Goal: Task Accomplishment & Management: Manage account settings

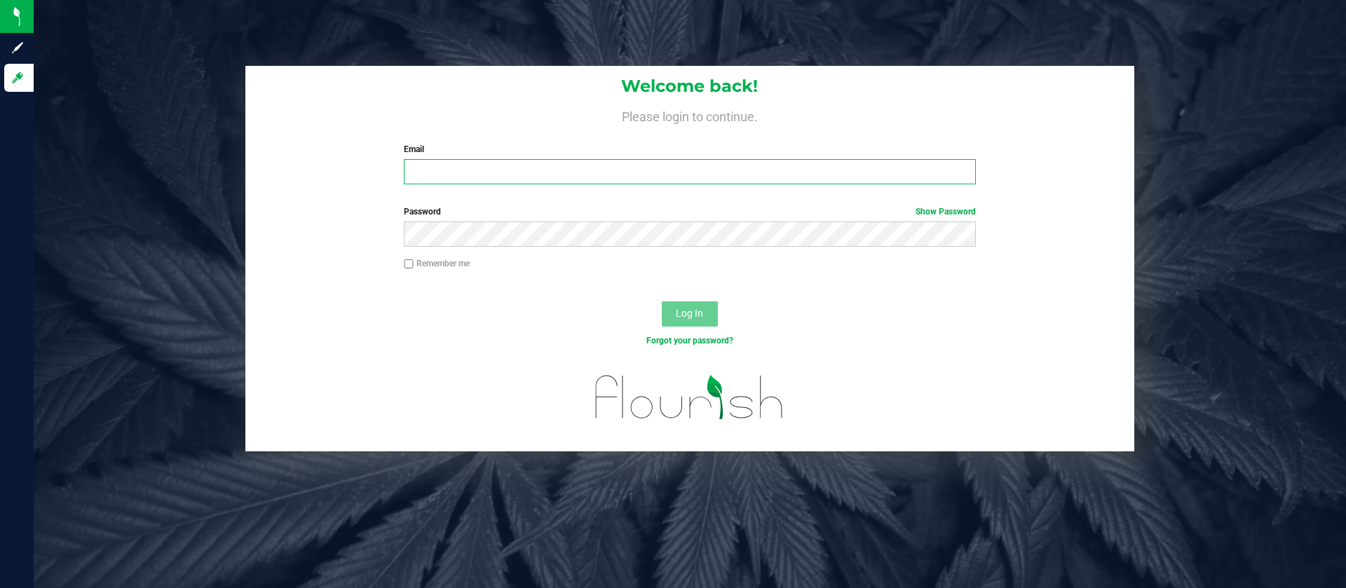
type input "[EMAIL_ADDRESS][DOMAIN_NAME]"
click at [564, 144] on label "Email" at bounding box center [689, 149] width 571 height 13
click at [564, 159] on input "[EMAIL_ADDRESS][DOMAIN_NAME]" at bounding box center [689, 171] width 571 height 25
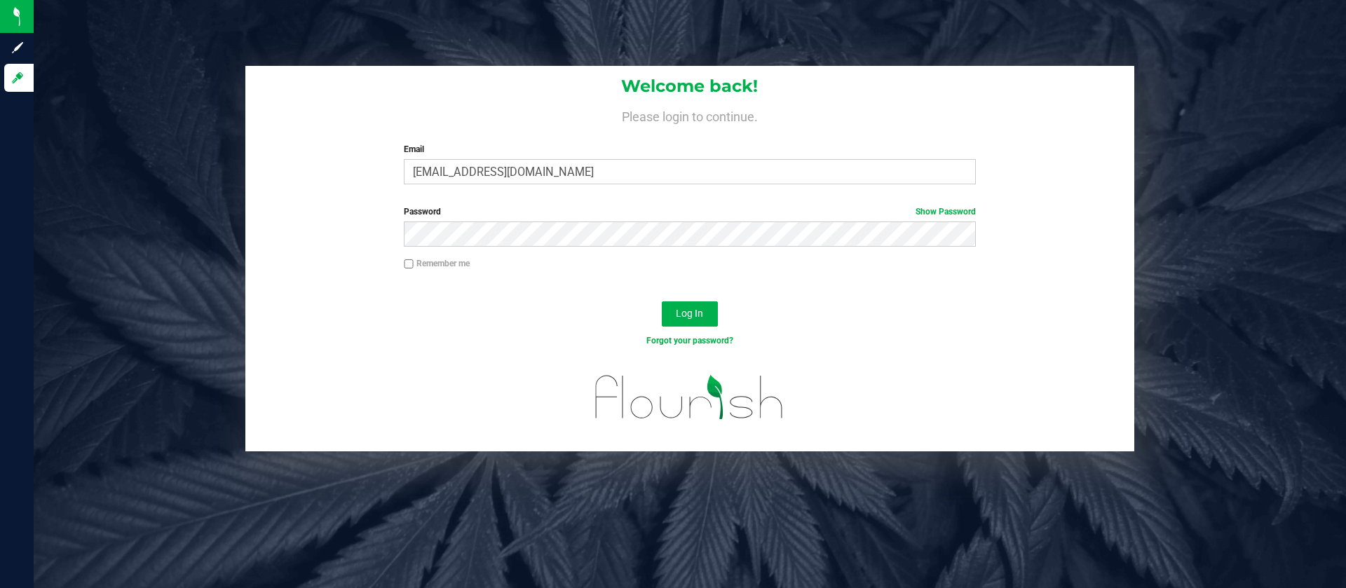
click at [440, 262] on label "Remember me" at bounding box center [437, 263] width 66 height 13
click at [414, 262] on input "Remember me" at bounding box center [409, 264] width 10 height 10
checkbox input "true"
click at [697, 304] on button "Log In" at bounding box center [690, 313] width 56 height 25
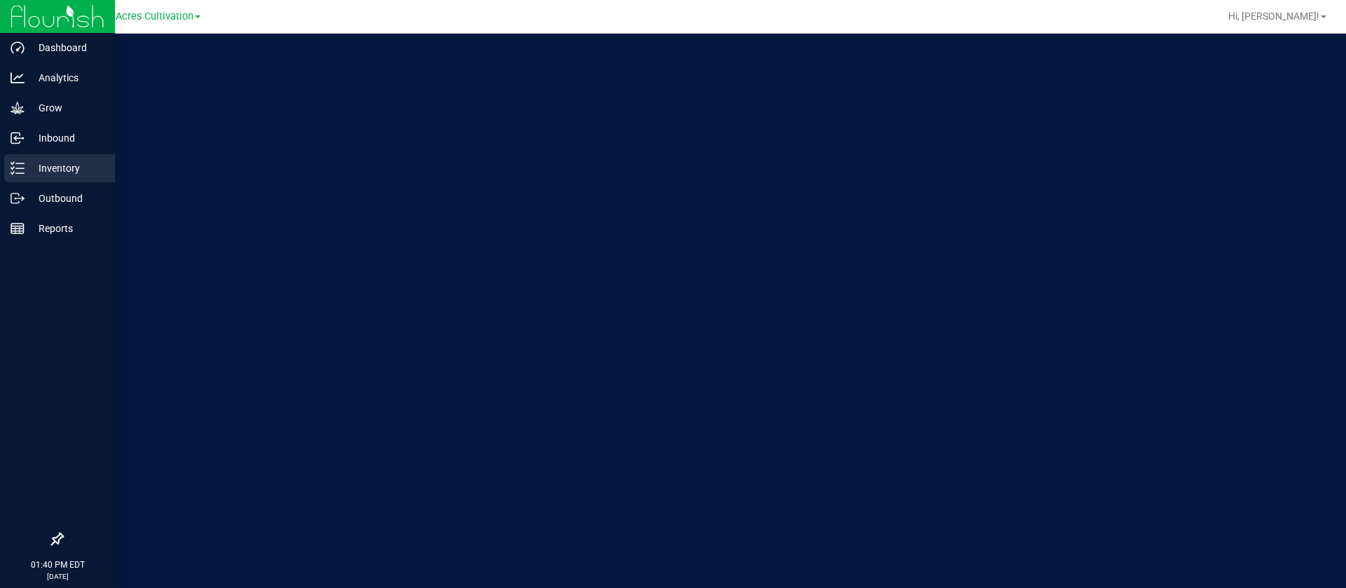
click at [25, 170] on p "Inventory" at bounding box center [67, 168] width 84 height 17
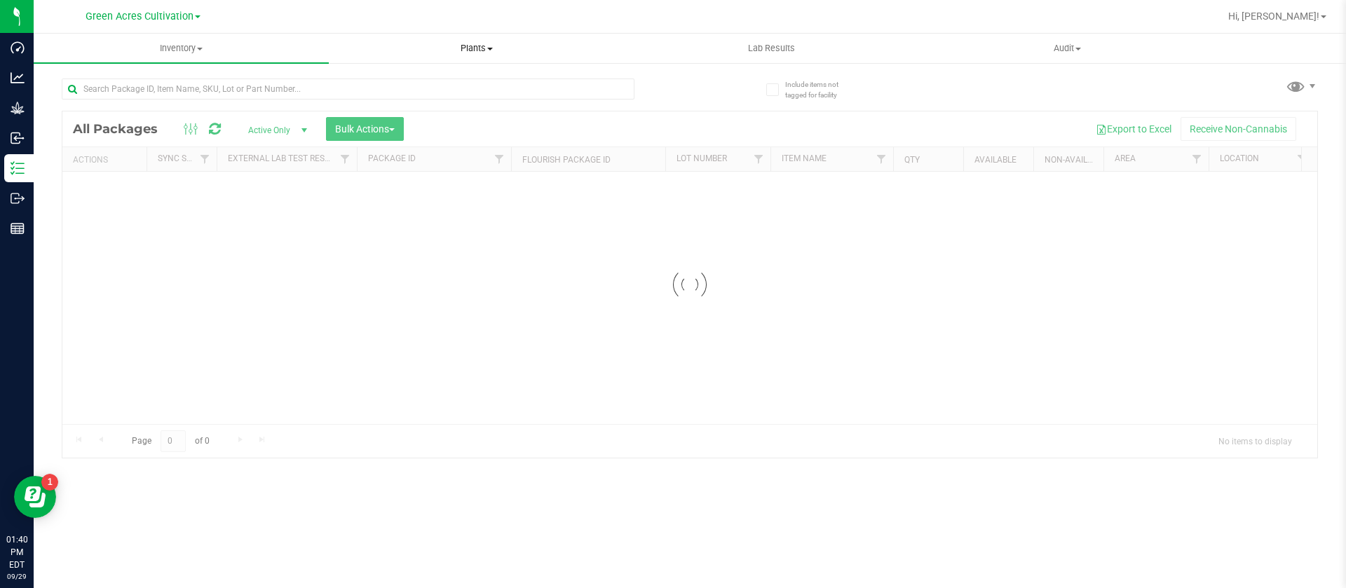
click at [479, 41] on uib-tab-heading "Plants All plants Waste log" at bounding box center [476, 48] width 294 height 28
click at [414, 86] on li "All plants" at bounding box center [476, 84] width 295 height 17
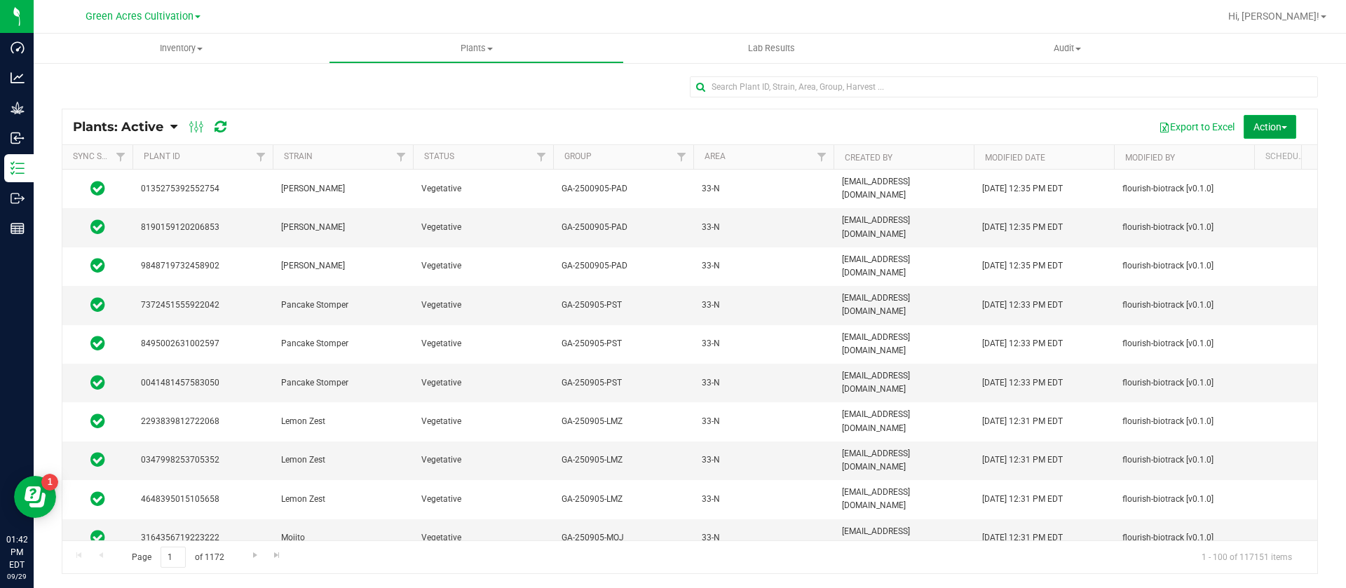
click at [1285, 122] on span "Action" at bounding box center [1270, 126] width 34 height 11
click at [1255, 157] on span "Schedule destroy" at bounding box center [1249, 158] width 72 height 11
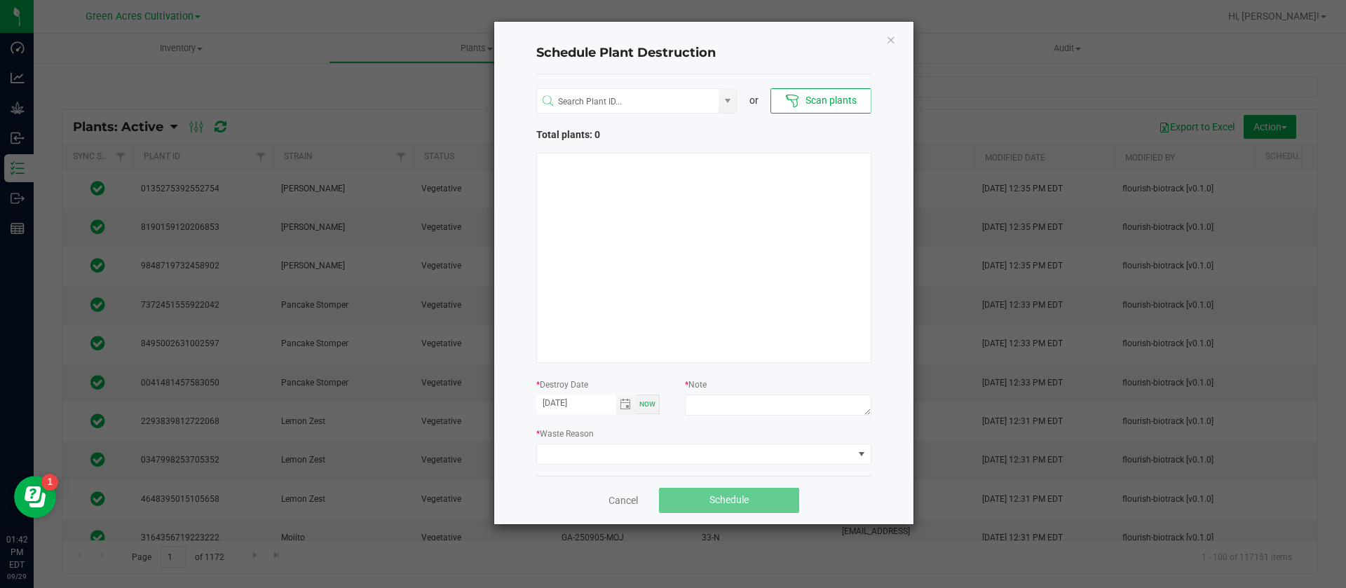
click at [761, 430] on div "* Waste Reason" at bounding box center [703, 445] width 335 height 39
click at [755, 402] on textarea at bounding box center [778, 405] width 186 height 21
type textarea "WASTE"
click at [658, 463] on span at bounding box center [703, 454] width 335 height 21
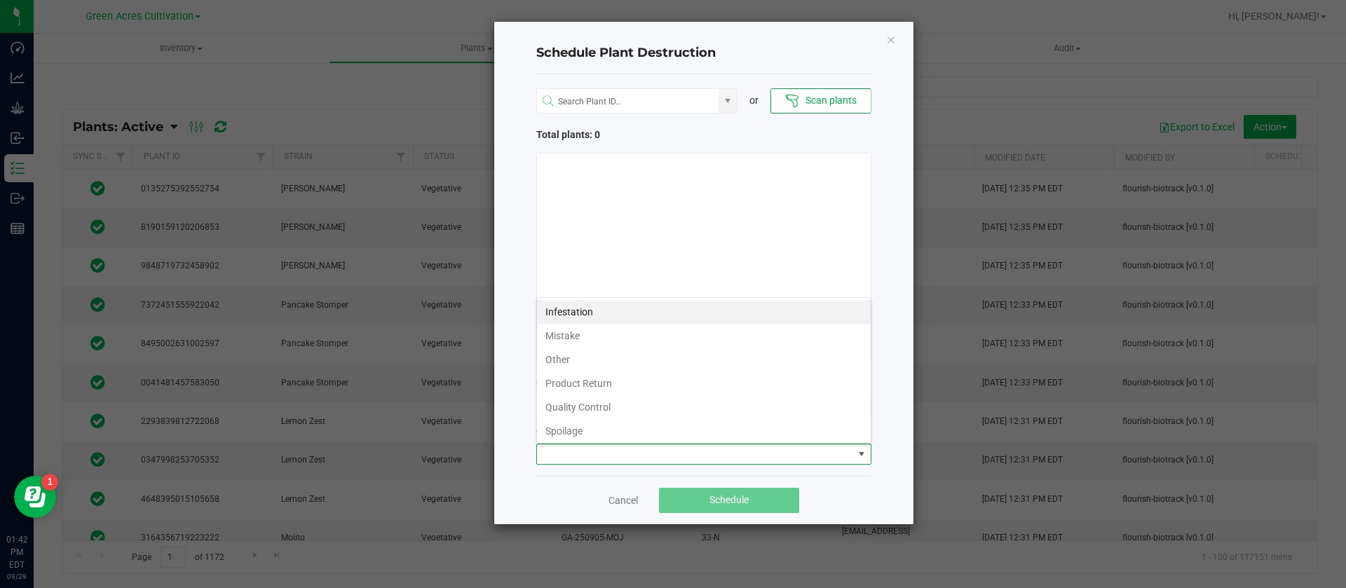
scroll to position [50, 0]
click at [596, 430] on li "Waste" at bounding box center [704, 428] width 334 height 24
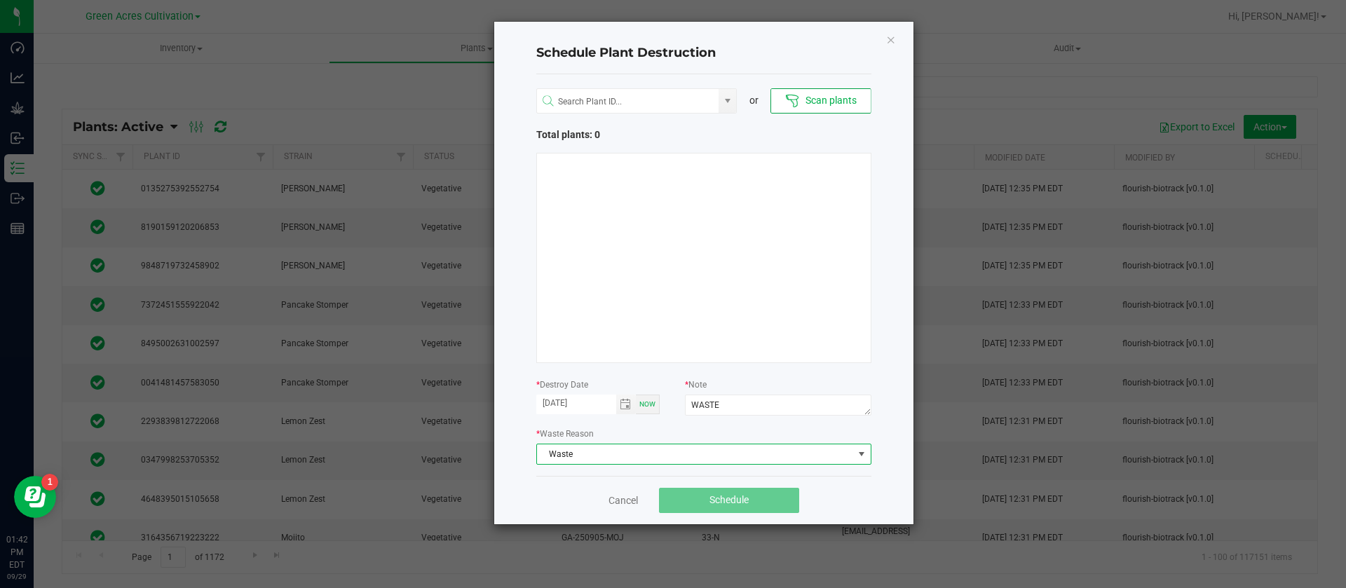
click at [610, 336] on div at bounding box center [703, 258] width 335 height 210
click at [606, 231] on div at bounding box center [703, 258] width 335 height 210
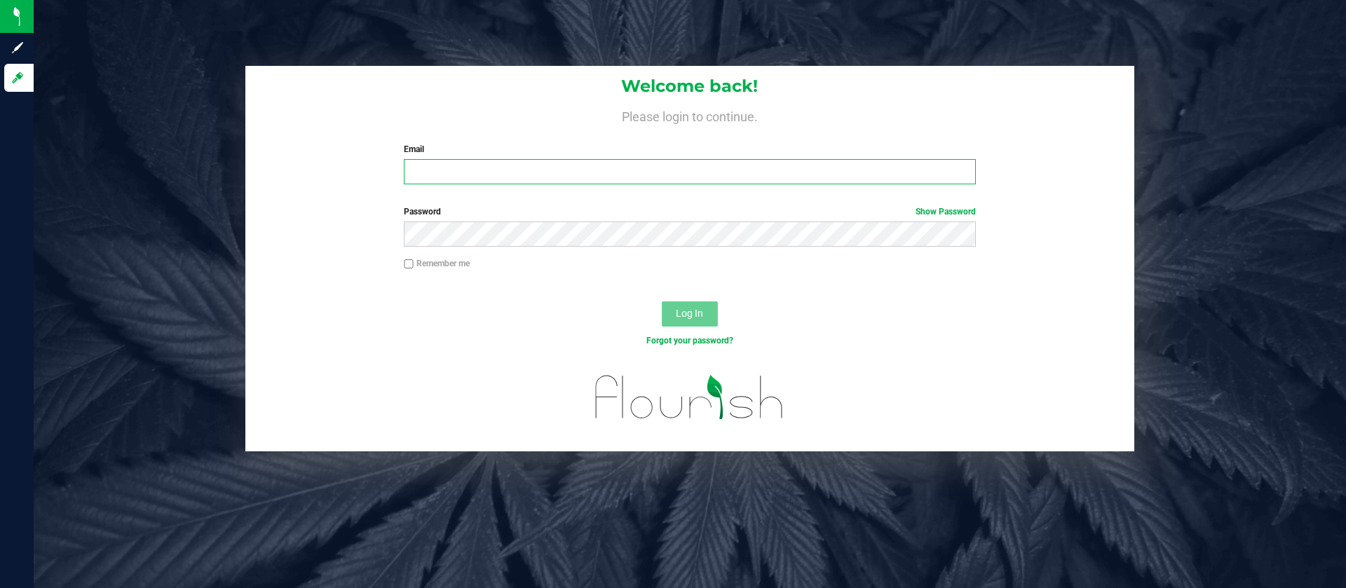
type input "[EMAIL_ADDRESS][DOMAIN_NAME]"
click at [692, 321] on button "Log In" at bounding box center [690, 313] width 56 height 25
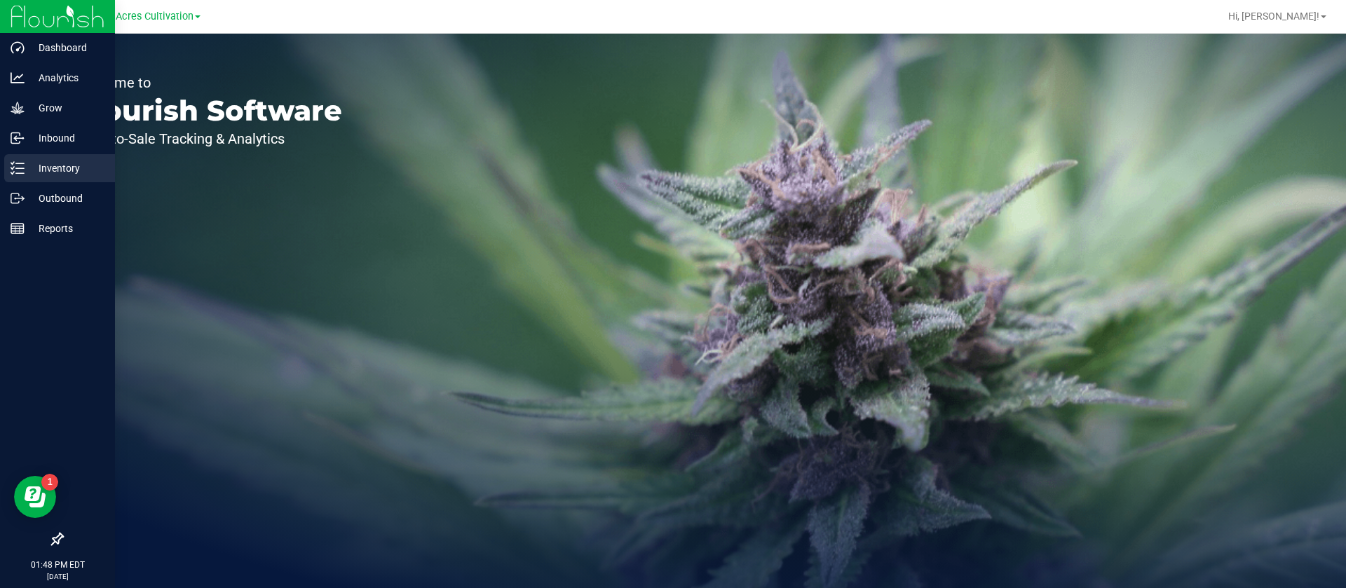
click at [23, 167] on icon at bounding box center [18, 168] width 14 height 14
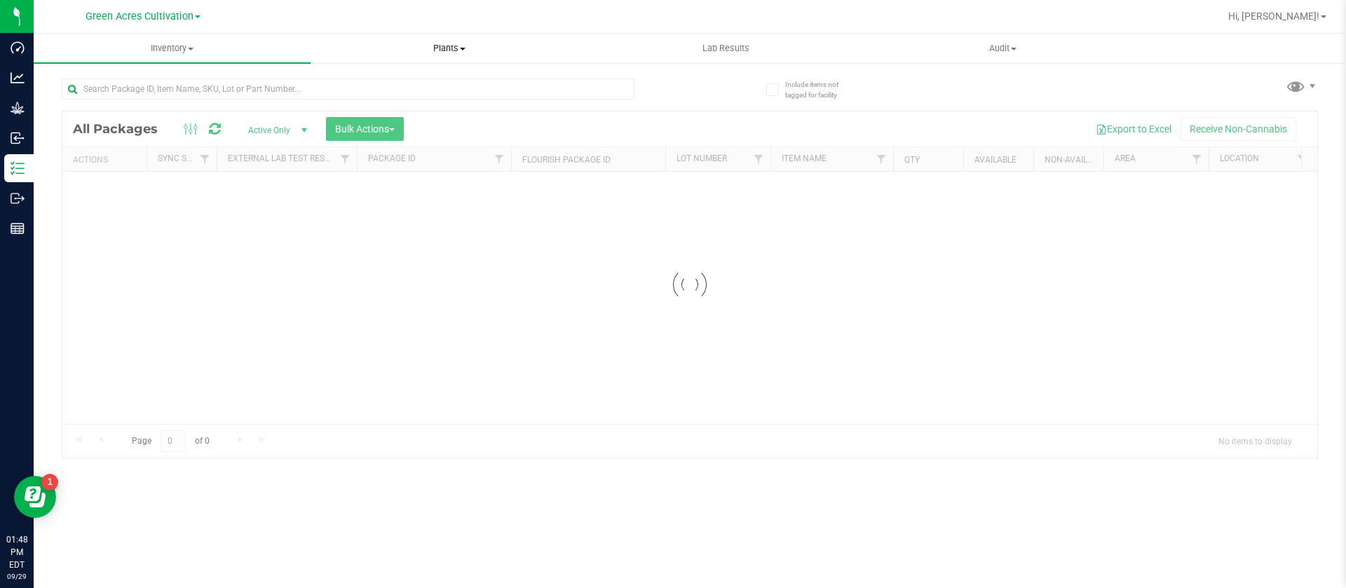
click at [443, 53] on span "Plants" at bounding box center [448, 48] width 275 height 13
click at [376, 86] on span "All plants" at bounding box center [351, 85] width 81 height 12
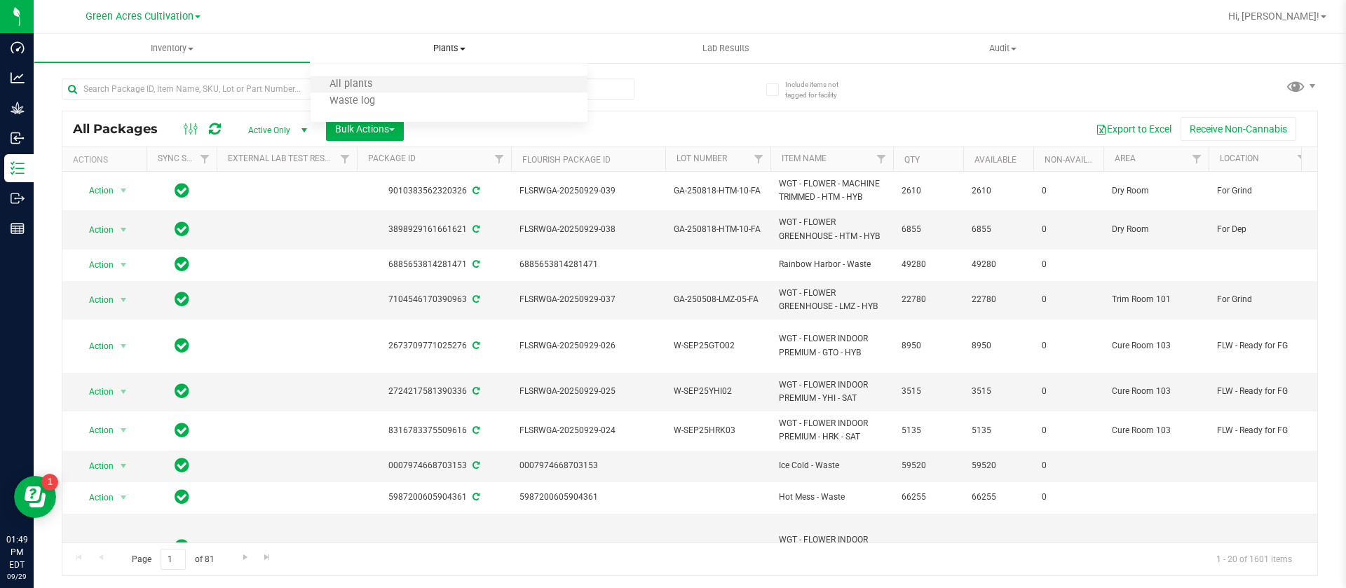
click at [391, 87] on li "All plants" at bounding box center [449, 84] width 277 height 17
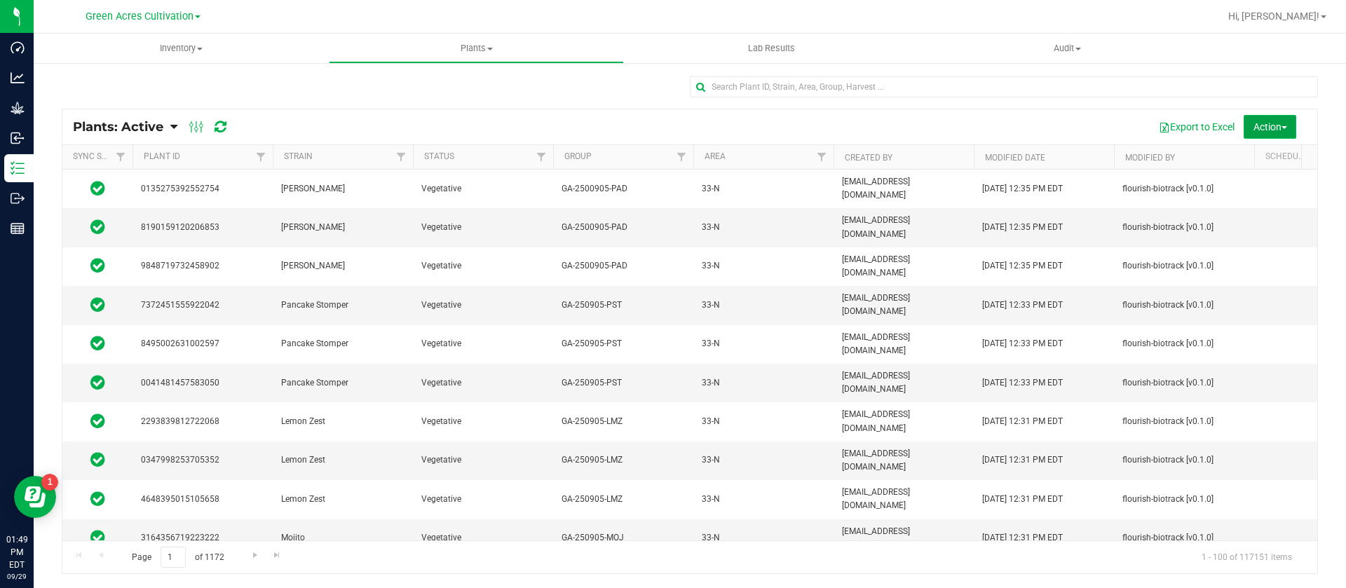
click at [1269, 135] on button "Action" at bounding box center [1270, 127] width 53 height 24
click at [1255, 165] on div "Schedule destroy" at bounding box center [1258, 160] width 90 height 22
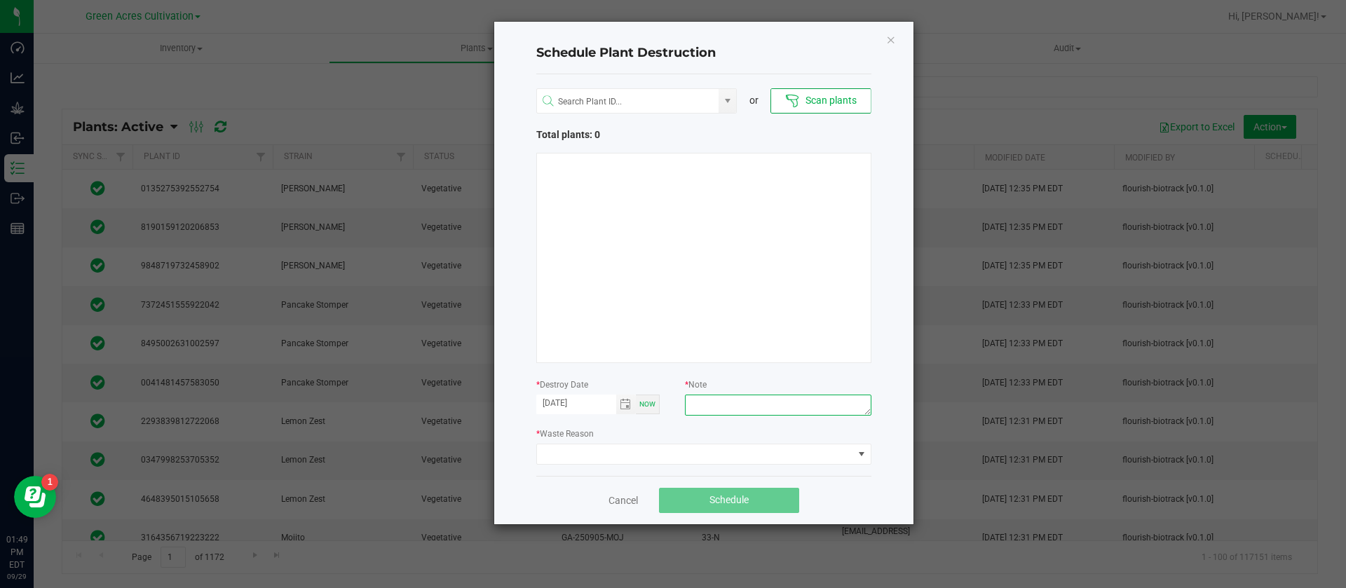
click at [723, 400] on textarea at bounding box center [778, 405] width 186 height 21
type textarea "waste"
click at [667, 470] on div "or Scan plants Total plants: 0 * Destroy Date 09/29/2025 Now * Note waste * Was…" at bounding box center [703, 275] width 335 height 402
click at [599, 461] on span at bounding box center [695, 454] width 316 height 20
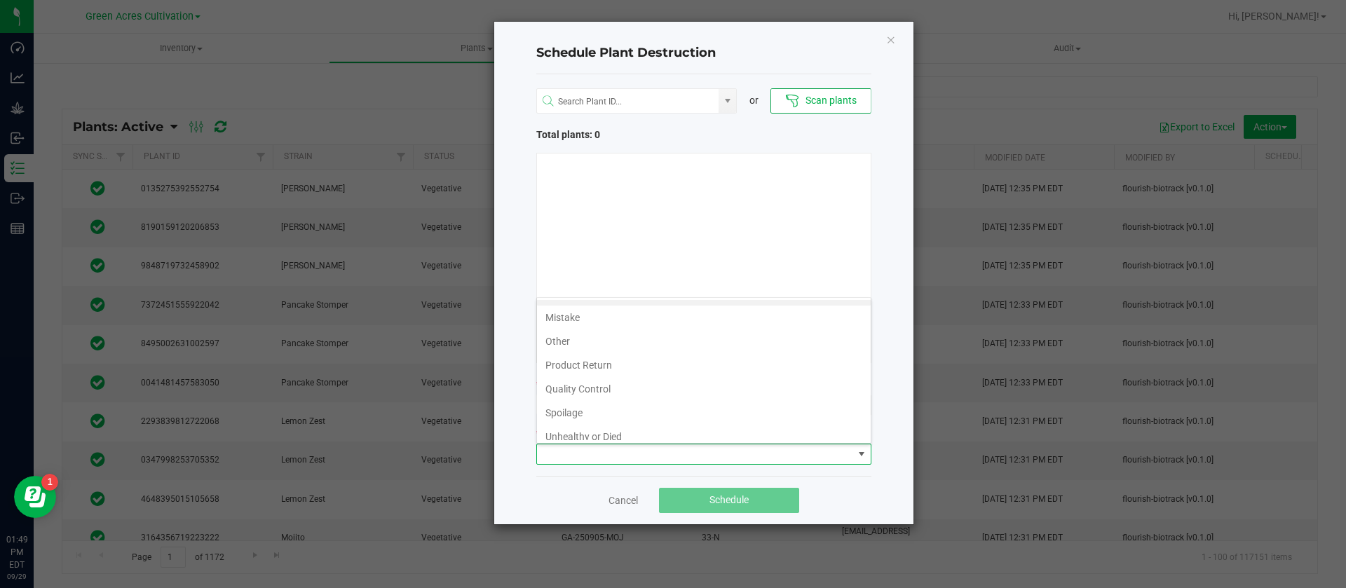
scroll to position [50, 0]
click at [583, 447] on span at bounding box center [695, 454] width 316 height 20
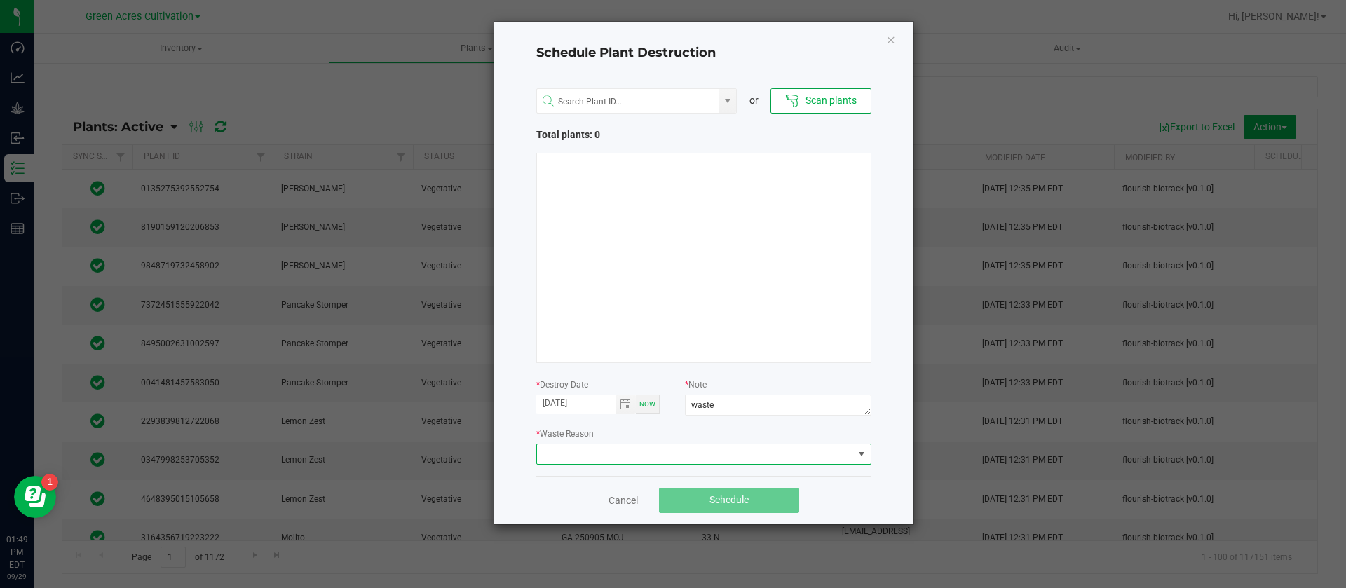
click at [590, 428] on label "* Waste Reason" at bounding box center [564, 434] width 57 height 13
click at [579, 462] on span at bounding box center [695, 454] width 316 height 20
click at [575, 436] on li "Waste" at bounding box center [704, 428] width 334 height 24
click at [662, 292] on div at bounding box center [703, 258] width 335 height 210
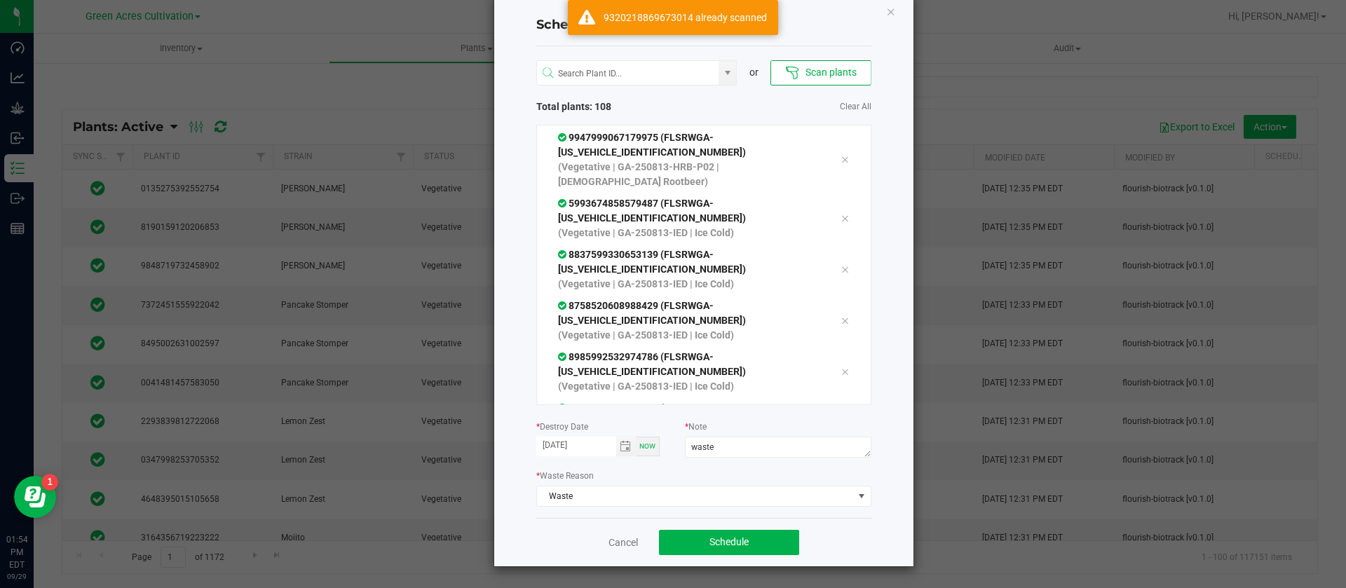
scroll to position [5283, 0]
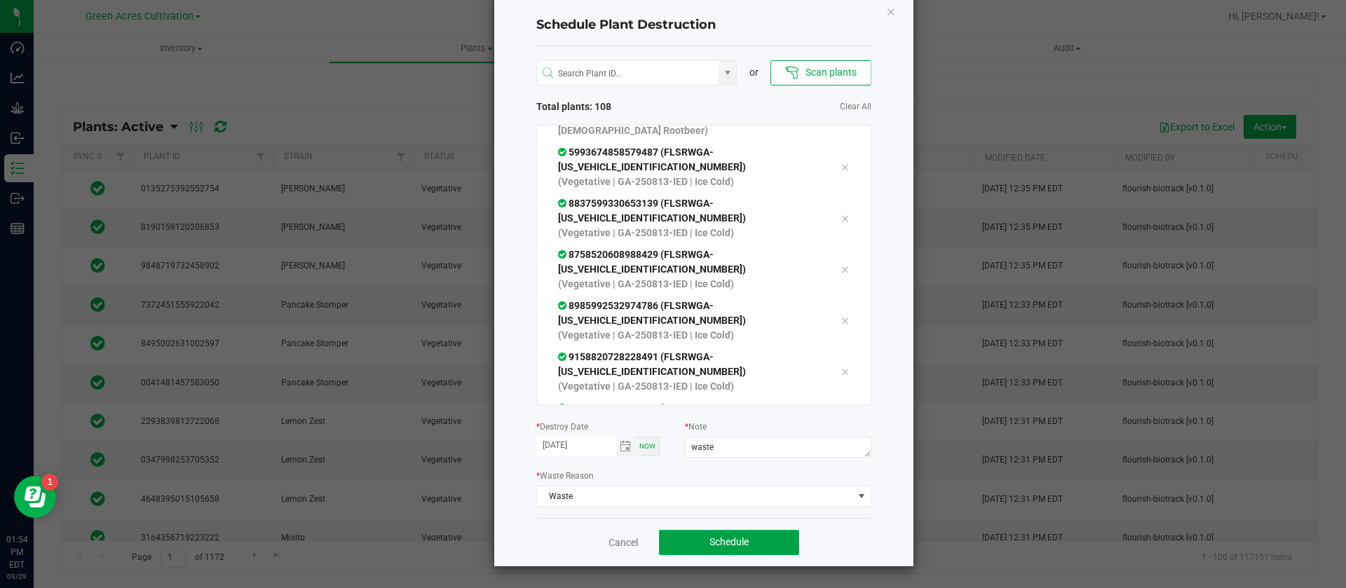
click at [721, 540] on span "Schedule" at bounding box center [728, 541] width 39 height 11
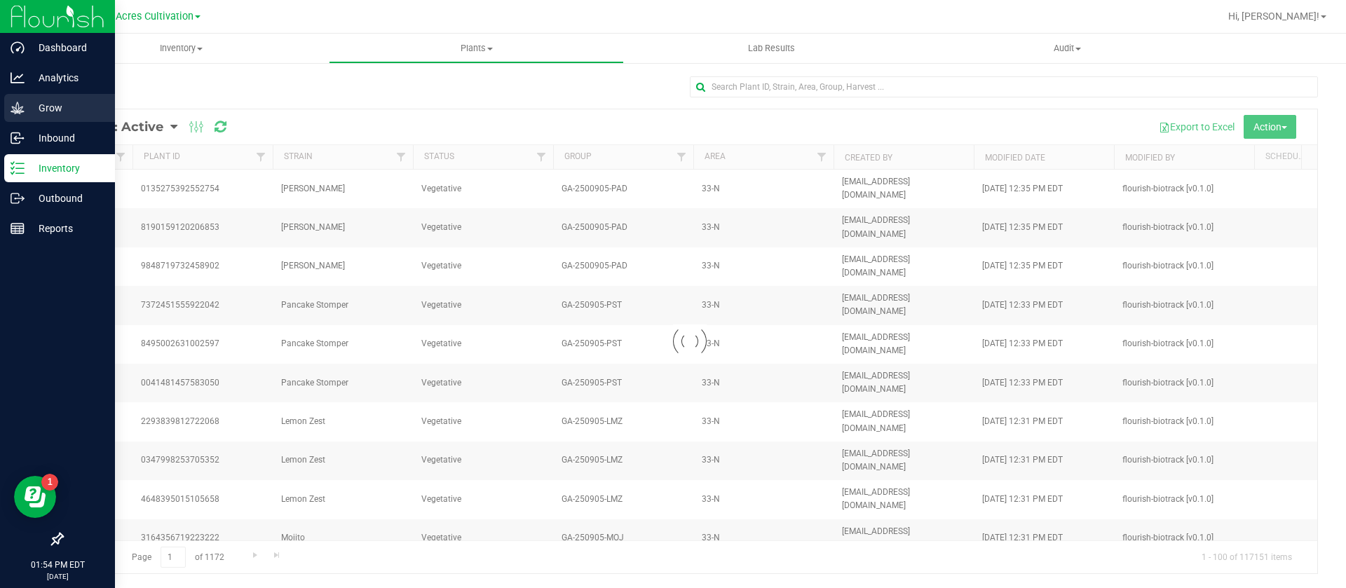
click at [19, 116] on div "Grow" at bounding box center [59, 108] width 111 height 28
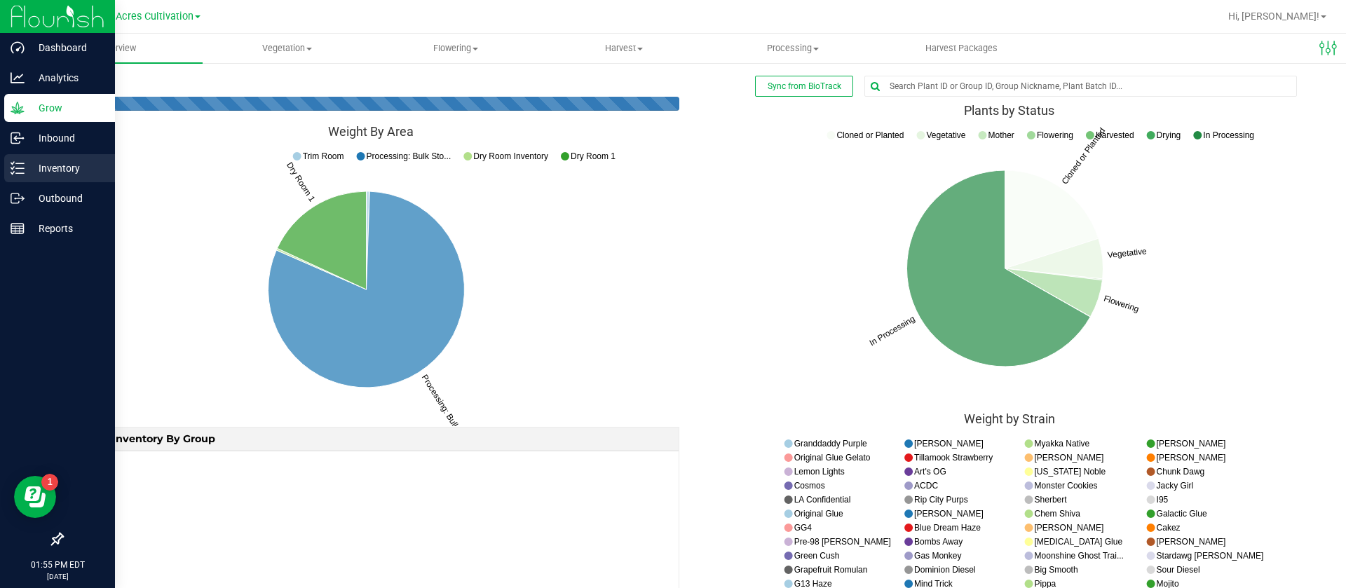
click at [29, 175] on p "Inventory" at bounding box center [67, 168] width 84 height 17
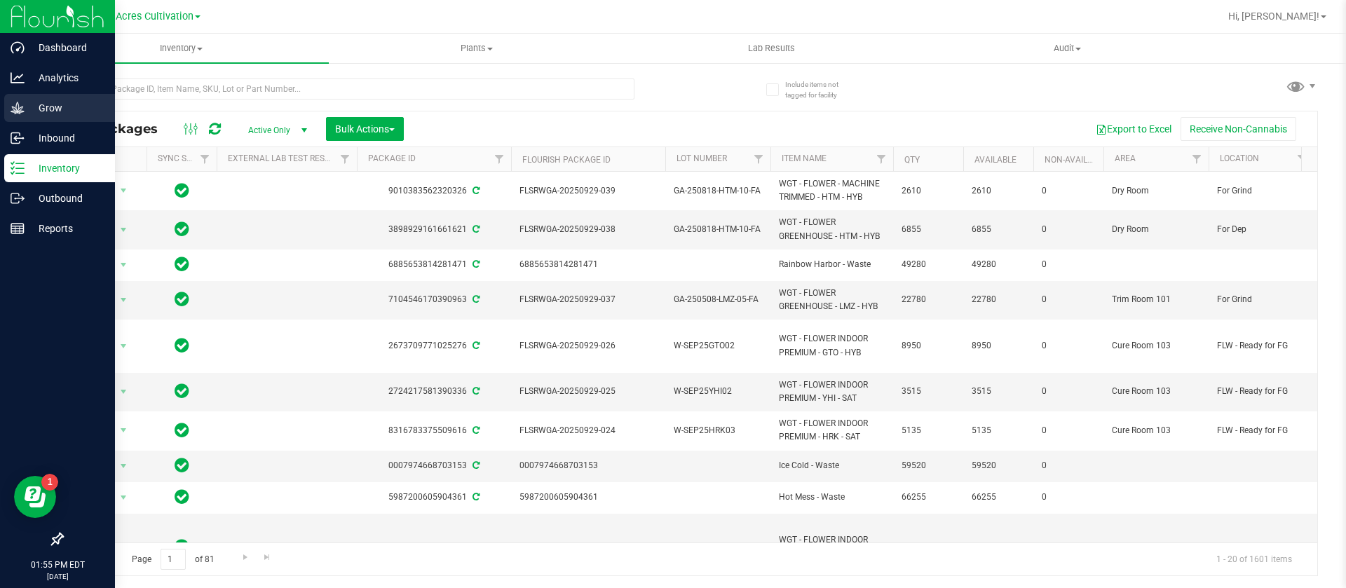
click at [20, 107] on icon at bounding box center [18, 108] width 14 height 14
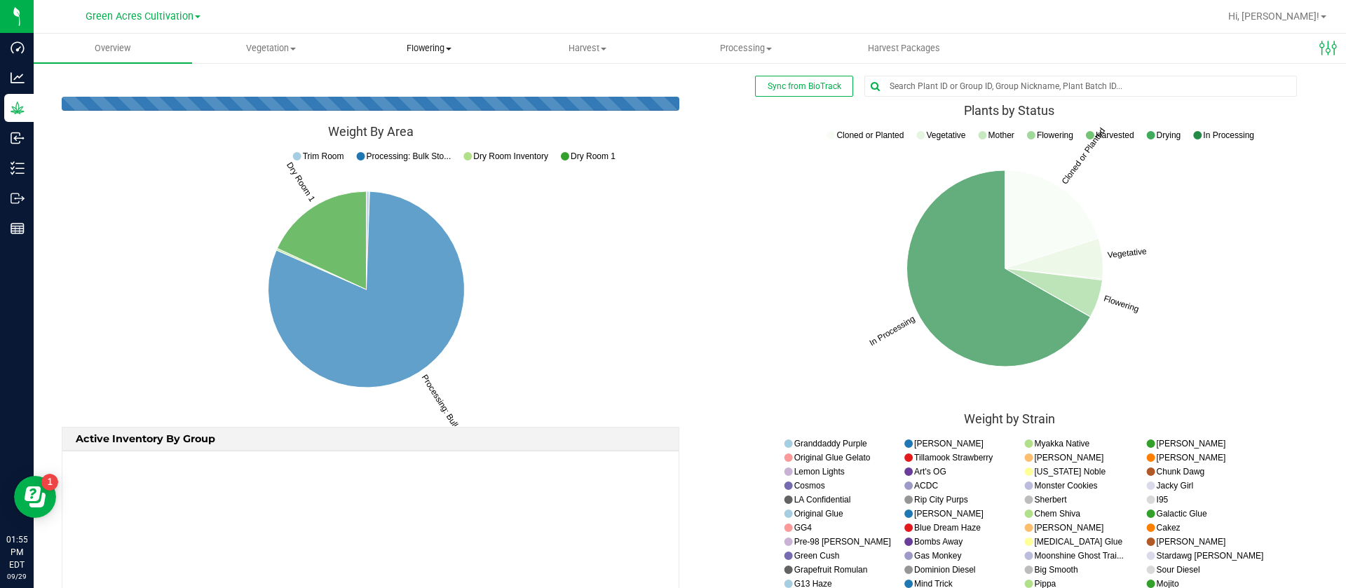
click at [418, 41] on uib-tab-heading "Flowering Create harvest Flowering groups Flowering plants Apply to plants Plan…" at bounding box center [429, 48] width 157 height 28
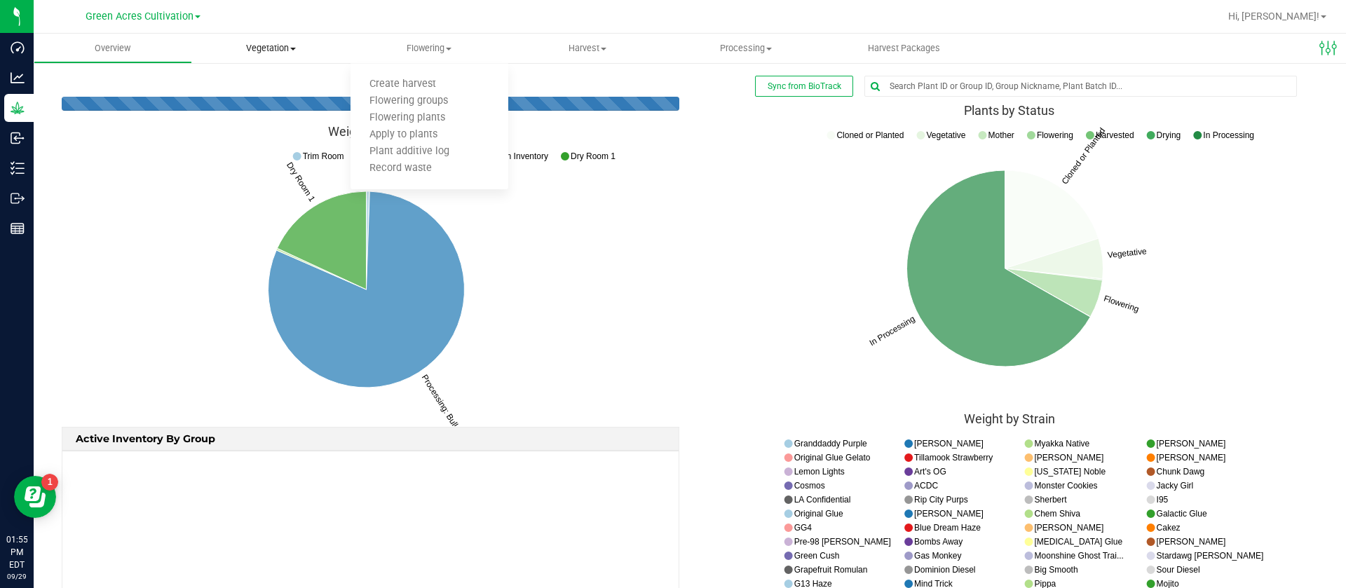
click at [294, 46] on span "Vegetation" at bounding box center [271, 48] width 157 height 13
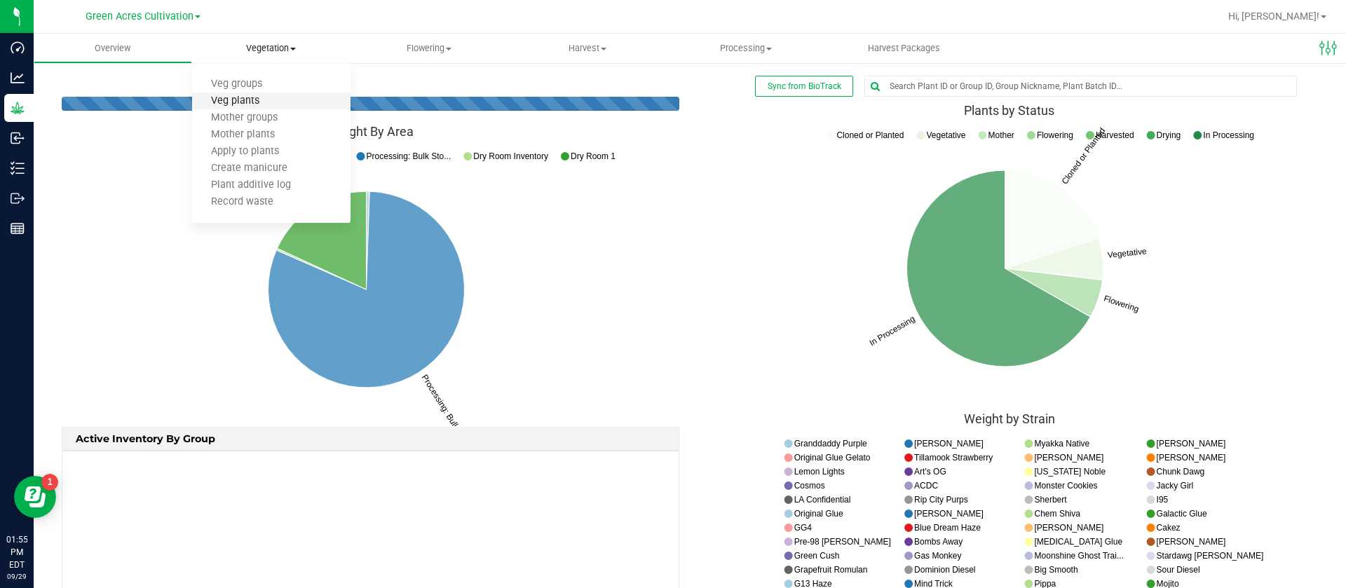
click at [254, 104] on span "Veg plants" at bounding box center [235, 101] width 86 height 12
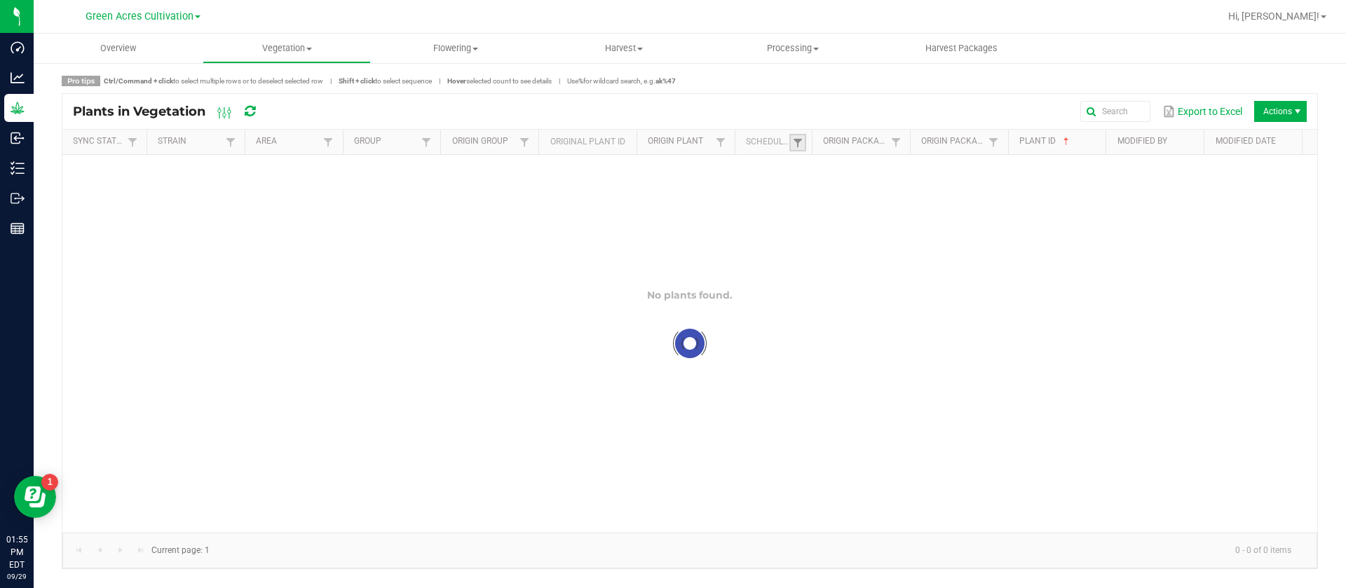
click at [796, 149] on link at bounding box center [797, 143] width 17 height 18
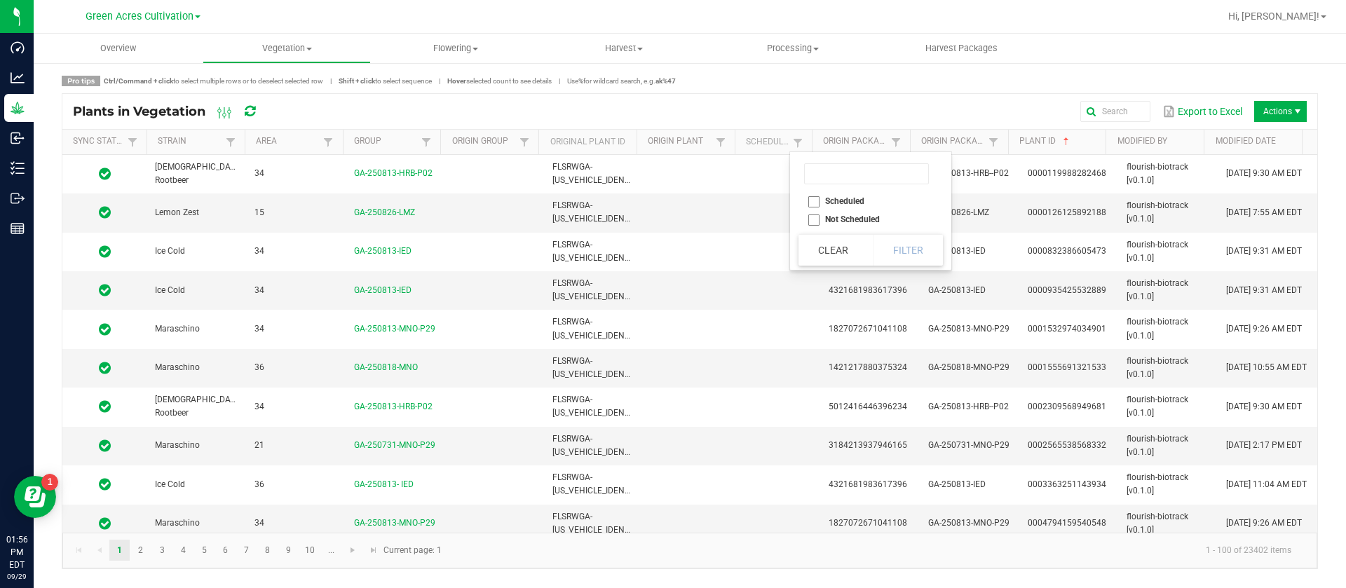
click at [829, 203] on li "Scheduled" at bounding box center [866, 201] width 136 height 18
checkbox input "true"
click at [906, 245] on button "Filter" at bounding box center [908, 250] width 70 height 31
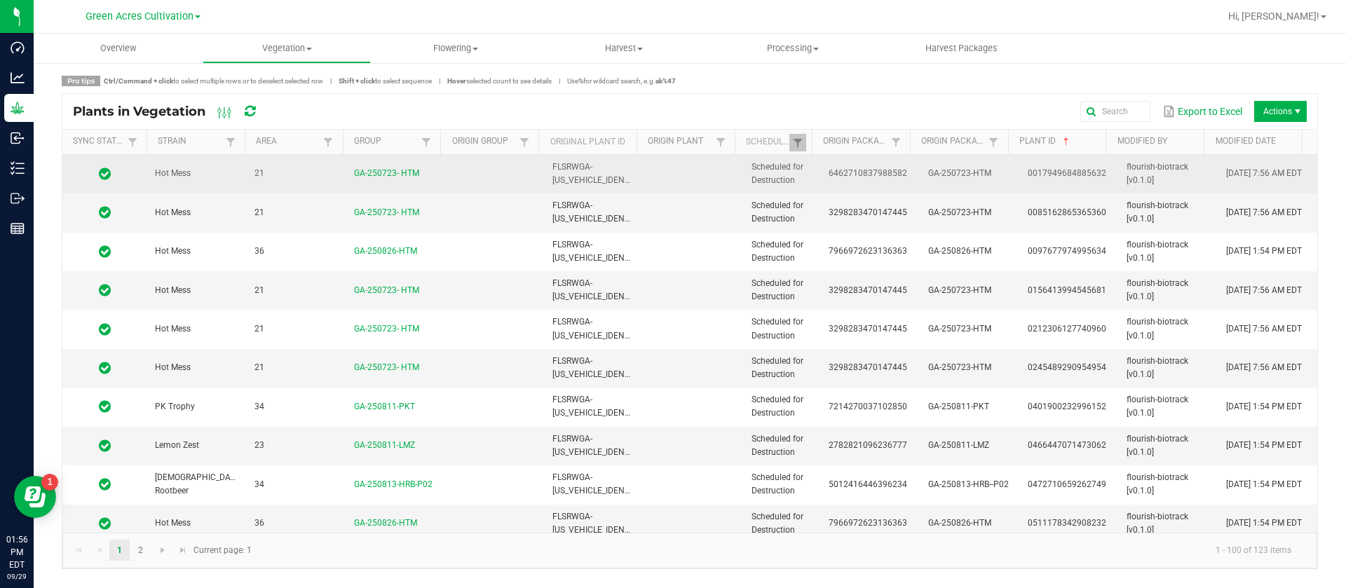
click at [954, 180] on td "GA-250723-HTM" at bounding box center [970, 174] width 100 height 39
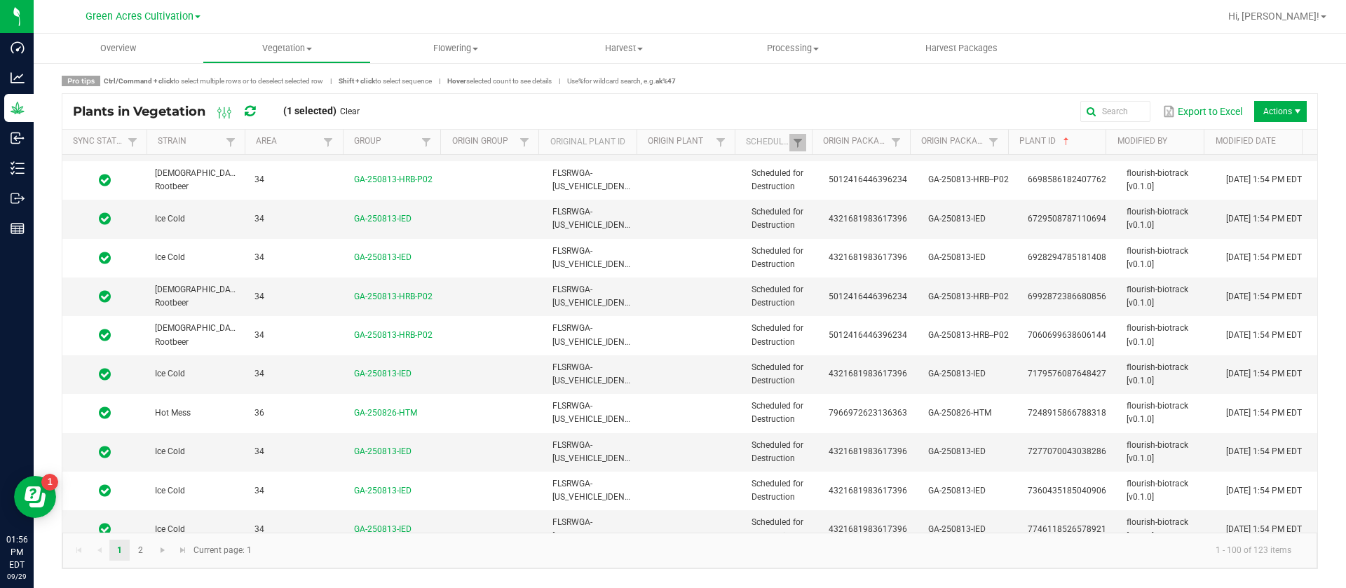
scroll to position [3505, 0]
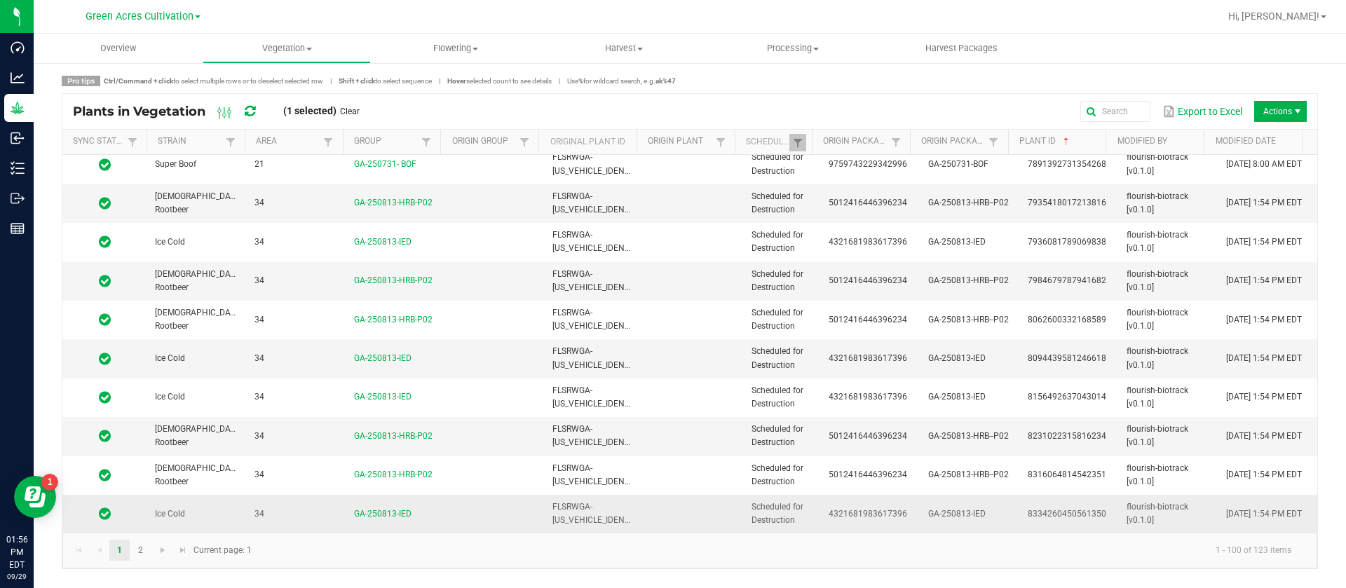
click at [931, 500] on td "GA-250813-IED" at bounding box center [970, 514] width 100 height 38
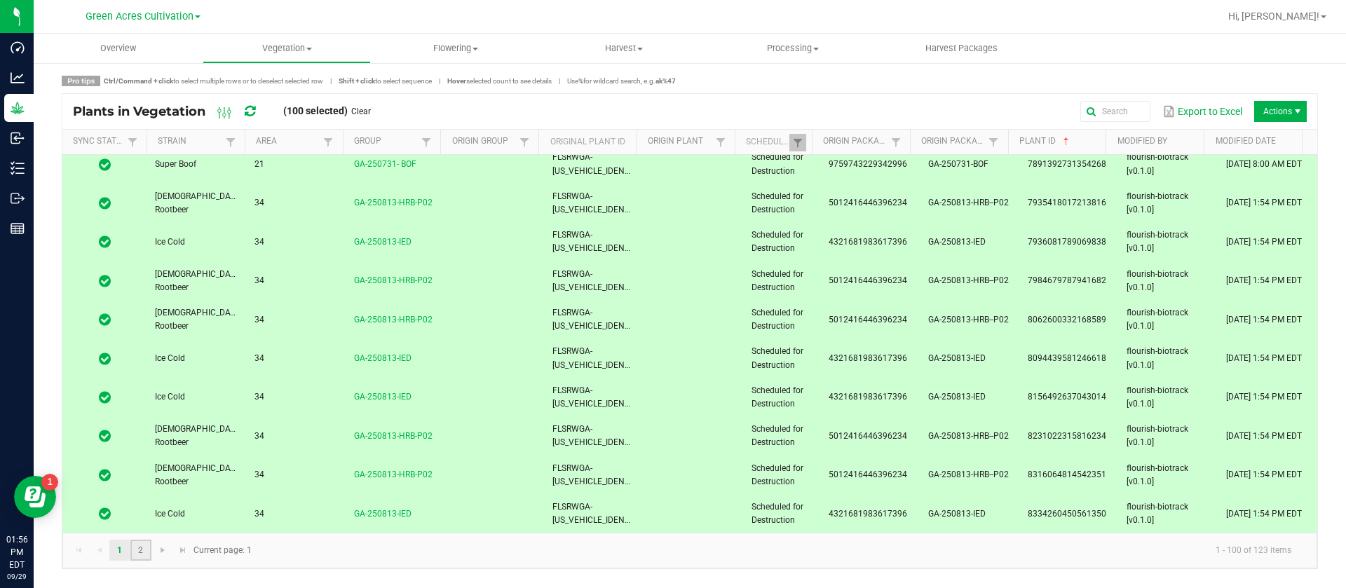
click at [142, 547] on link "2" at bounding box center [140, 550] width 20 height 21
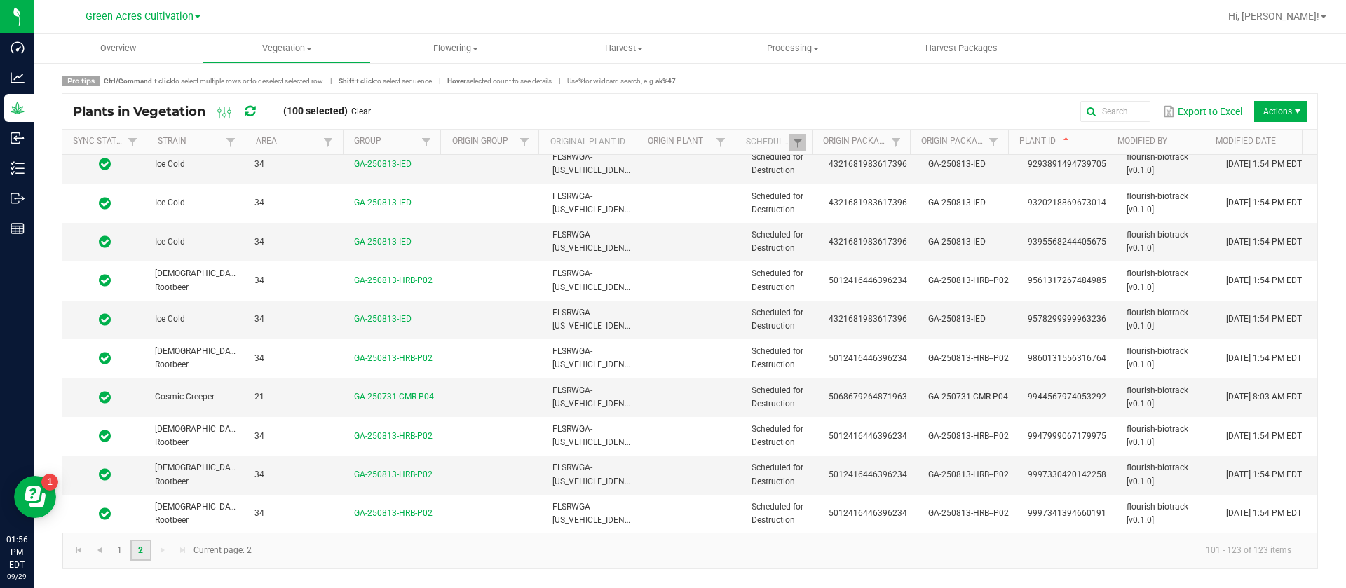
scroll to position [515, 0]
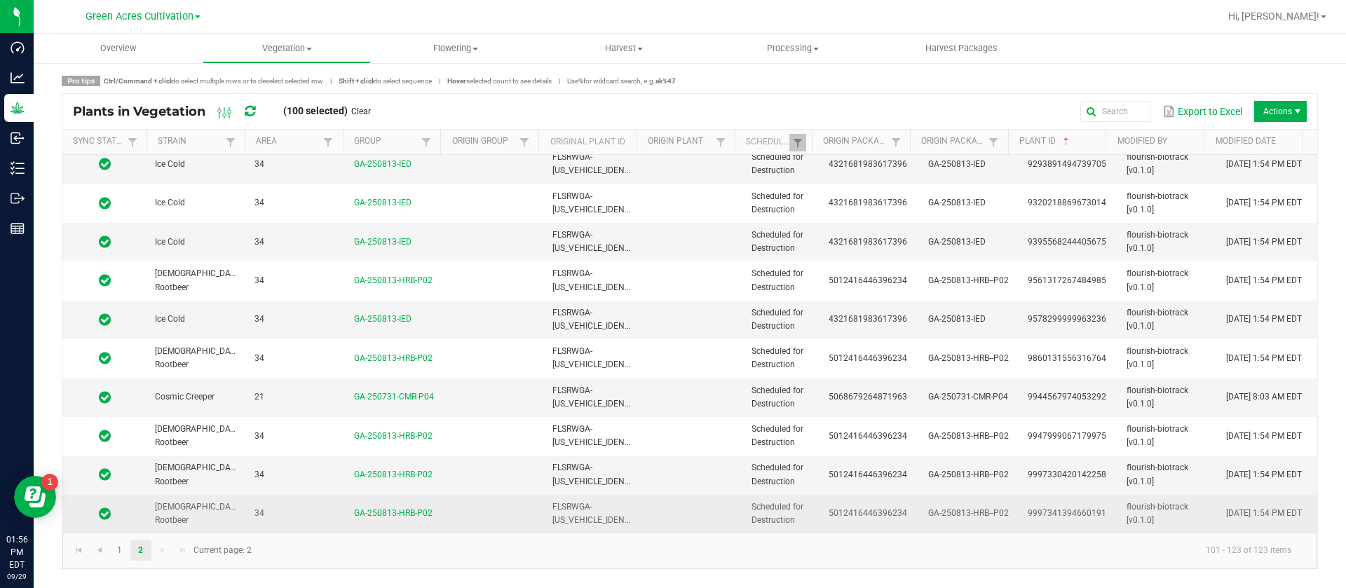
click at [820, 521] on td "5012416446396234" at bounding box center [870, 514] width 100 height 38
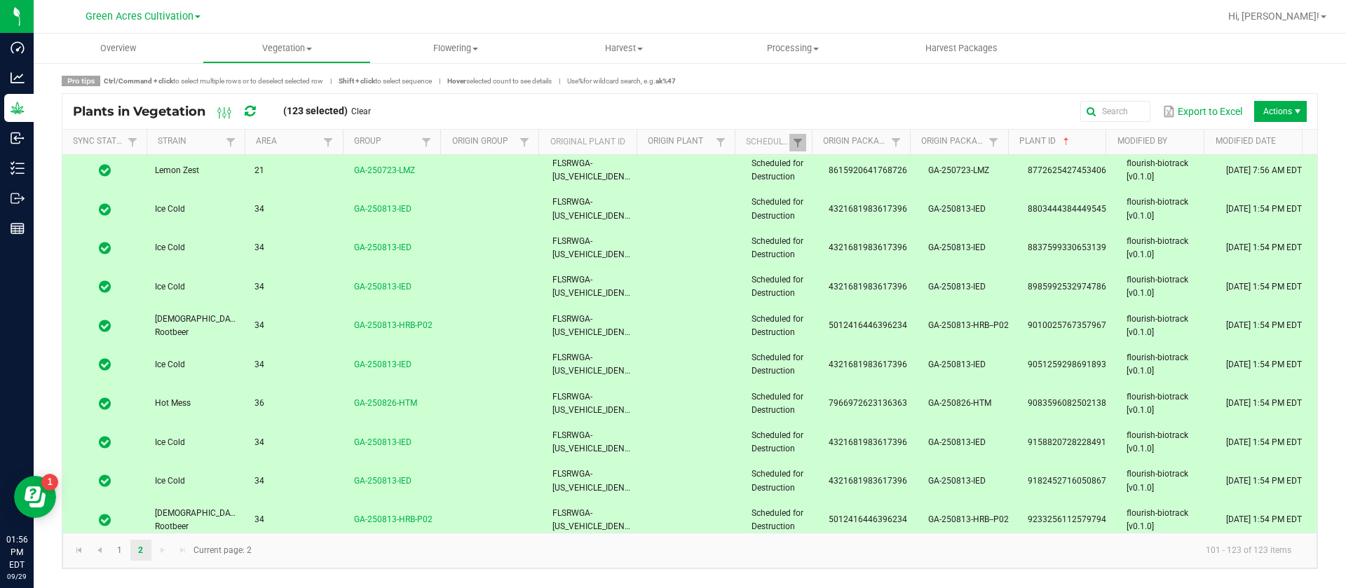
scroll to position [0, 0]
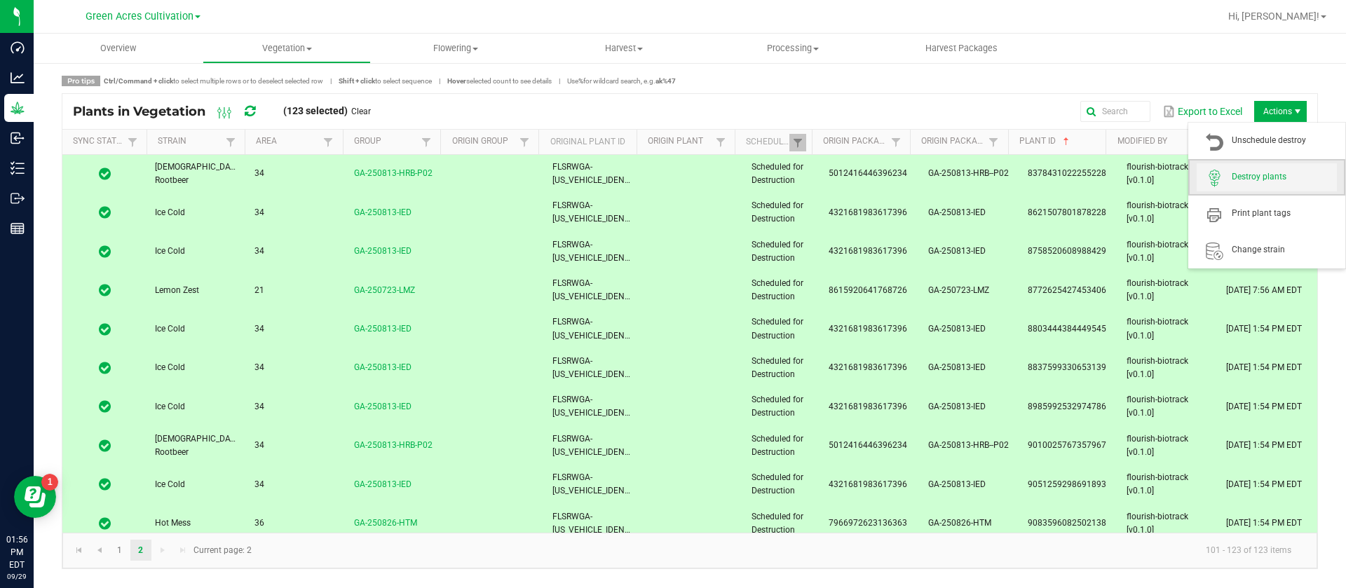
click at [1253, 186] on span "Destroy plants" at bounding box center [1267, 177] width 140 height 28
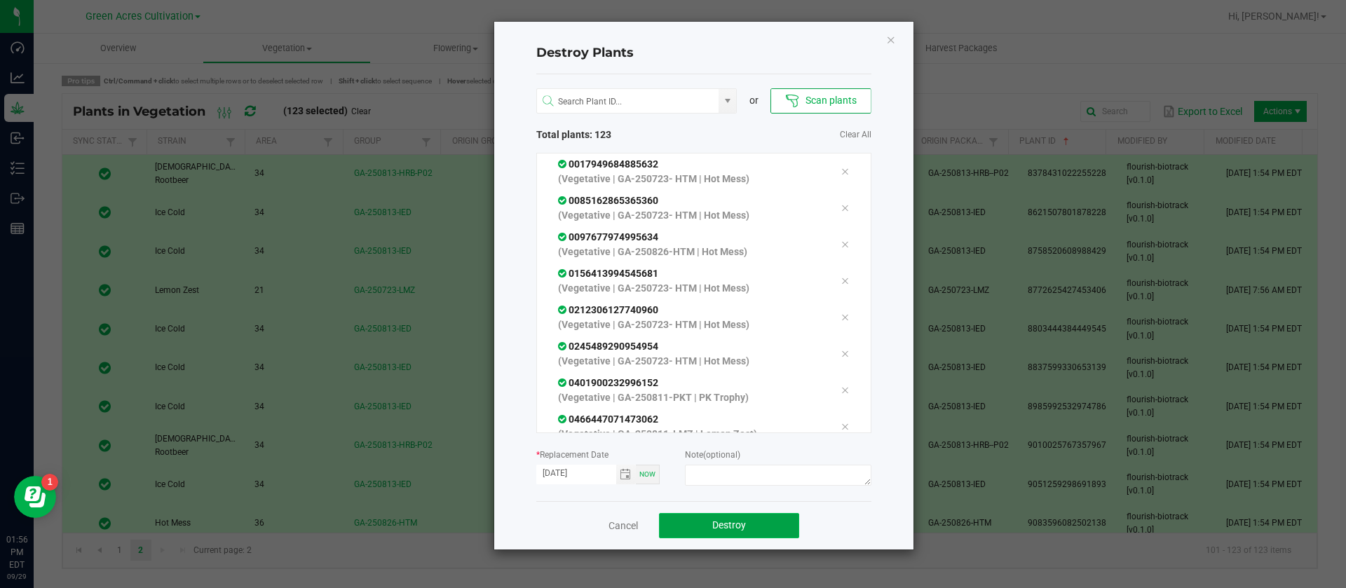
click at [752, 521] on button "Destroy" at bounding box center [729, 525] width 140 height 25
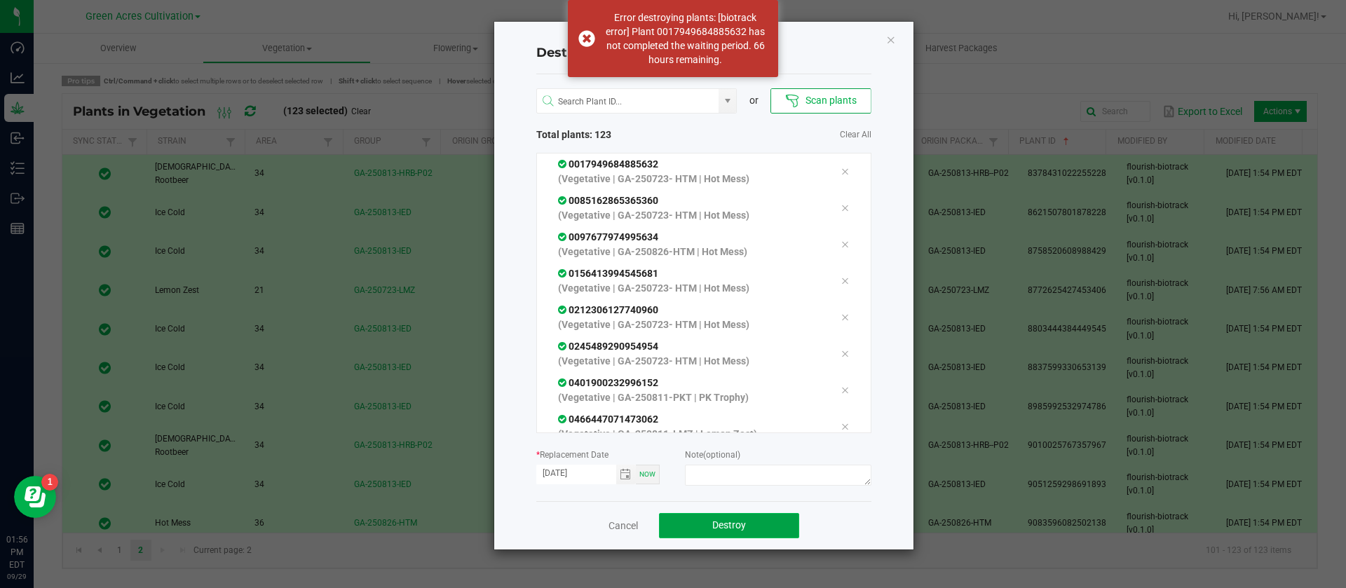
click at [764, 529] on button "Destroy" at bounding box center [729, 525] width 140 height 25
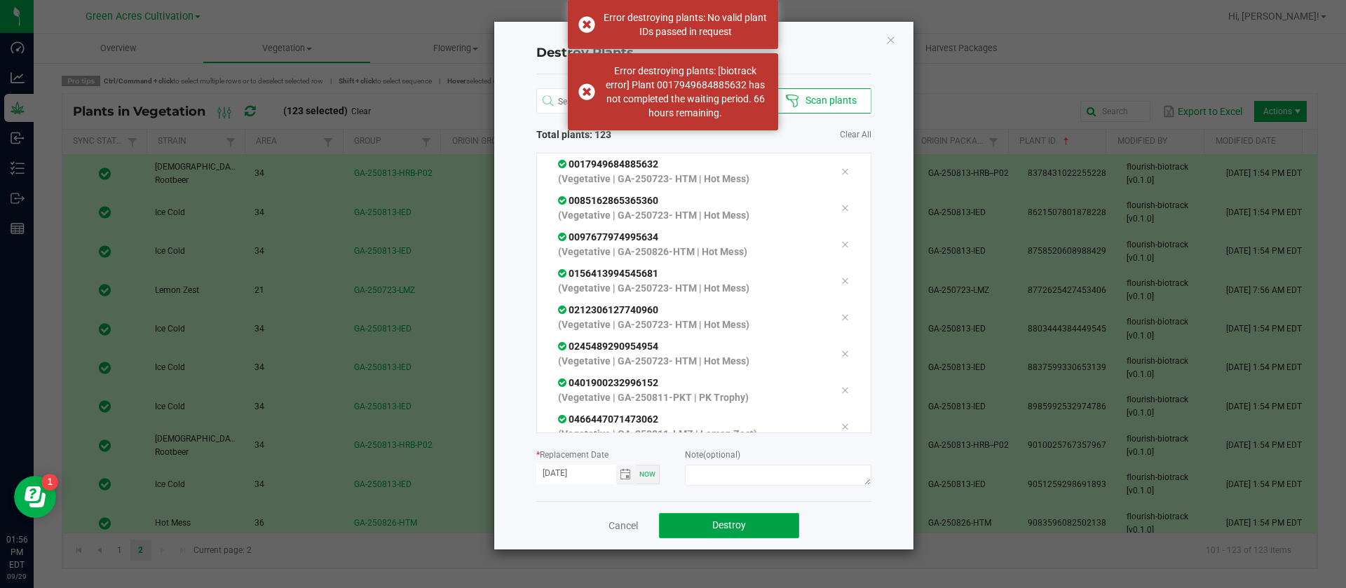
click at [764, 529] on button "Destroy" at bounding box center [729, 525] width 140 height 25
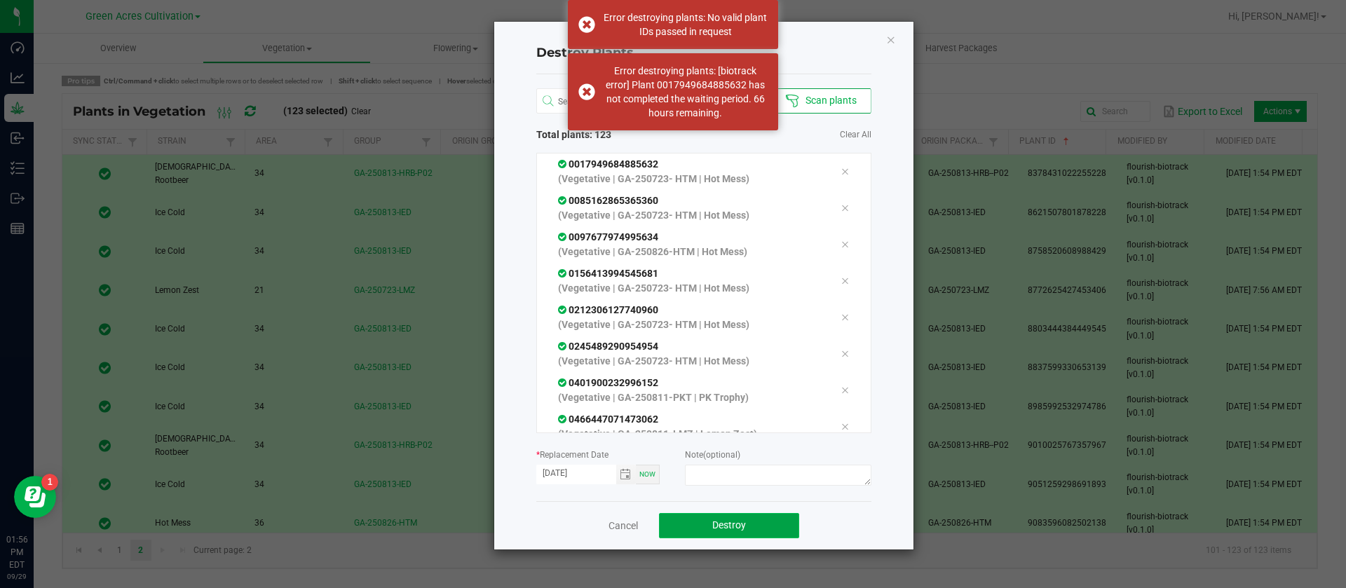
click at [764, 529] on button "Destroy" at bounding box center [729, 525] width 140 height 25
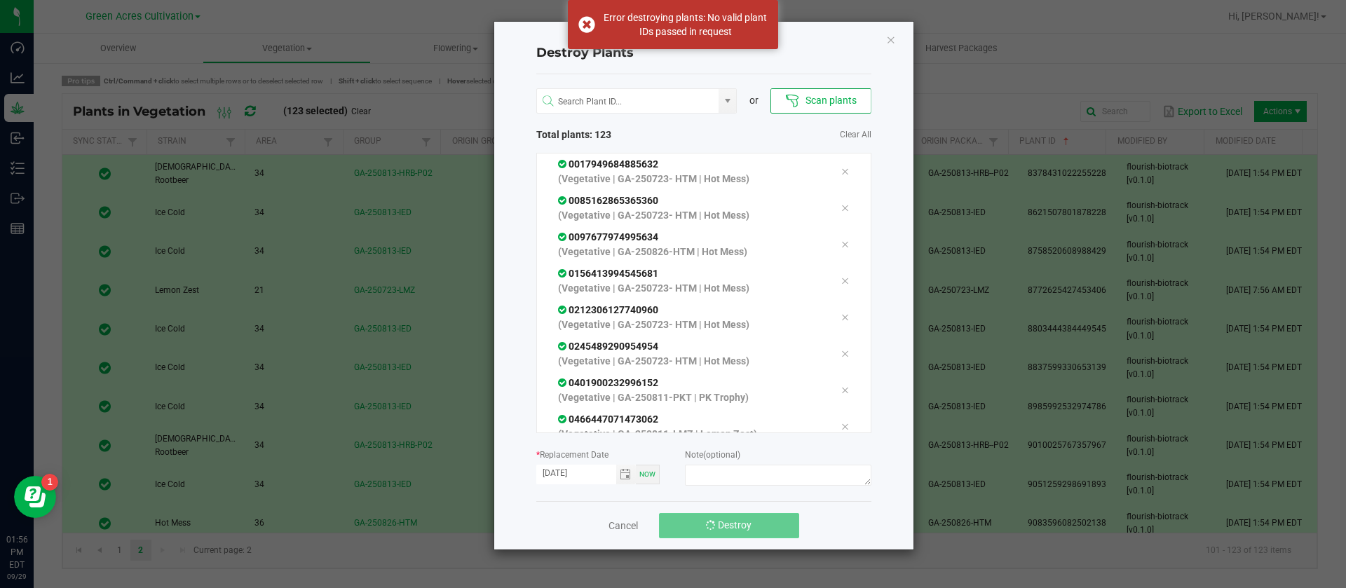
click at [764, 529] on button "Destroy" at bounding box center [729, 525] width 140 height 25
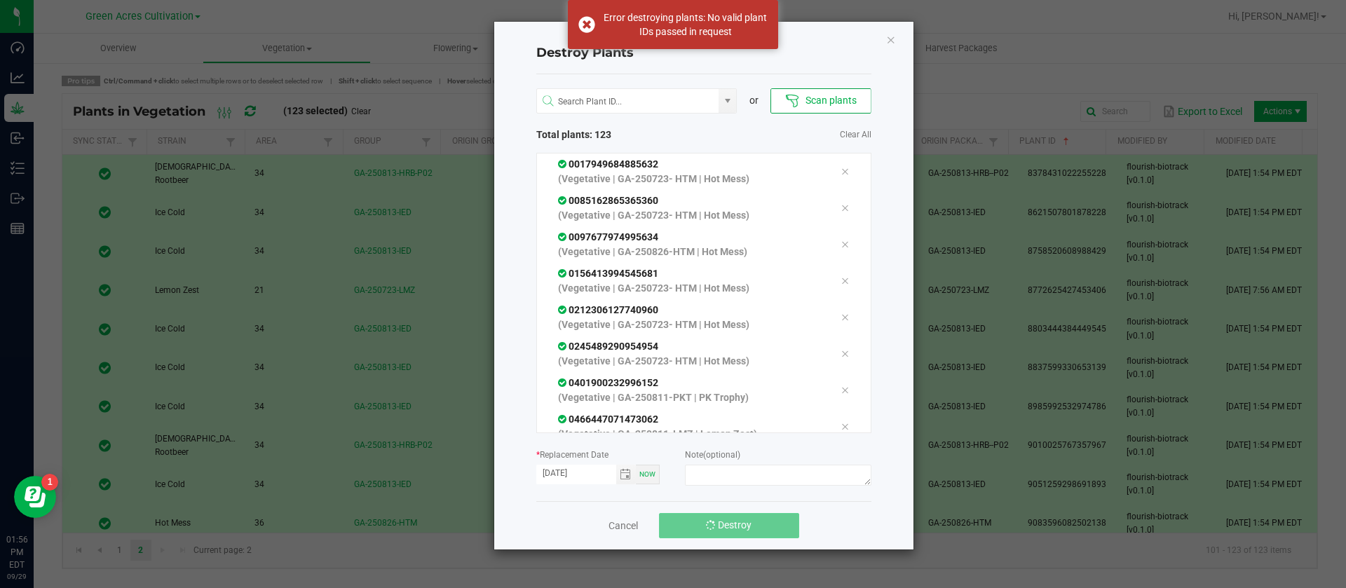
click at [764, 529] on button "Destroy" at bounding box center [729, 525] width 140 height 25
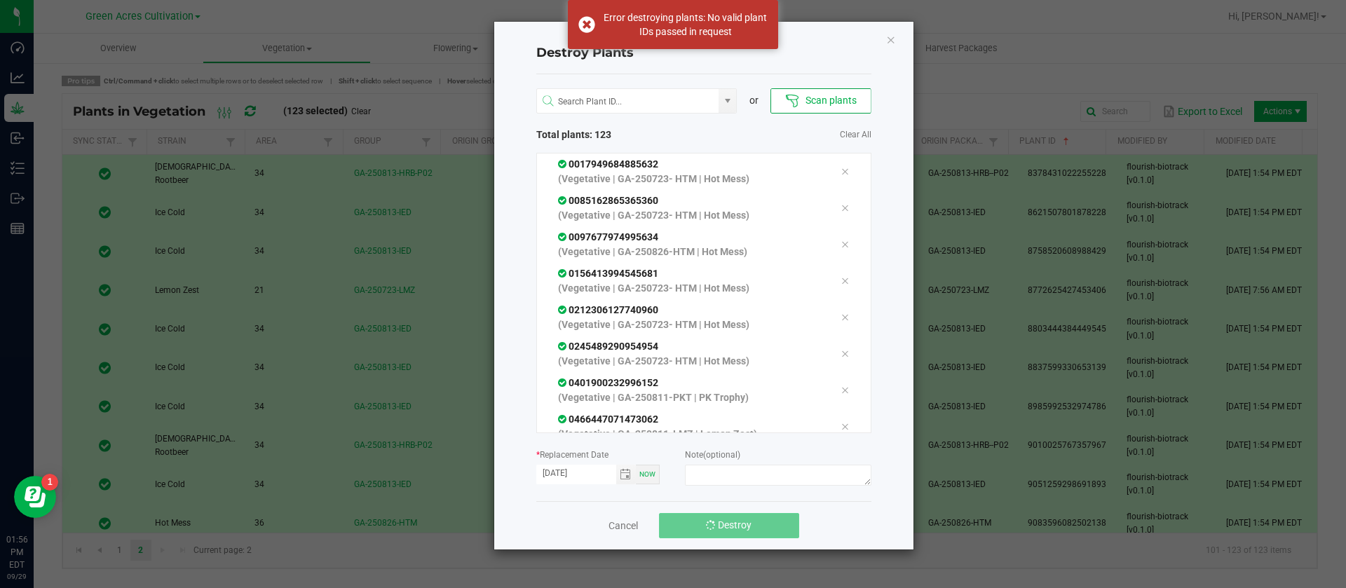
click at [764, 529] on button "Destroy" at bounding box center [729, 525] width 140 height 25
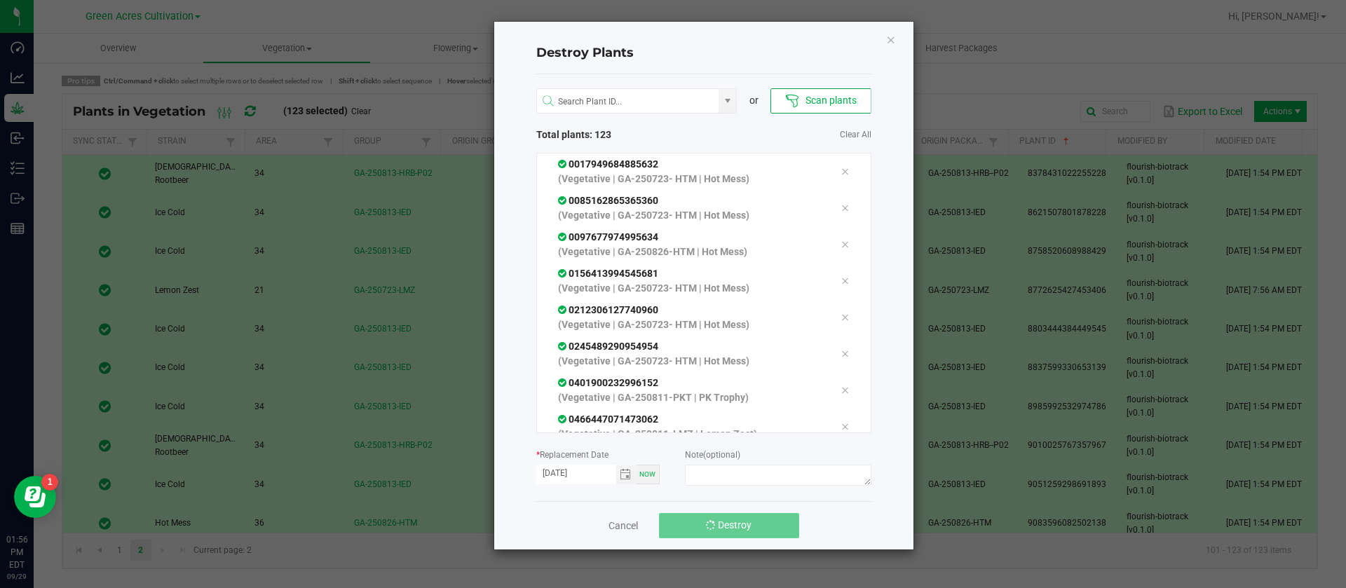
click at [764, 529] on button "Destroy" at bounding box center [729, 525] width 140 height 25
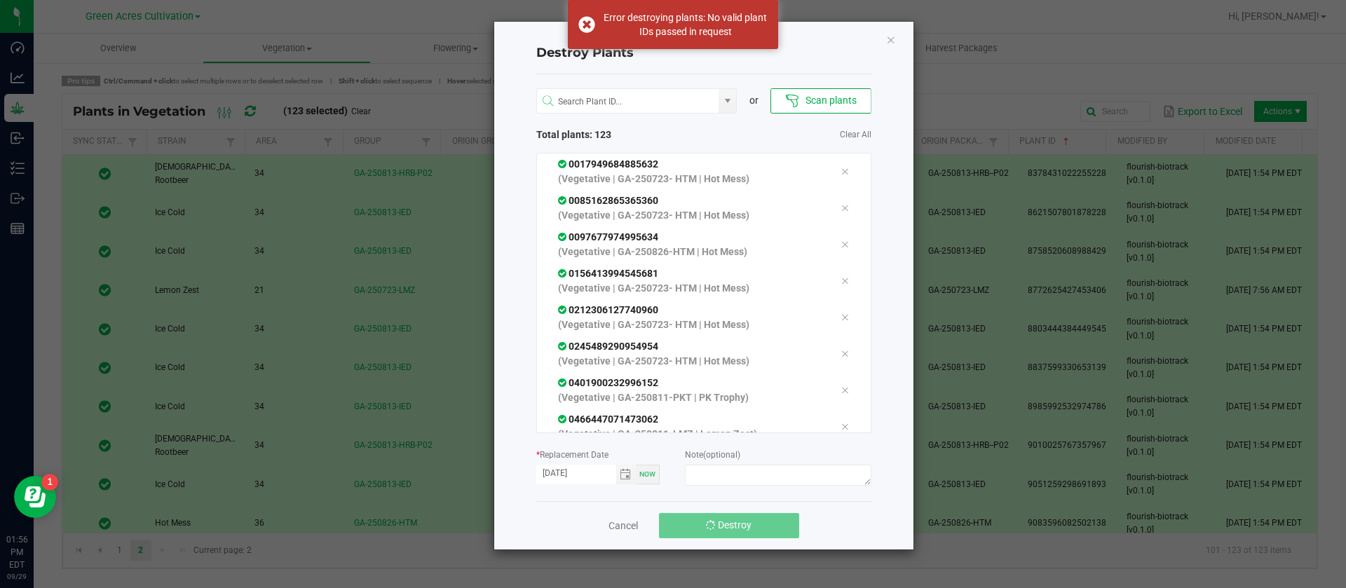
click at [764, 529] on button "Destroy" at bounding box center [729, 525] width 140 height 25
click at [890, 39] on icon "Close" at bounding box center [891, 39] width 10 height 17
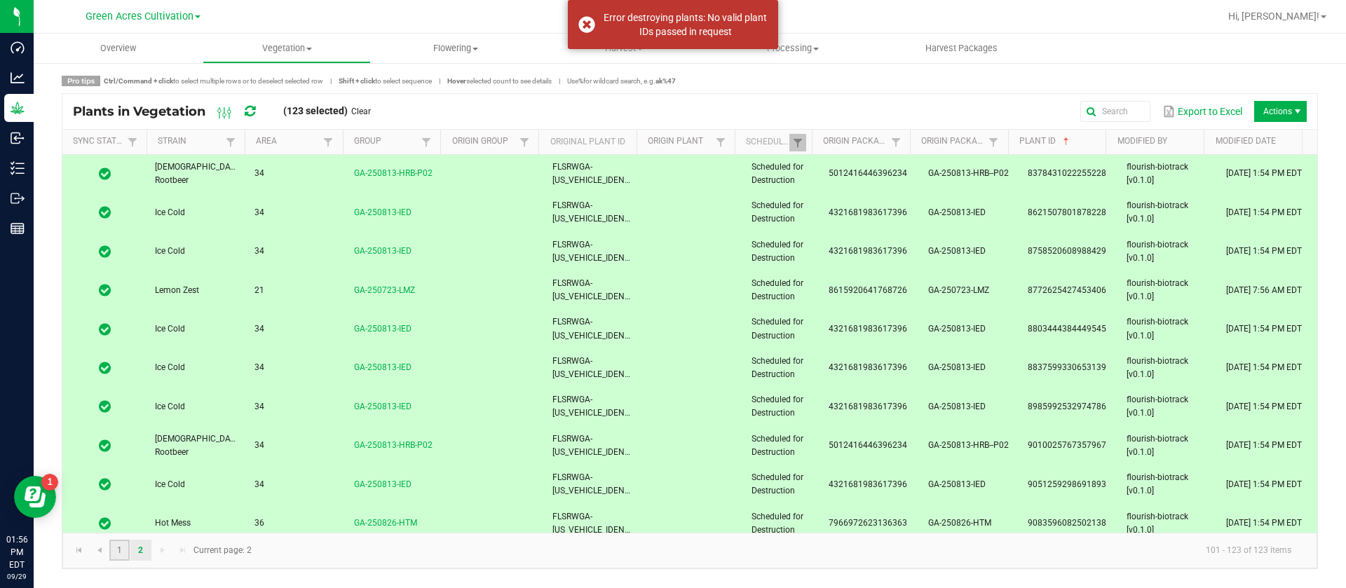
click at [126, 550] on link "1" at bounding box center [119, 550] width 20 height 21
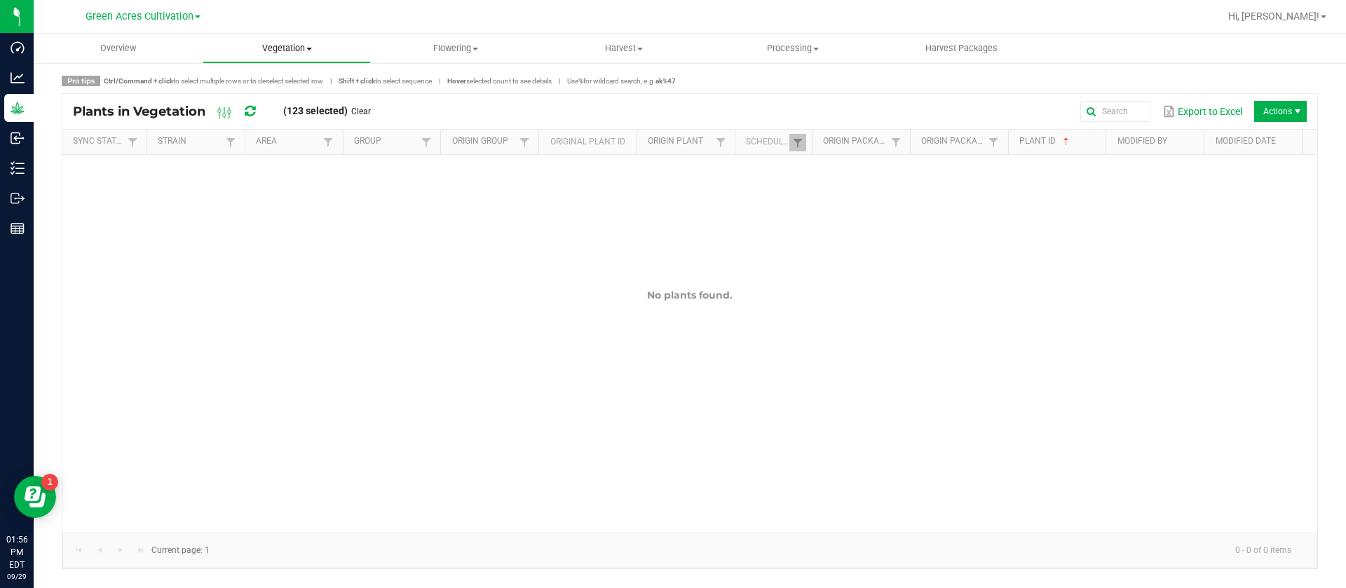
click at [293, 55] on uib-tab-heading "Vegetation Veg groups Veg plants Mother groups Mother plants Apply to plants Cr…" at bounding box center [287, 48] width 168 height 28
click at [279, 83] on span "Veg groups" at bounding box center [247, 85] width 89 height 12
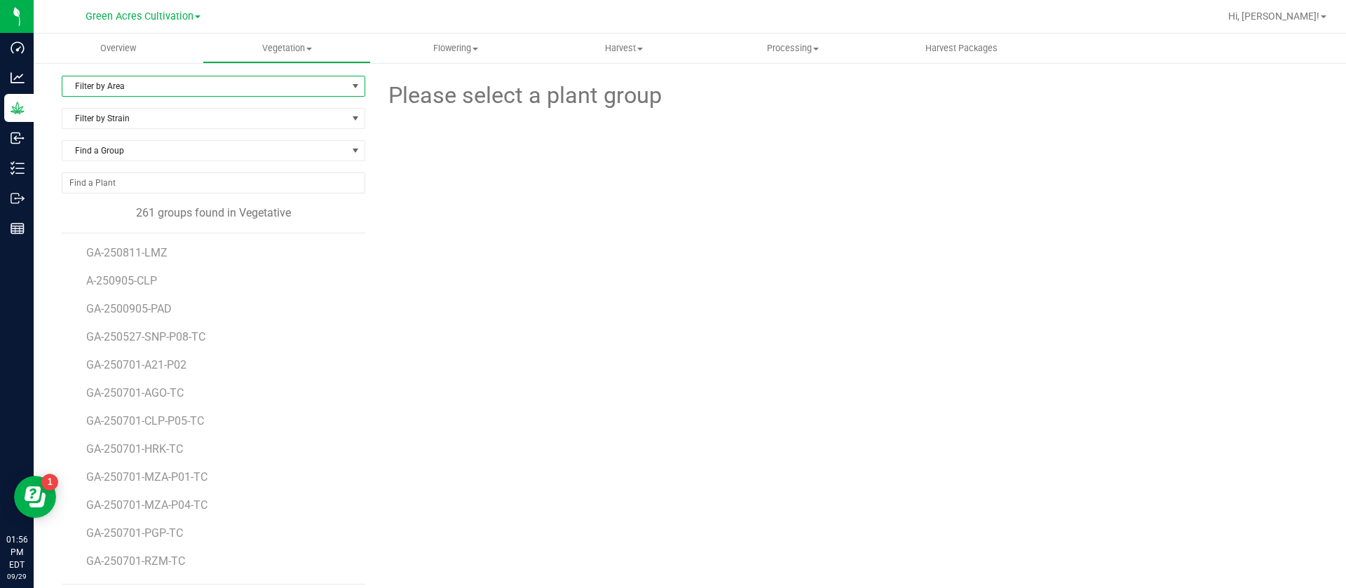
click at [151, 87] on span "Filter by Area" at bounding box center [204, 86] width 285 height 20
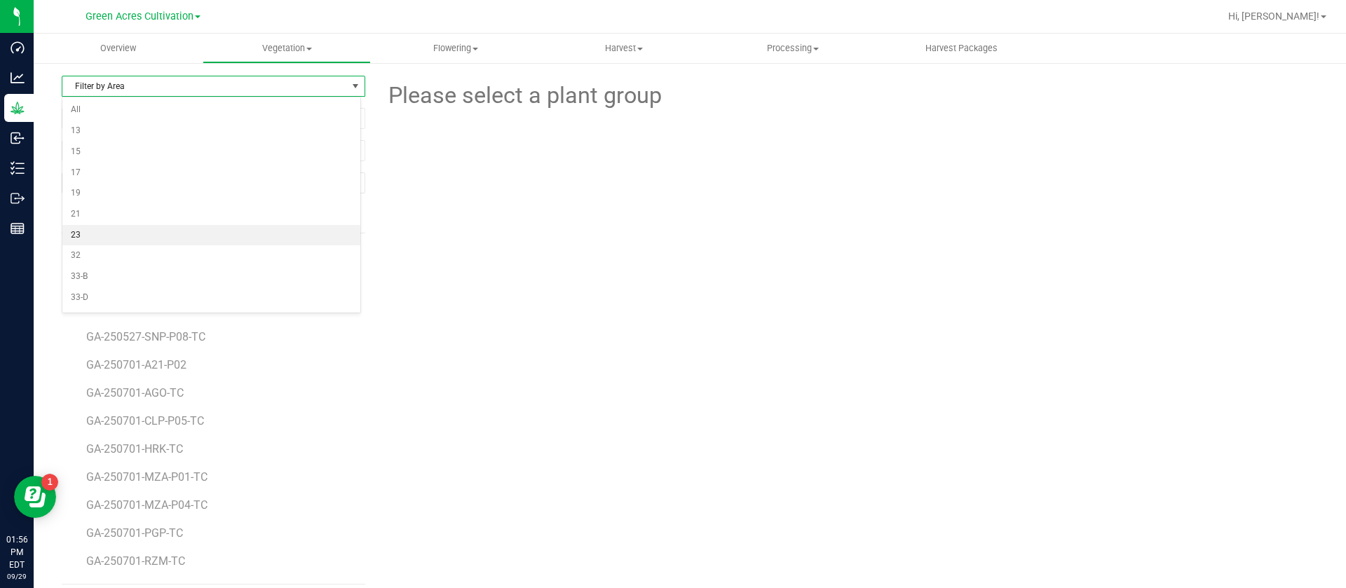
click at [107, 230] on li "23" at bounding box center [211, 235] width 298 height 21
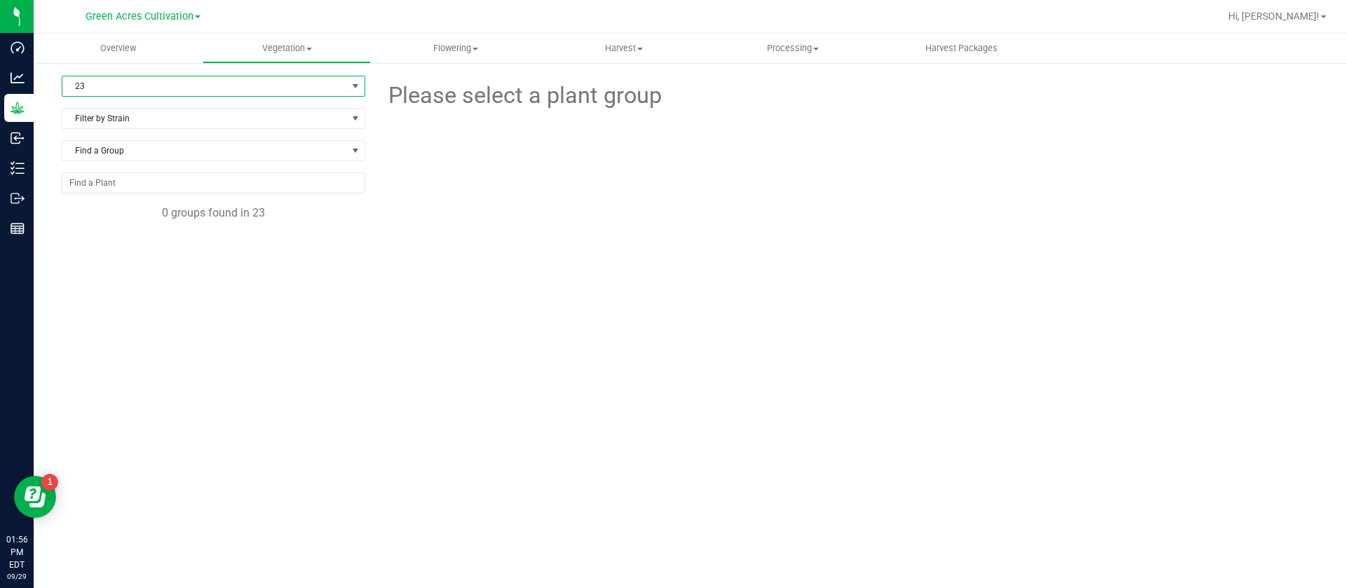
click at [101, 85] on span "23" at bounding box center [204, 86] width 285 height 20
click at [103, 206] on li "34" at bounding box center [213, 212] width 302 height 21
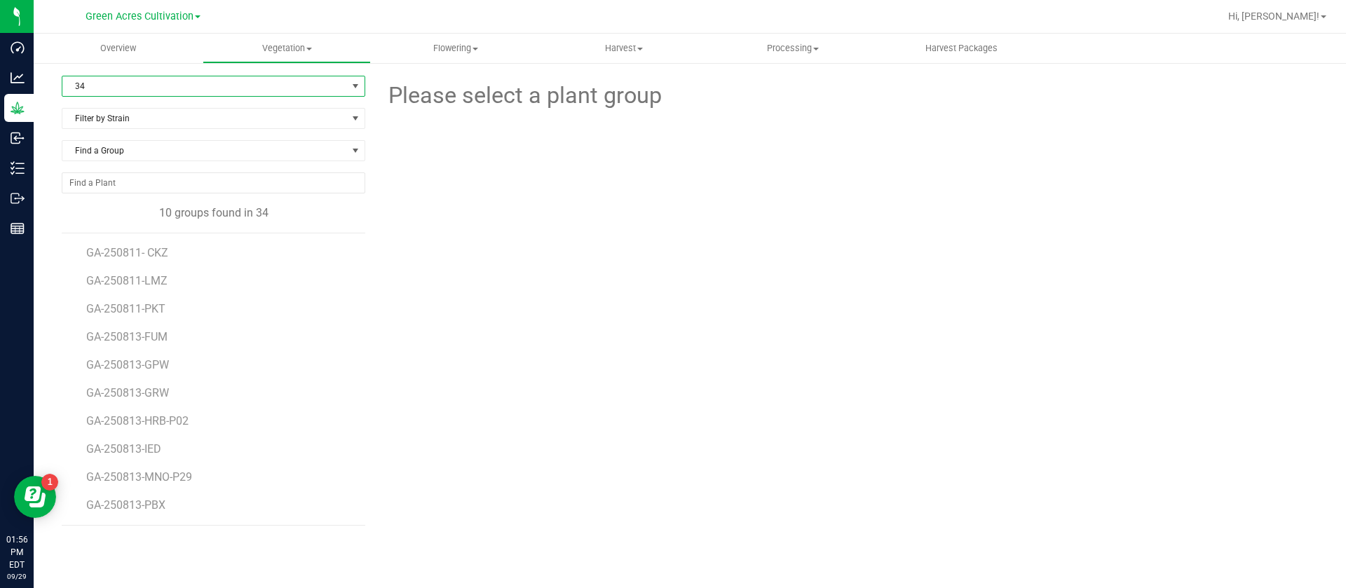
click at [108, 81] on span "34" at bounding box center [204, 86] width 285 height 20
click at [88, 188] on li "36" at bounding box center [213, 195] width 302 height 21
click at [118, 90] on span "36" at bounding box center [204, 86] width 285 height 20
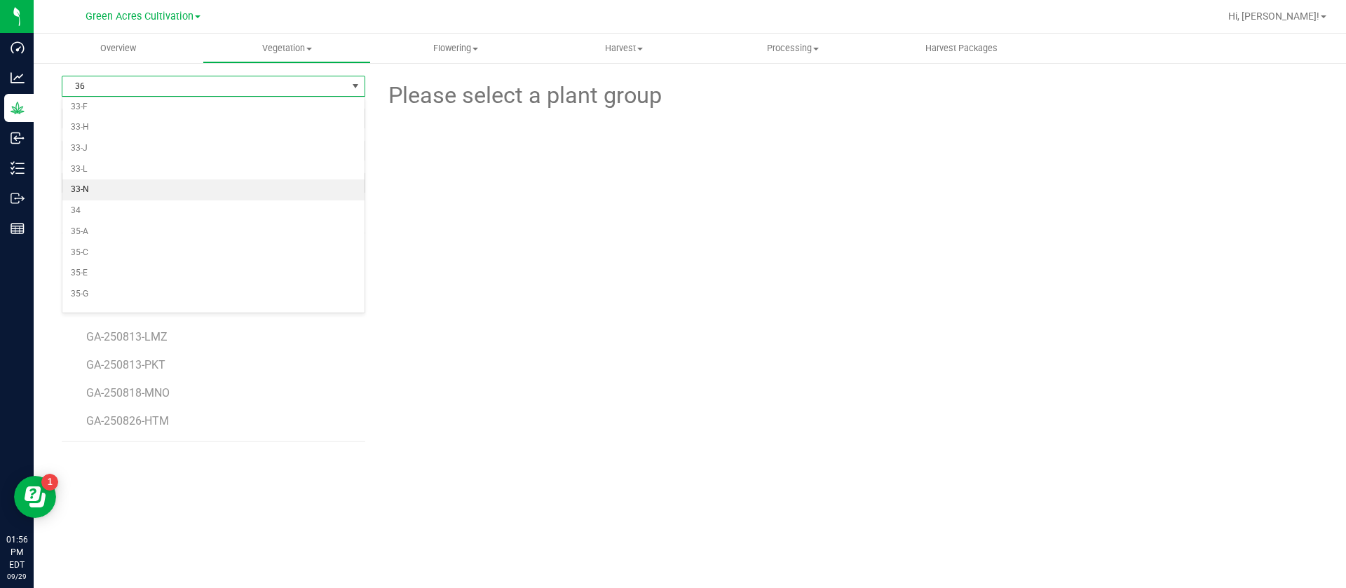
scroll to position [184, 0]
click at [97, 237] on li "34" at bounding box center [213, 239] width 302 height 21
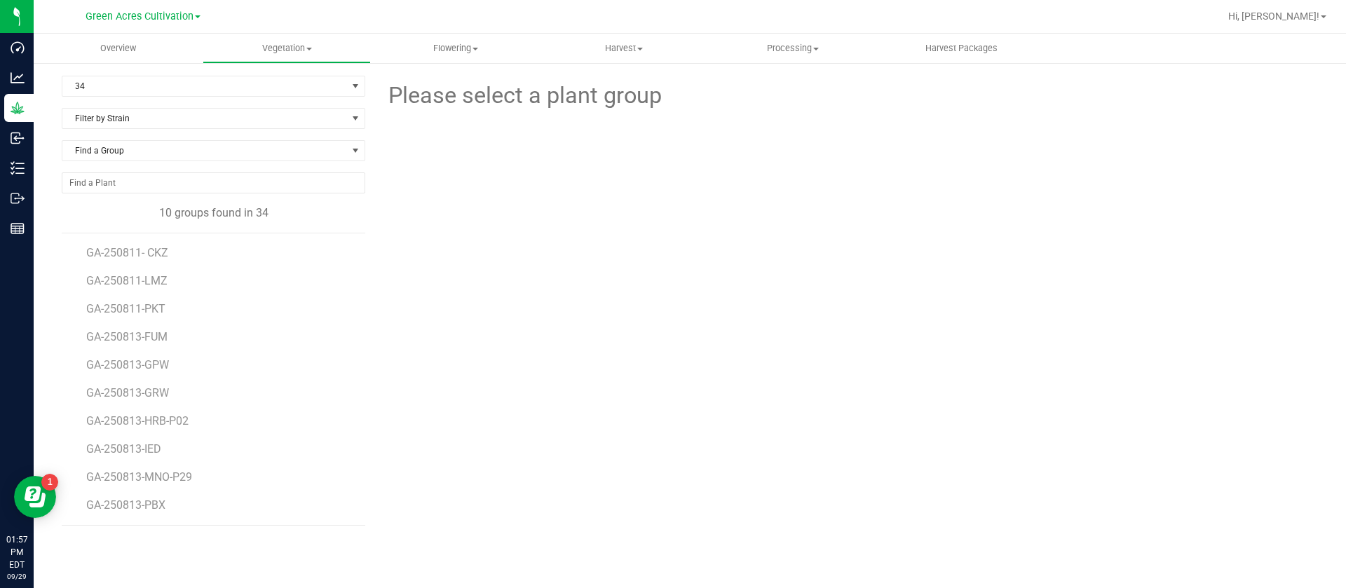
click at [132, 245] on li "GA-250811- CKZ" at bounding box center [220, 247] width 269 height 28
click at [133, 250] on span "GA-250811- CKZ" at bounding box center [129, 252] width 86 height 13
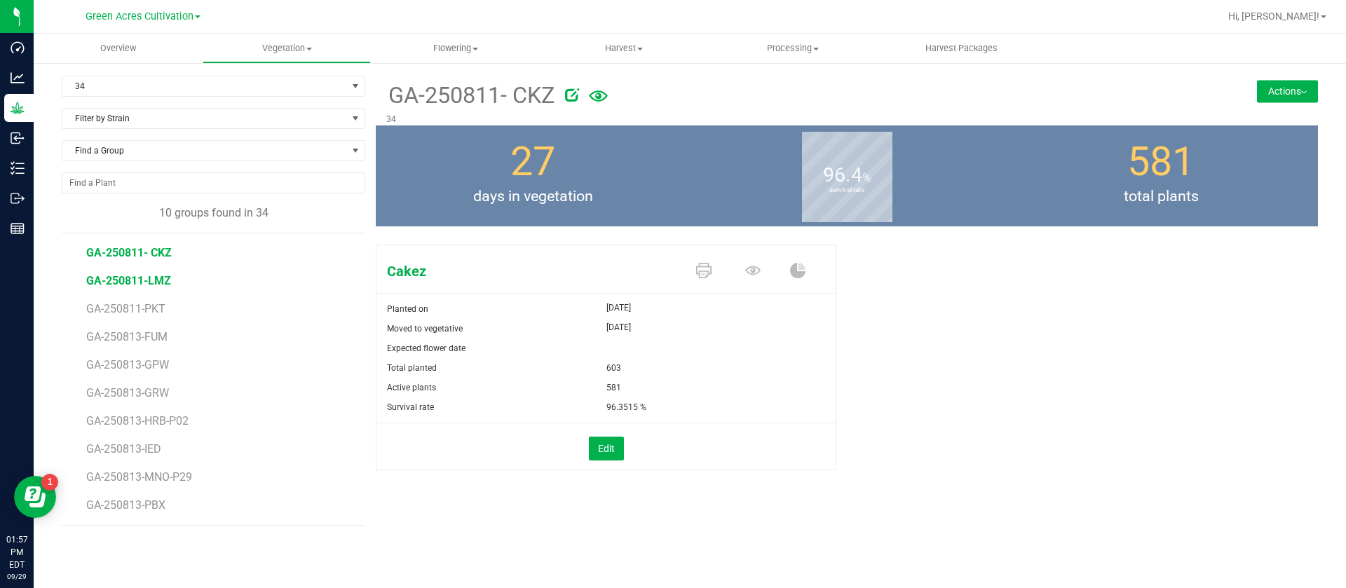
click at [151, 284] on span "GA-250811-LMZ" at bounding box center [128, 280] width 85 height 13
drag, startPoint x: 538, startPoint y: 254, endPoint x: 470, endPoint y: 268, distance: 69.3
click at [538, 254] on div "Lemon Zest" at bounding box center [605, 269] width 459 height 48
click at [156, 305] on span "GA-250811-PKT" at bounding box center [127, 308] width 83 height 13
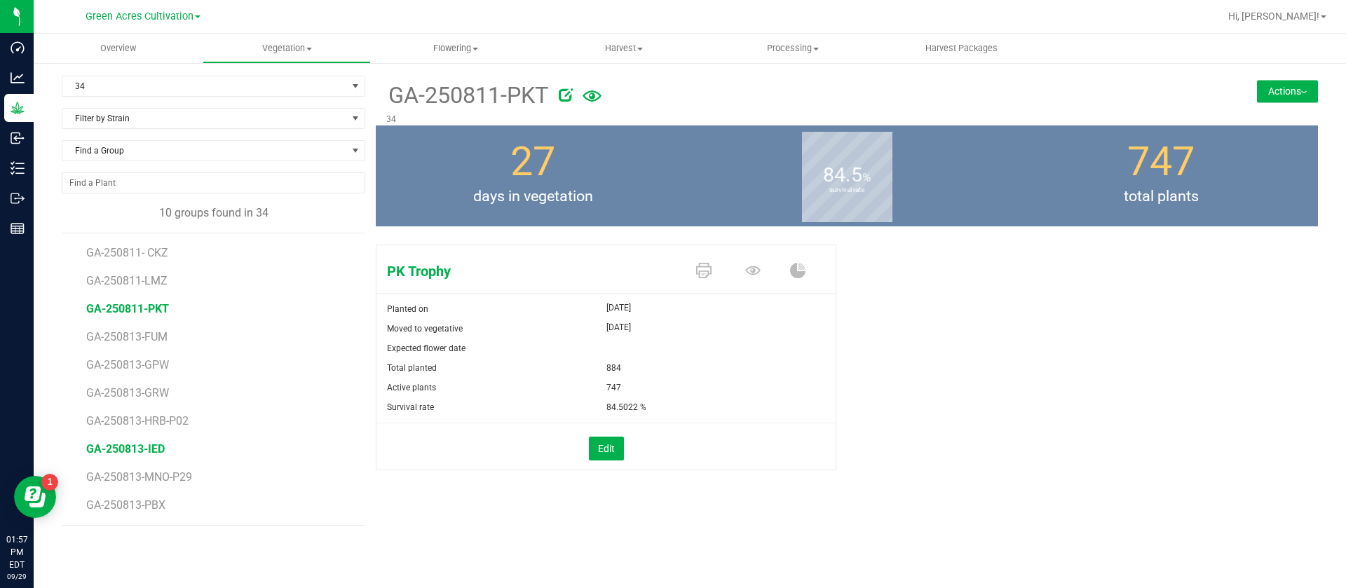
click at [152, 451] on span "GA-250813-IED" at bounding box center [125, 448] width 79 height 13
click at [154, 475] on span "GA-250813-MNO-P29" at bounding box center [141, 476] width 111 height 13
click at [118, 450] on span "GA-250813-IED" at bounding box center [125, 448] width 79 height 13
click at [559, 352] on div "Expected flower date" at bounding box center [491, 349] width 230 height 20
click at [496, 359] on div "Total planted" at bounding box center [491, 368] width 230 height 20
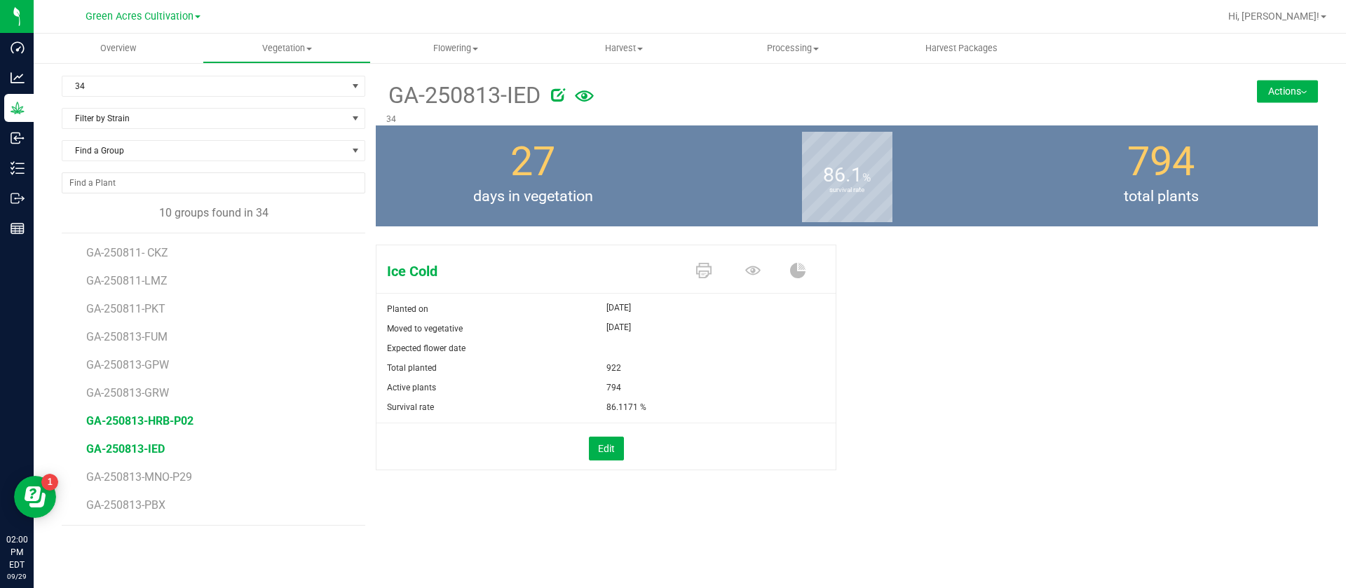
click at [143, 425] on span "GA-250813-HRB-P02" at bounding box center [139, 420] width 107 height 13
drag, startPoint x: 885, startPoint y: 353, endPoint x: 885, endPoint y: 372, distance: 19.6
click at [887, 353] on div "Hindu Rootbeer Planted on Sep 2, 2025 Moved to vegetative Sep 2, 2025 Expected …" at bounding box center [847, 372] width 942 height 266
drag, startPoint x: 920, startPoint y: 391, endPoint x: 892, endPoint y: 388, distance: 28.3
click at [920, 391] on div "Hindu Rootbeer Planted on Sep 2, 2025 Moved to vegetative Sep 2, 2025 Expected …" at bounding box center [847, 372] width 942 height 266
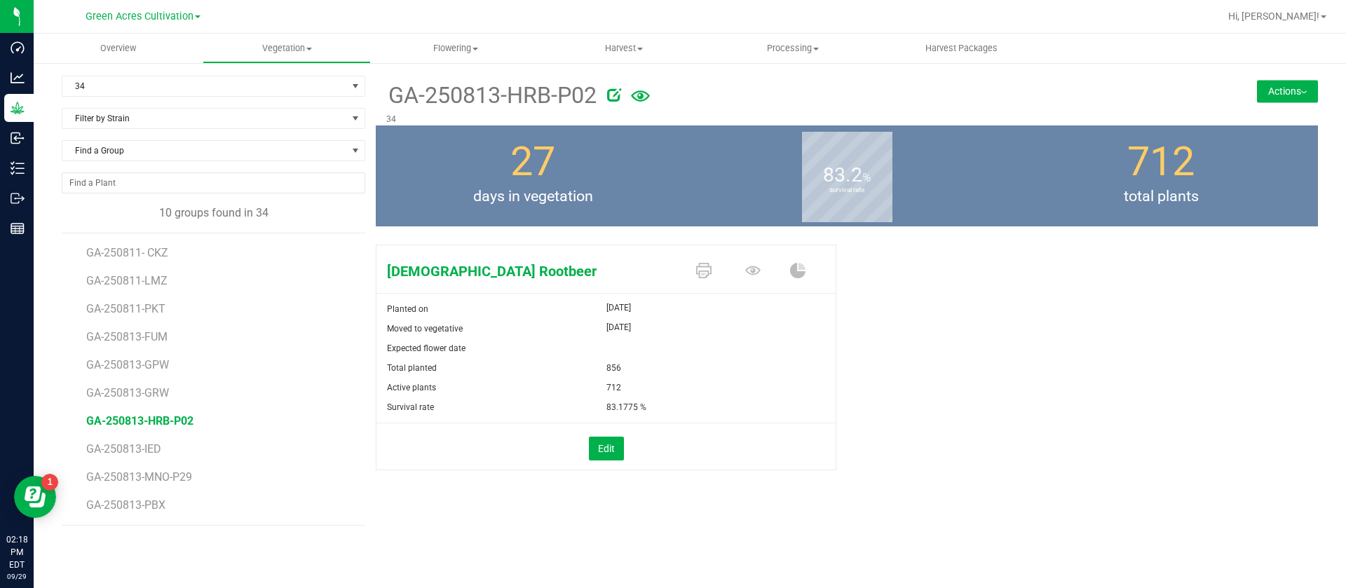
click at [981, 321] on div "Hindu Rootbeer Planted on Sep 2, 2025 Moved to vegetative Sep 2, 2025 Expected …" at bounding box center [847, 372] width 942 height 266
click at [1058, 421] on div "Hindu Rootbeer Planted on Sep 2, 2025 Moved to vegetative Sep 2, 2025 Expected …" at bounding box center [847, 372] width 942 height 266
click at [1043, 395] on div "Hindu Rootbeer Planted on Sep 2, 2025 Moved to vegetative Sep 2, 2025 Expected …" at bounding box center [847, 372] width 942 height 266
click at [1110, 299] on div "Hindu Rootbeer Planted on Sep 2, 2025 Moved to vegetative Sep 2, 2025 Expected …" at bounding box center [847, 372] width 942 height 266
click at [1091, 301] on div "Hindu Rootbeer Planted on Sep 2, 2025 Moved to vegetative Sep 2, 2025 Expected …" at bounding box center [847, 372] width 942 height 266
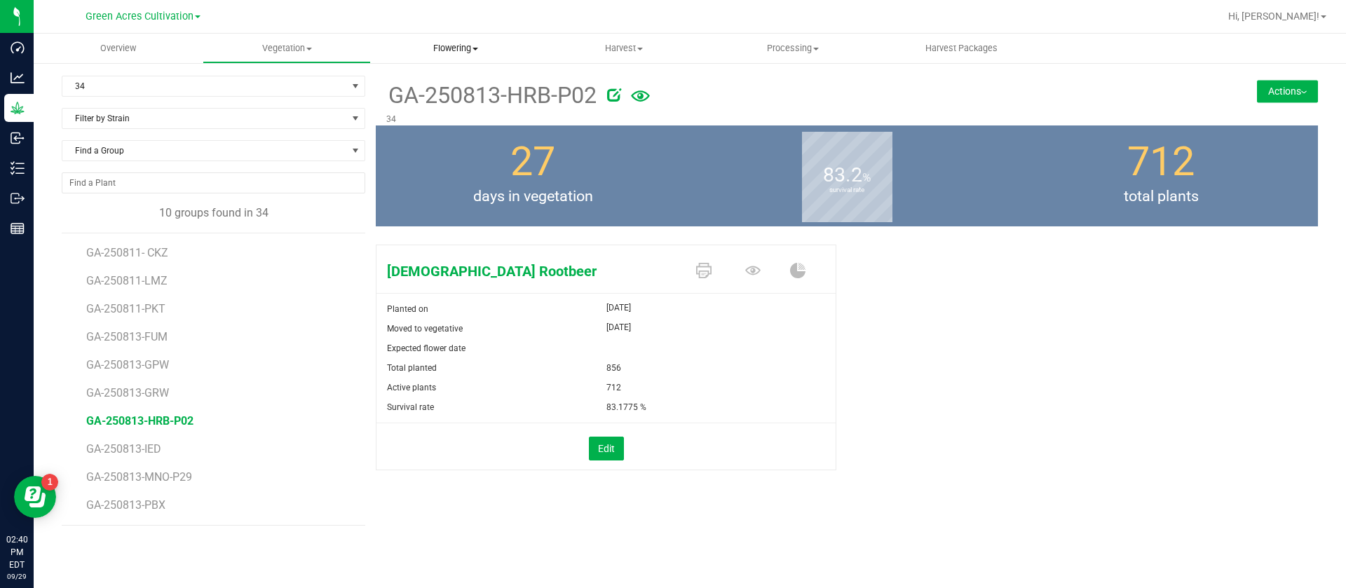
click at [465, 42] on span "Flowering" at bounding box center [456, 48] width 168 height 13
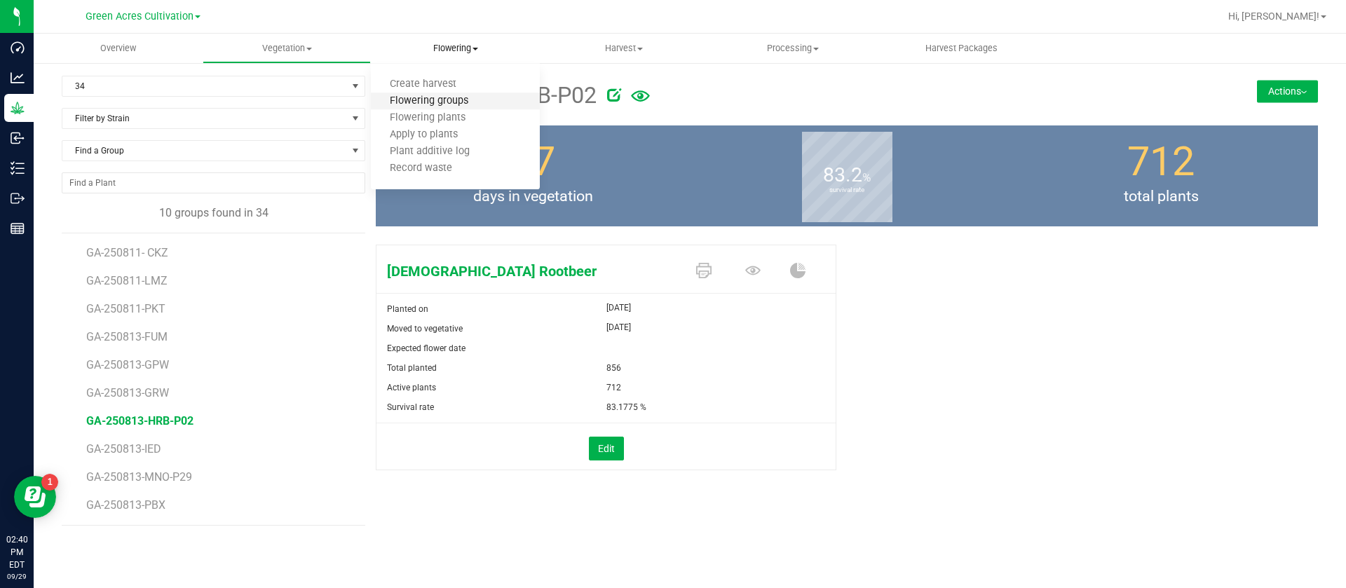
click at [452, 102] on span "Flowering groups" at bounding box center [429, 101] width 116 height 12
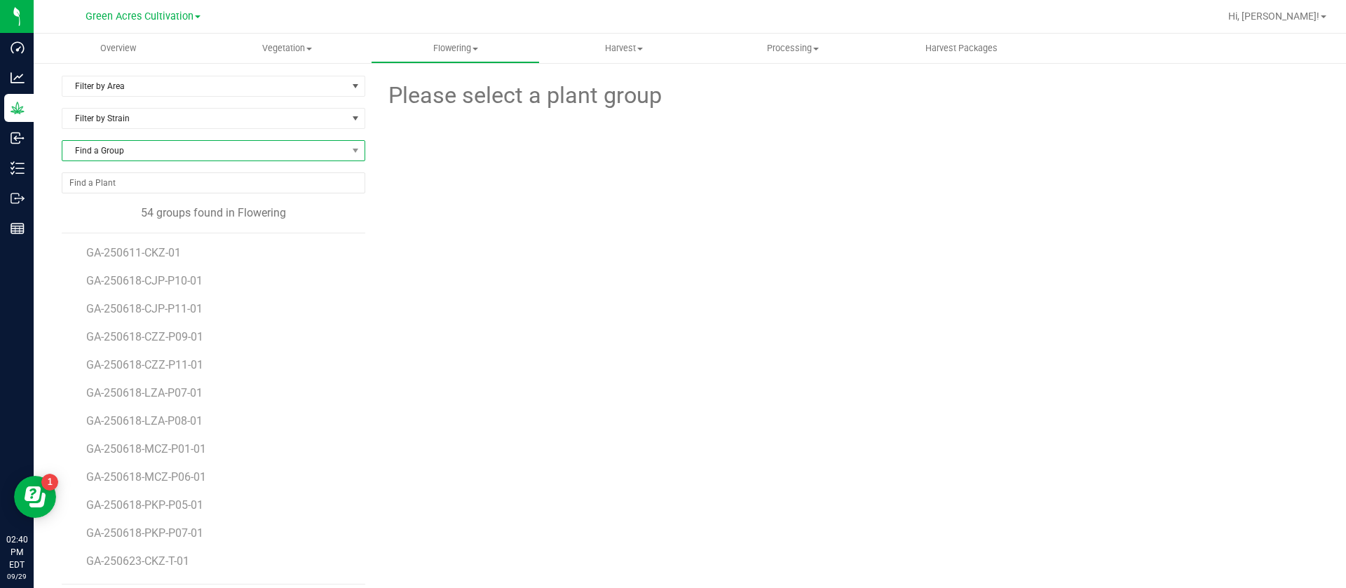
click at [124, 151] on span "Find a Group" at bounding box center [204, 151] width 285 height 20
type input "250623-lmz"
click at [185, 212] on li "GA-250623-LMZ-T-01" at bounding box center [211, 209] width 298 height 20
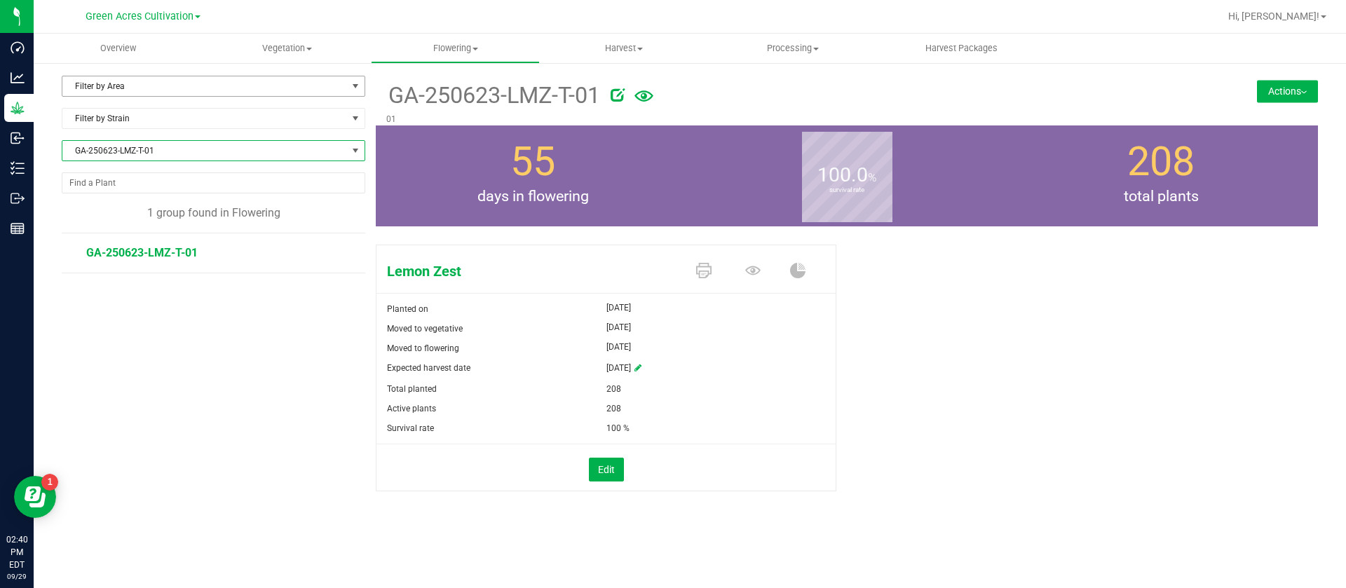
click at [149, 85] on span "Filter by Area" at bounding box center [204, 86] width 285 height 20
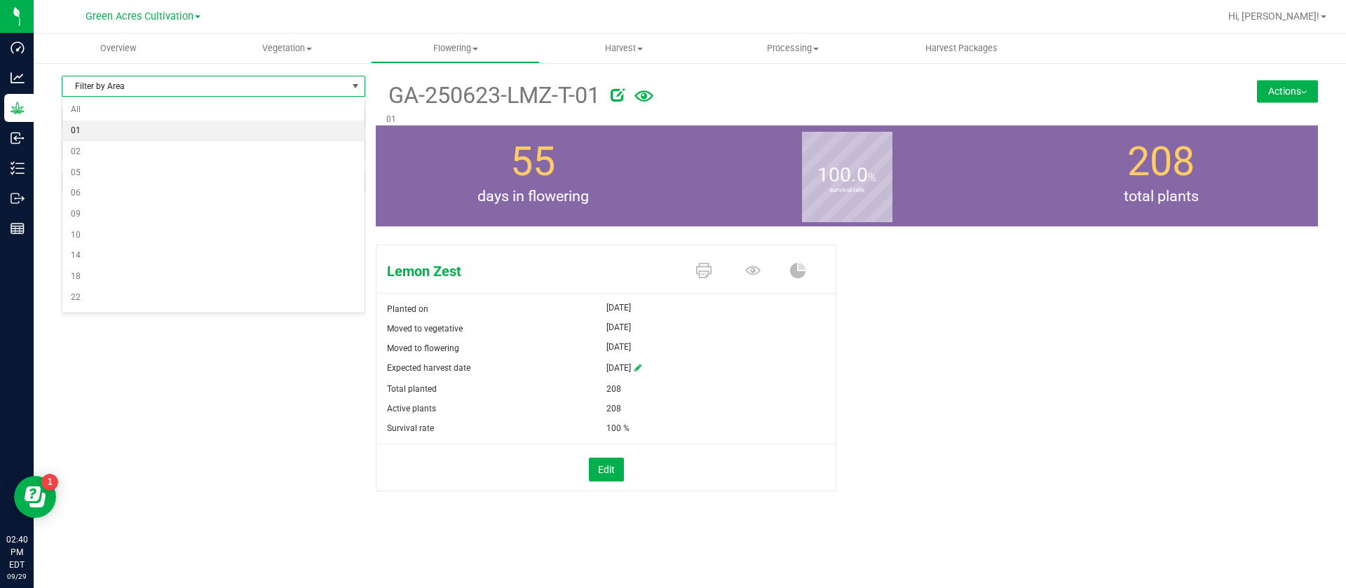
click at [97, 130] on li "01" at bounding box center [213, 131] width 302 height 21
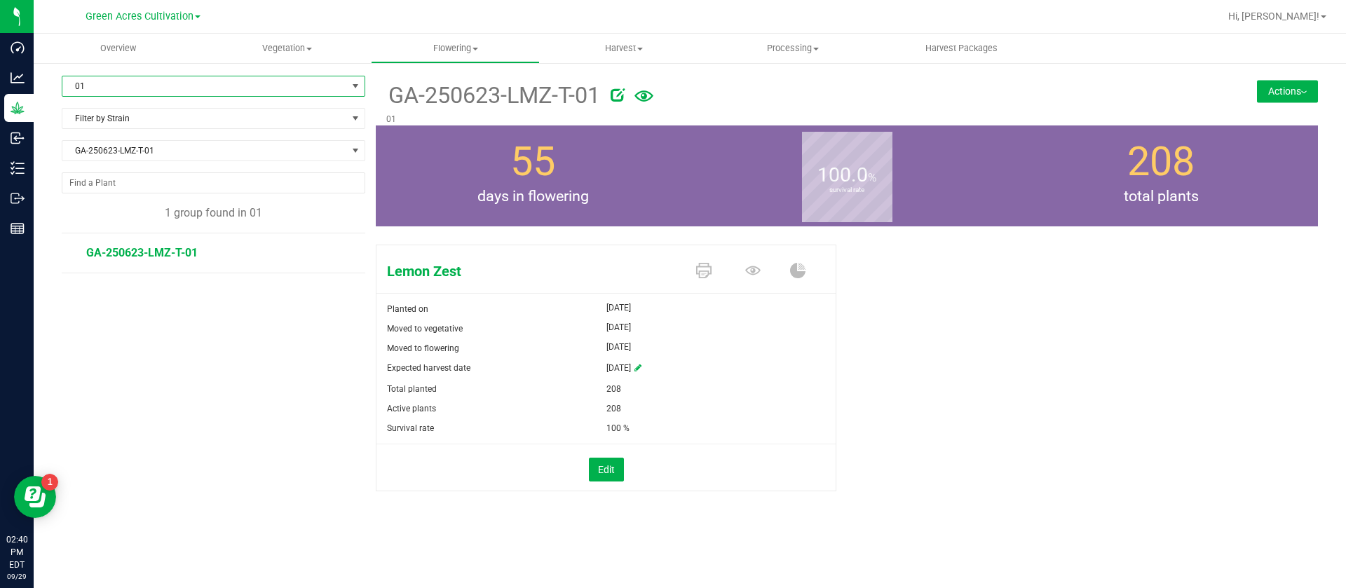
click at [161, 259] on span "GA-250623-LMZ-T-01" at bounding box center [141, 252] width 111 height 13
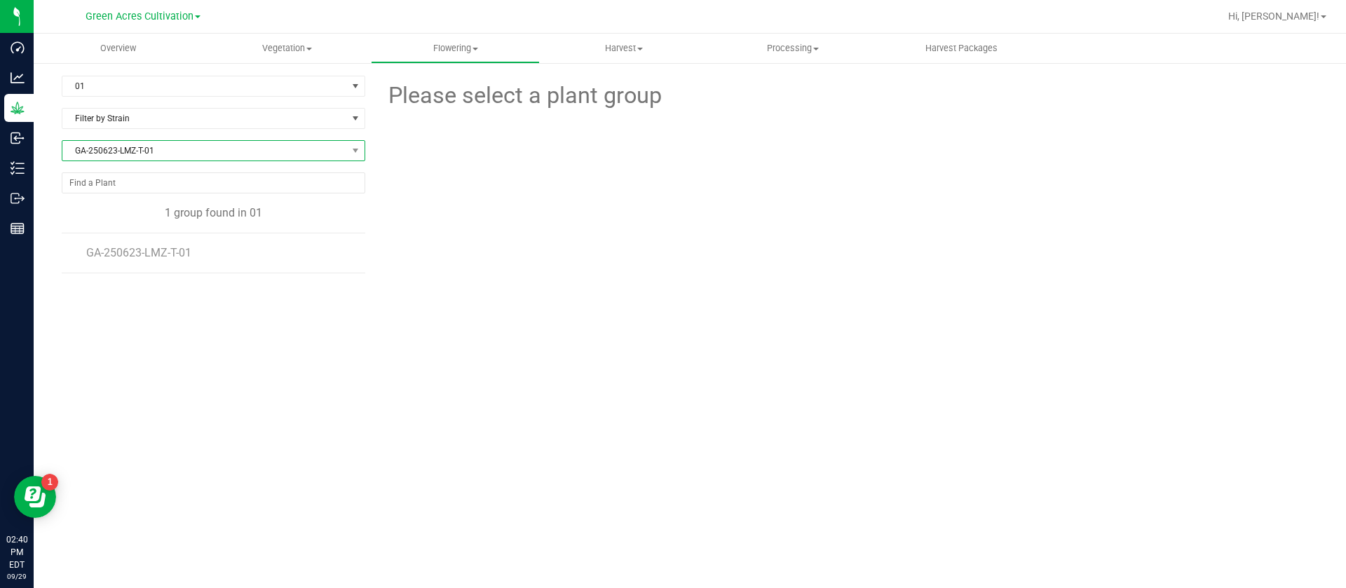
click at [139, 146] on span "GA-250623-LMZ-T-01" at bounding box center [204, 151] width 285 height 20
click at [142, 202] on li "All" at bounding box center [213, 209] width 302 height 20
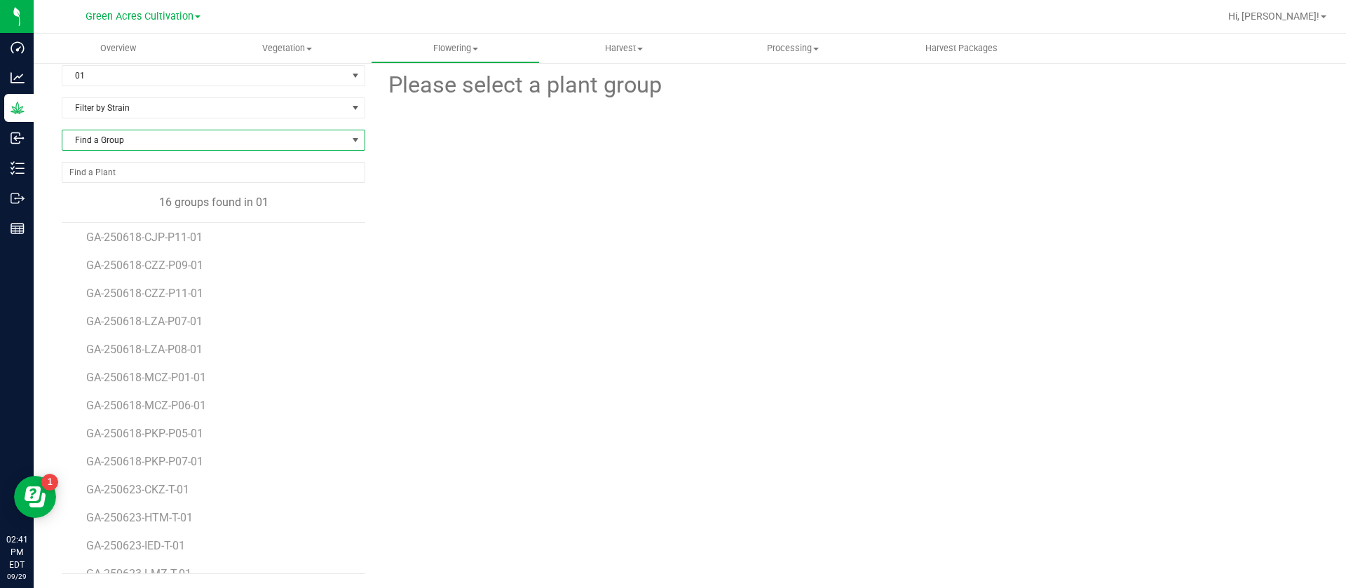
scroll to position [109, 0]
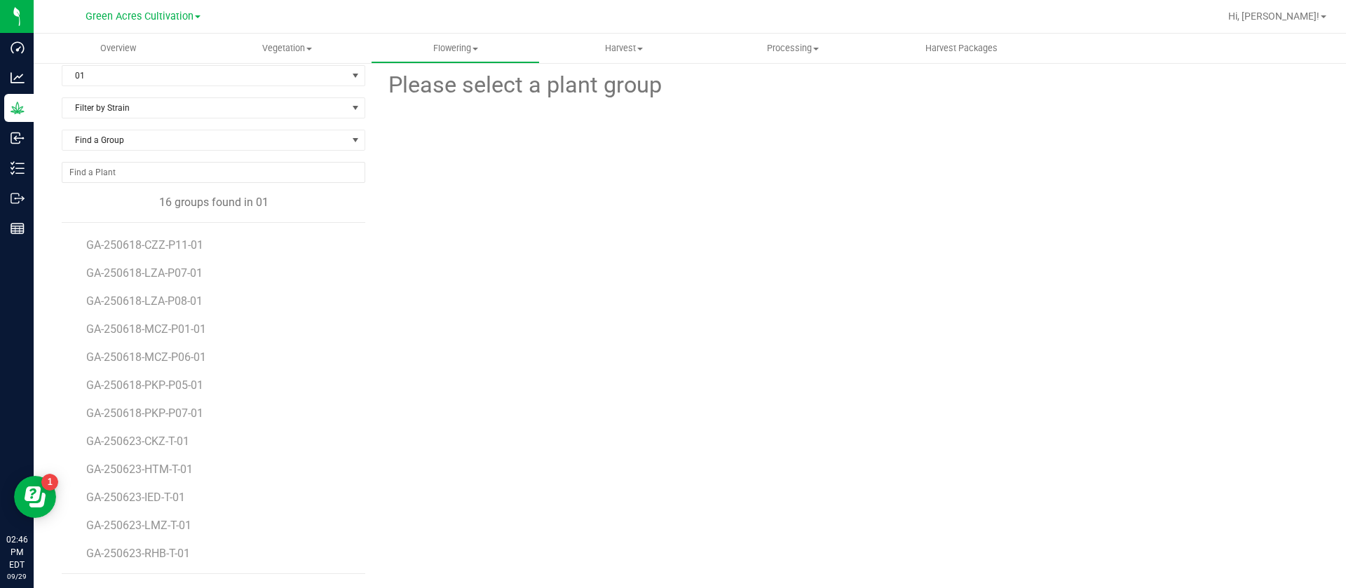
click at [700, 386] on div "Please select a plant group" at bounding box center [847, 319] width 942 height 509
click at [122, 339] on li "GA-250618-MCZ-P06-01" at bounding box center [220, 352] width 269 height 28
click at [109, 353] on span "GA-250618-MCZ-P06-01" at bounding box center [149, 356] width 126 height 13
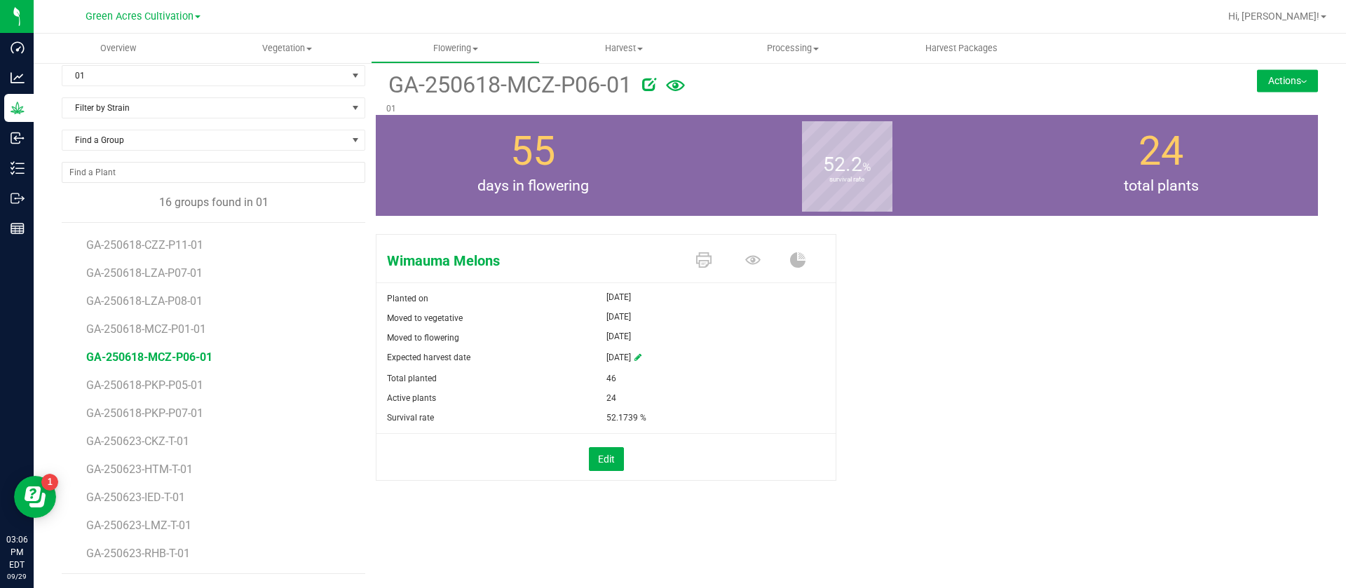
click at [973, 318] on div "Wimauma Melons Planted on Jul 11, 2025 Moved to vegetative Jul 11, 2025 Moved t…" at bounding box center [847, 372] width 942 height 287
click at [1011, 150] on div "24 total plants" at bounding box center [1161, 165] width 314 height 101
click at [1157, 280] on div "Wimauma Melons Planted on Jul 11, 2025 Moved to vegetative Jul 11, 2025 Moved t…" at bounding box center [847, 372] width 942 height 287
click at [1104, 163] on div "24 total plants" at bounding box center [1161, 165] width 314 height 101
click at [1141, 297] on div "Wimauma Melons Planted on Jul 11, 2025 Moved to vegetative Jul 11, 2025 Moved t…" at bounding box center [847, 372] width 942 height 287
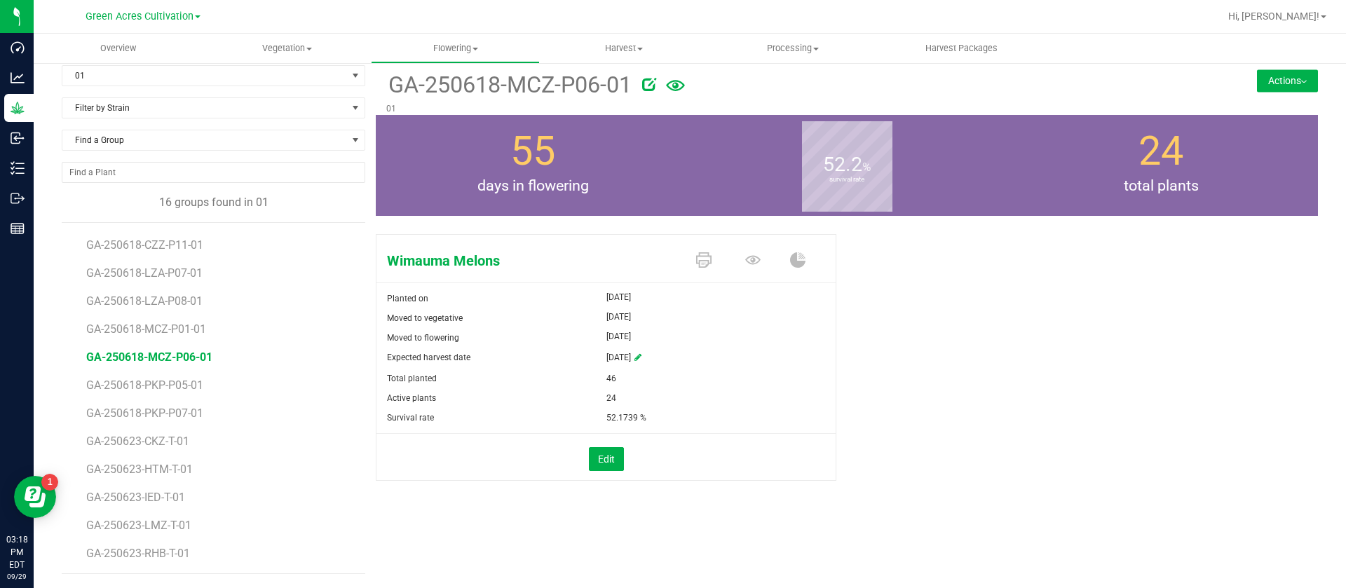
click at [879, 186] on b "survival rate" at bounding box center [847, 179] width 90 height 125
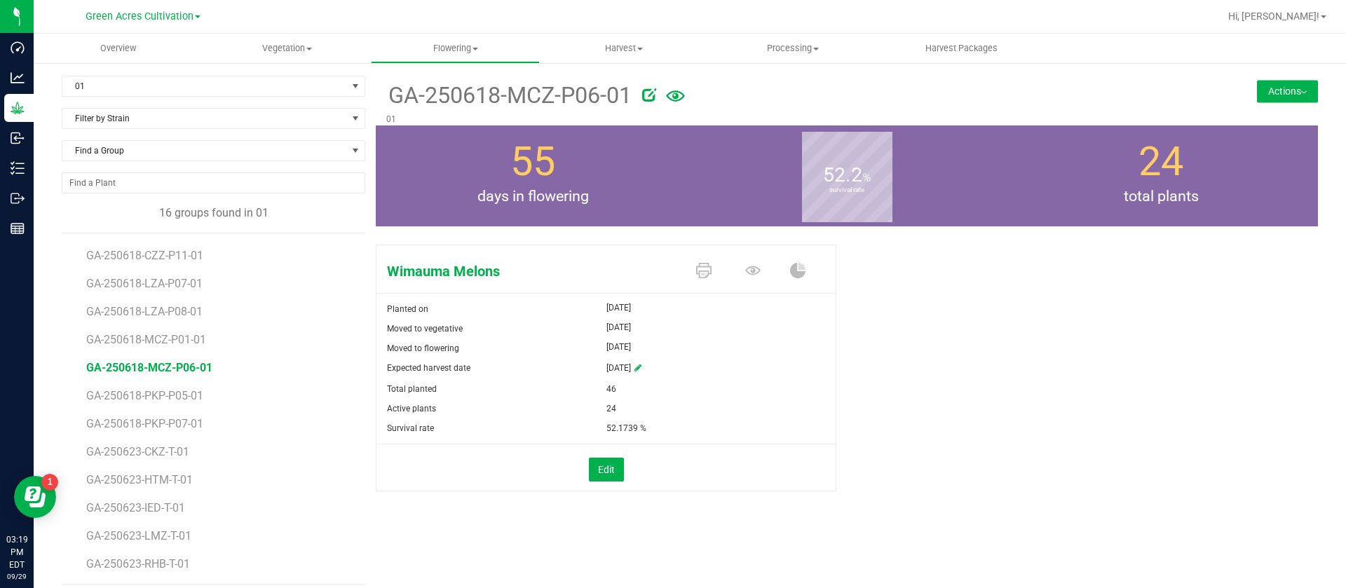
click at [672, 228] on div "Wimauma Melons Planted on Jul 11, 2025 Moved to vegetative Jul 11, 2025 Moved t…" at bounding box center [846, 376] width 963 height 300
click at [163, 254] on span "GA-250618-CZZ-P11-01" at bounding box center [147, 255] width 123 height 13
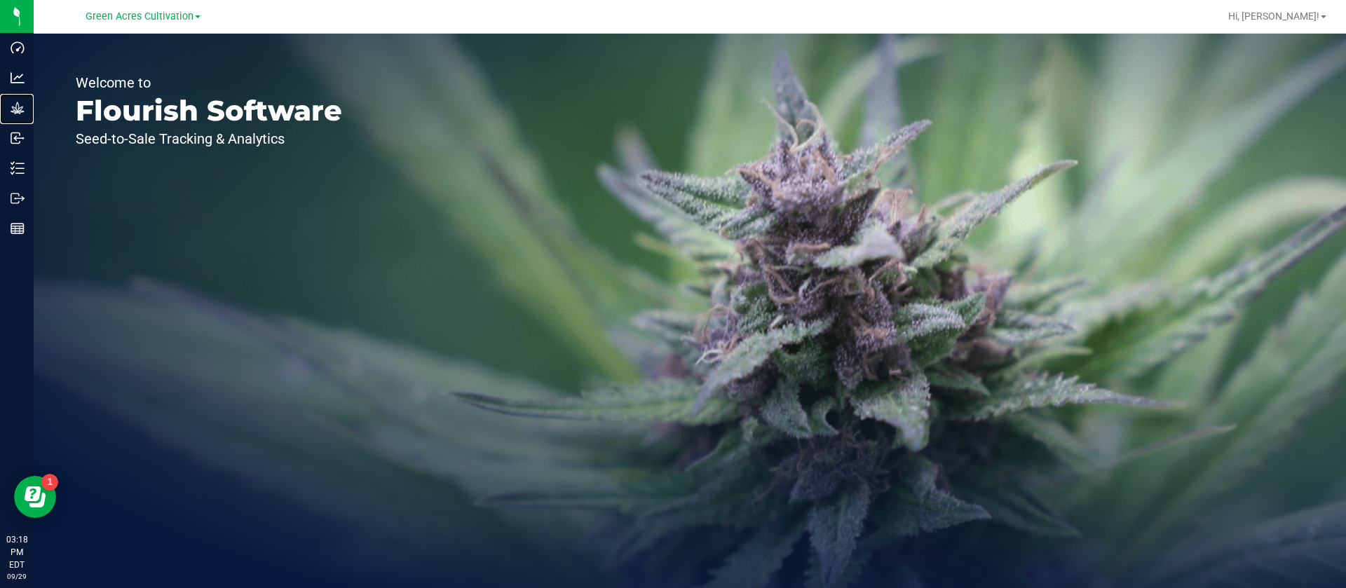
click at [0, 0] on p "Grow" at bounding box center [0, 0] width 0 height 0
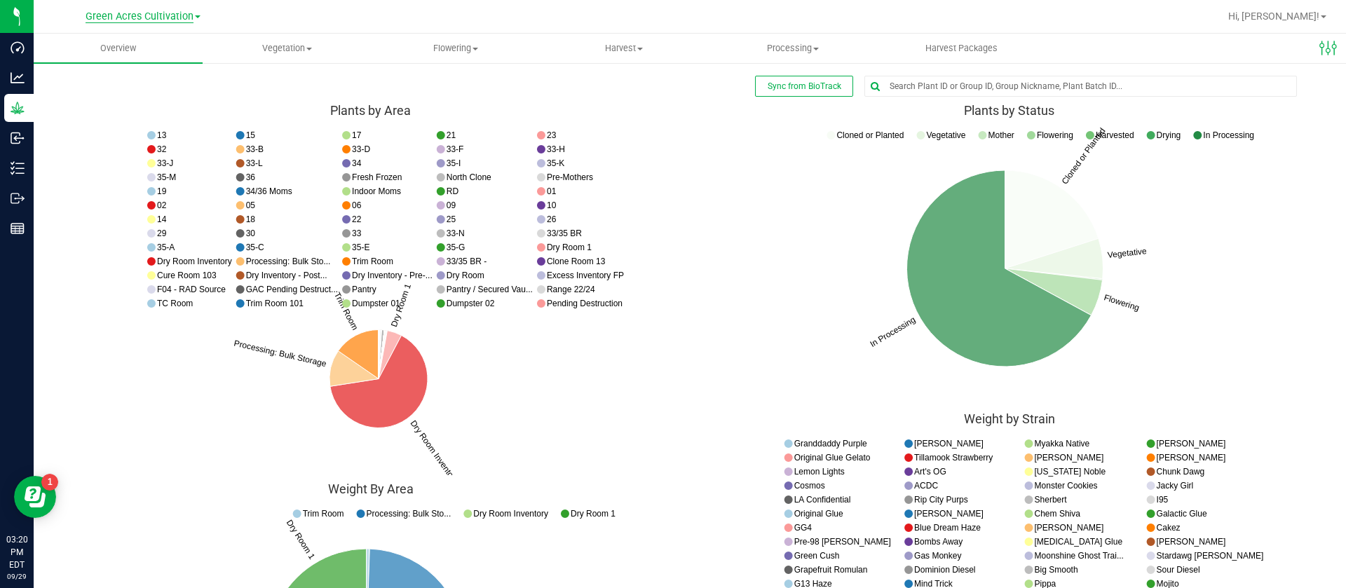
click at [170, 14] on span "Green Acres Cultivation" at bounding box center [140, 17] width 108 height 13
click at [138, 73] on link "Sunshine Cultivation" at bounding box center [143, 68] width 205 height 19
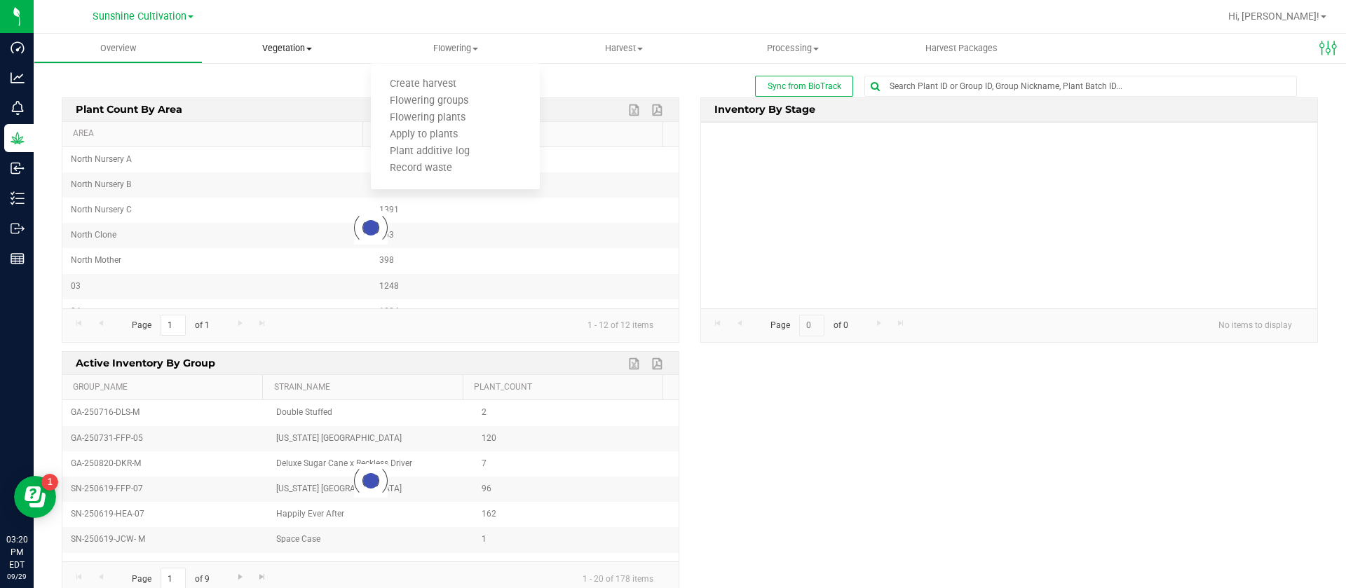
click at [270, 39] on uib-tab-heading "Vegetation Veg groups Veg plants Mother groups Mother plants Apply to plants Cr…" at bounding box center [287, 48] width 168 height 28
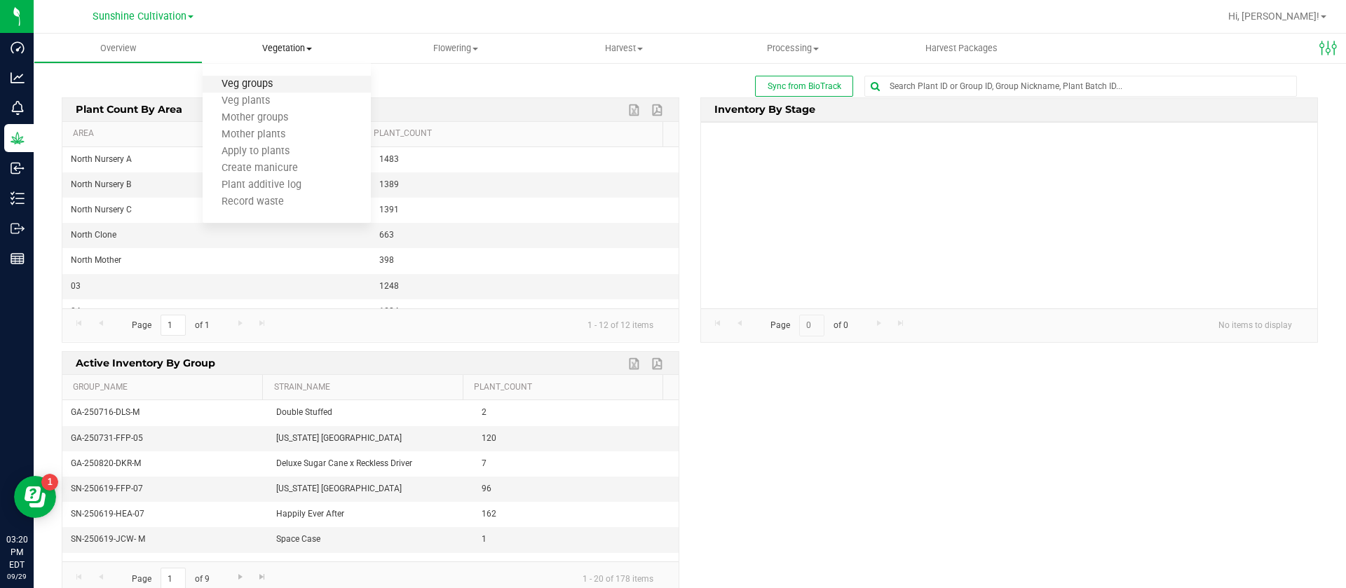
click at [279, 83] on span "Veg groups" at bounding box center [247, 85] width 89 height 12
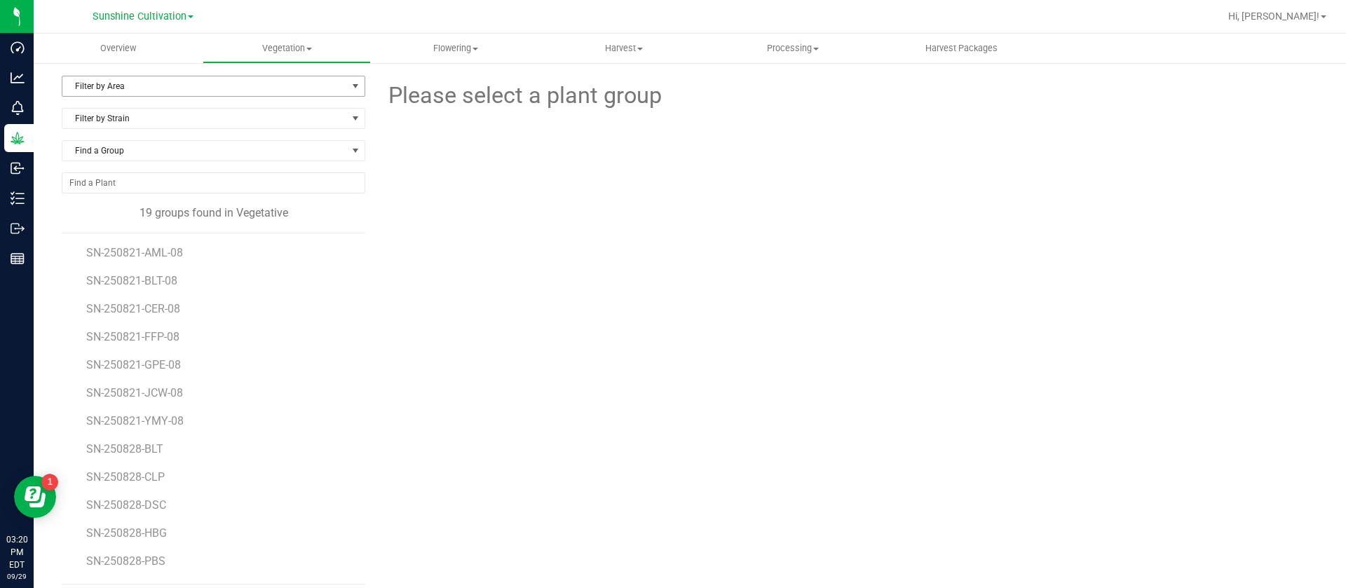
click at [125, 82] on span "Filter by Area" at bounding box center [204, 86] width 285 height 20
click at [114, 130] on li "North Nursery A" at bounding box center [211, 131] width 298 height 21
click at [166, 259] on li "SN-250821-AML-08" at bounding box center [220, 247] width 269 height 28
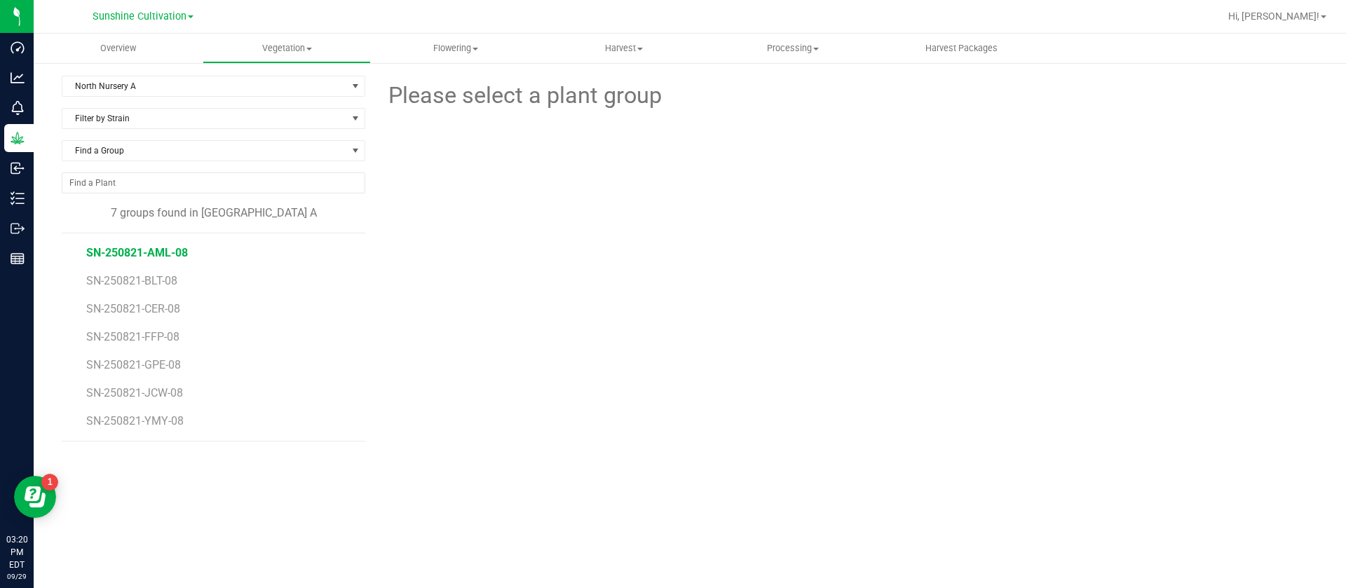
click at [164, 254] on span "SN-250821-AML-08" at bounding box center [137, 252] width 102 height 13
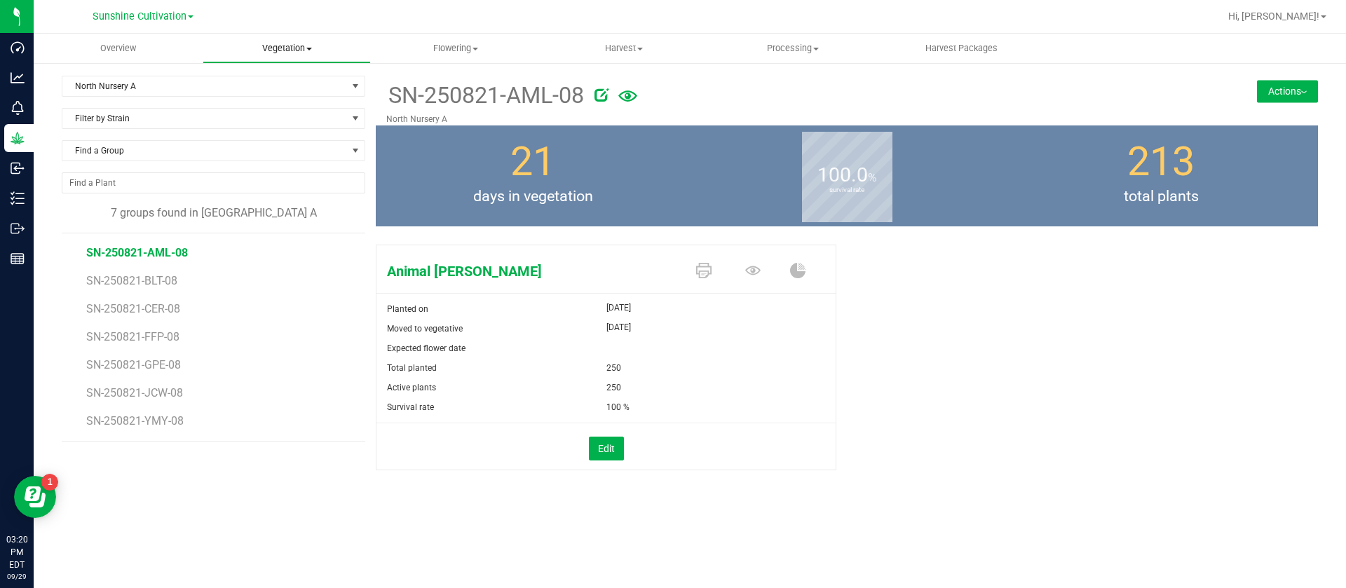
click at [307, 45] on span "Vegetation" at bounding box center [287, 48] width 168 height 13
click at [259, 104] on span "Veg plants" at bounding box center [246, 101] width 86 height 12
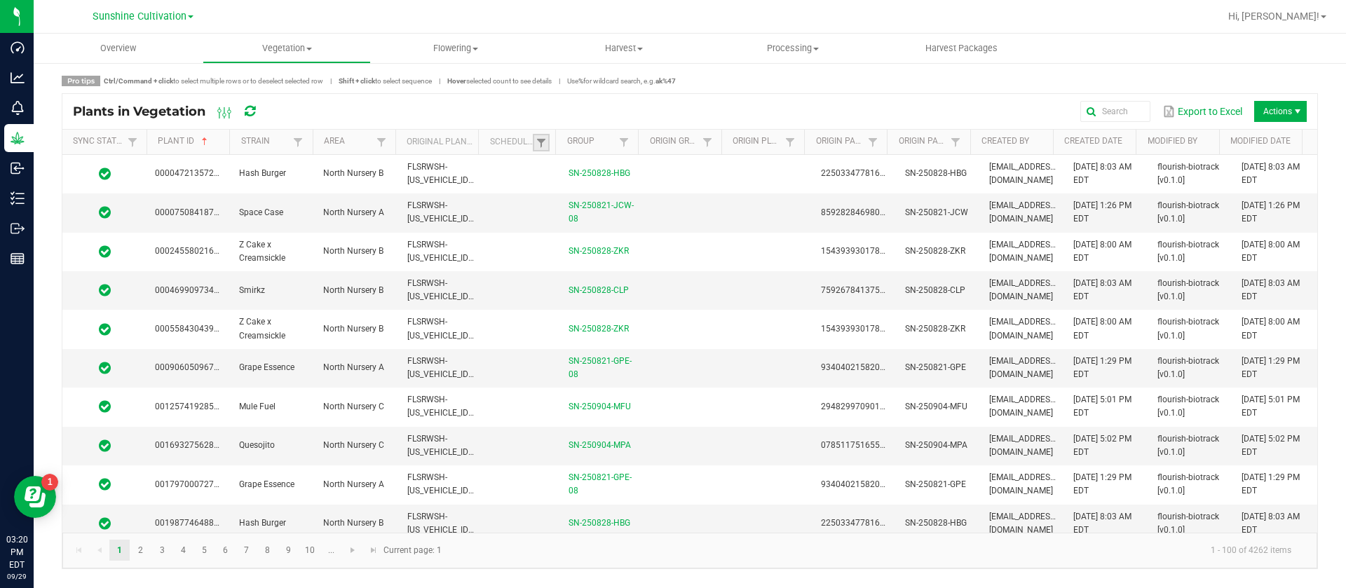
click at [547, 144] on link at bounding box center [541, 143] width 17 height 18
click at [594, 200] on li "Scheduled" at bounding box center [610, 201] width 136 height 18
checkbox input "true"
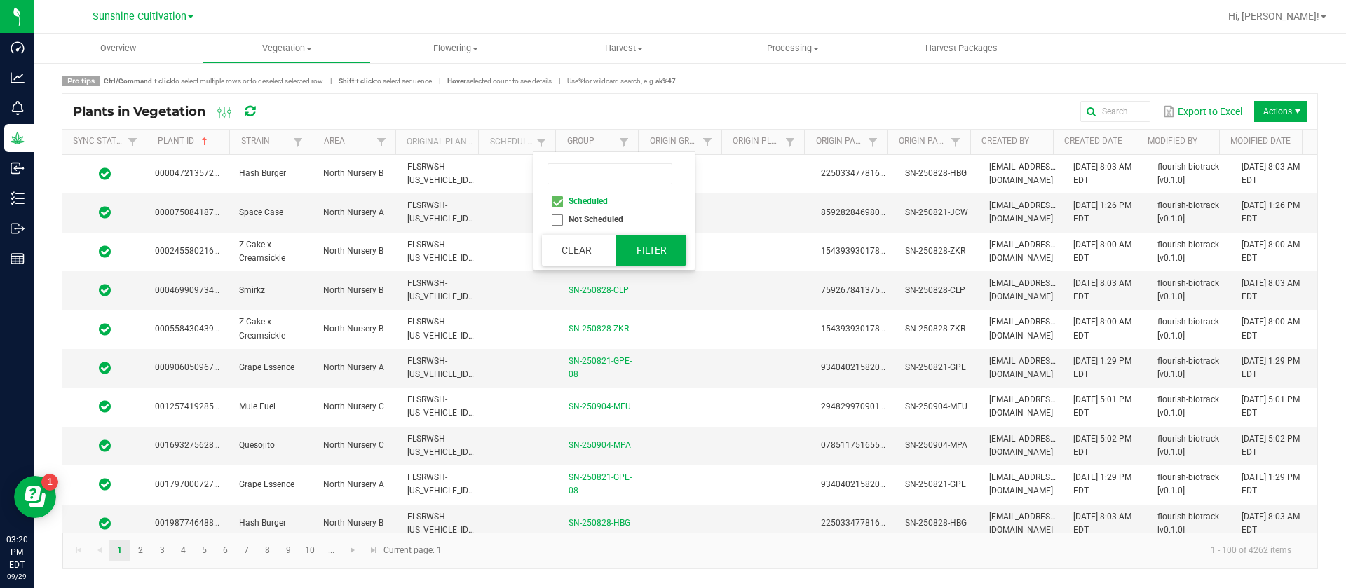
click at [672, 250] on button "Filter" at bounding box center [651, 250] width 70 height 31
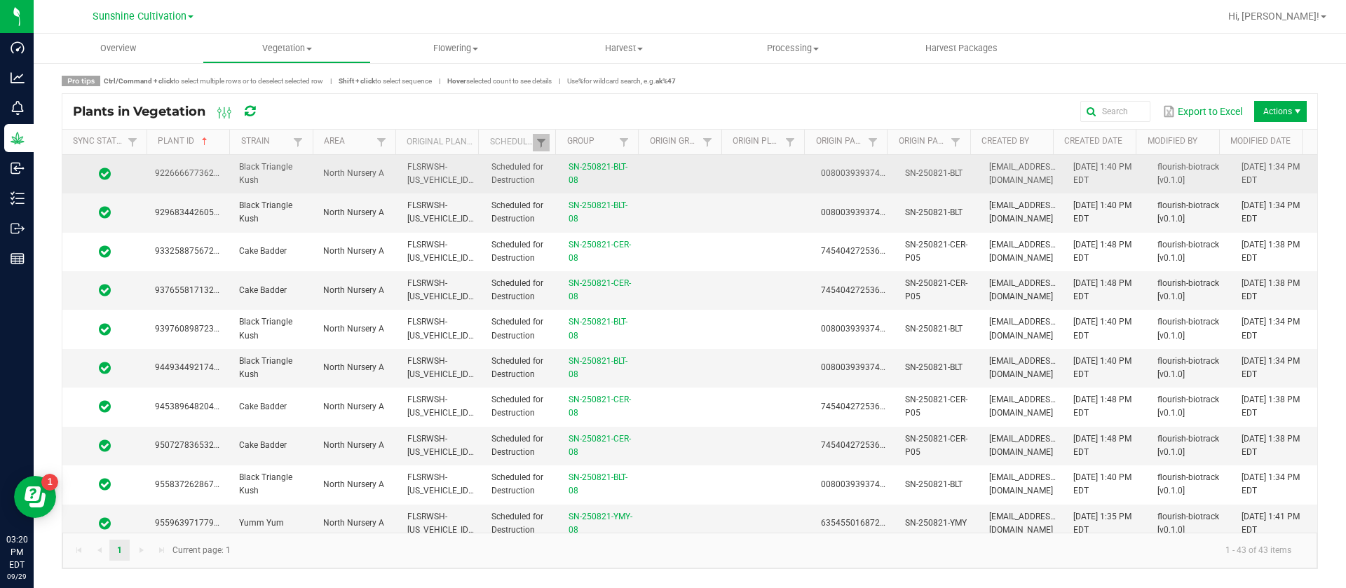
click at [719, 177] on td at bounding box center [686, 174] width 84 height 39
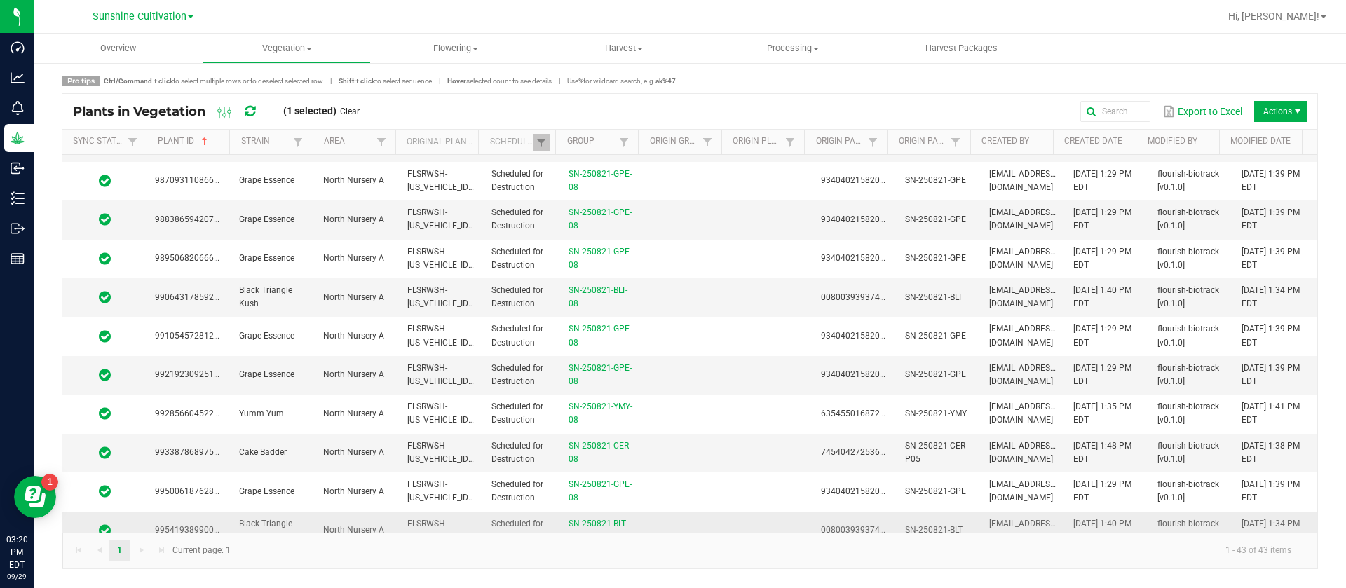
scroll to position [1291, 0]
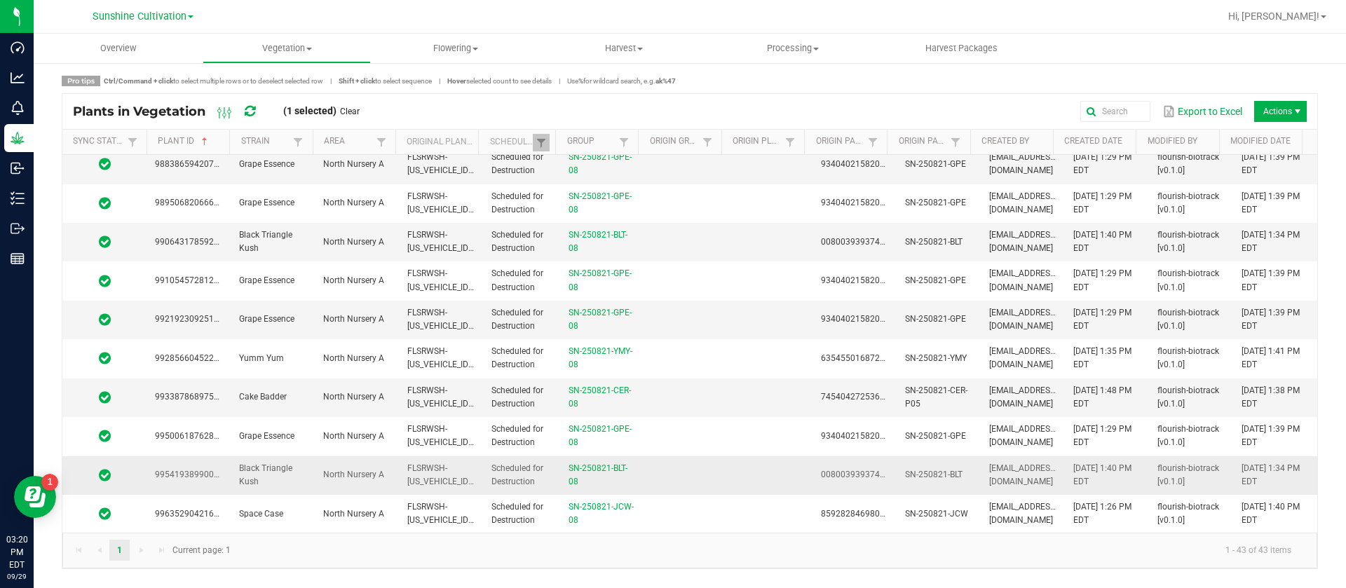
click at [695, 493] on td at bounding box center [686, 475] width 84 height 39
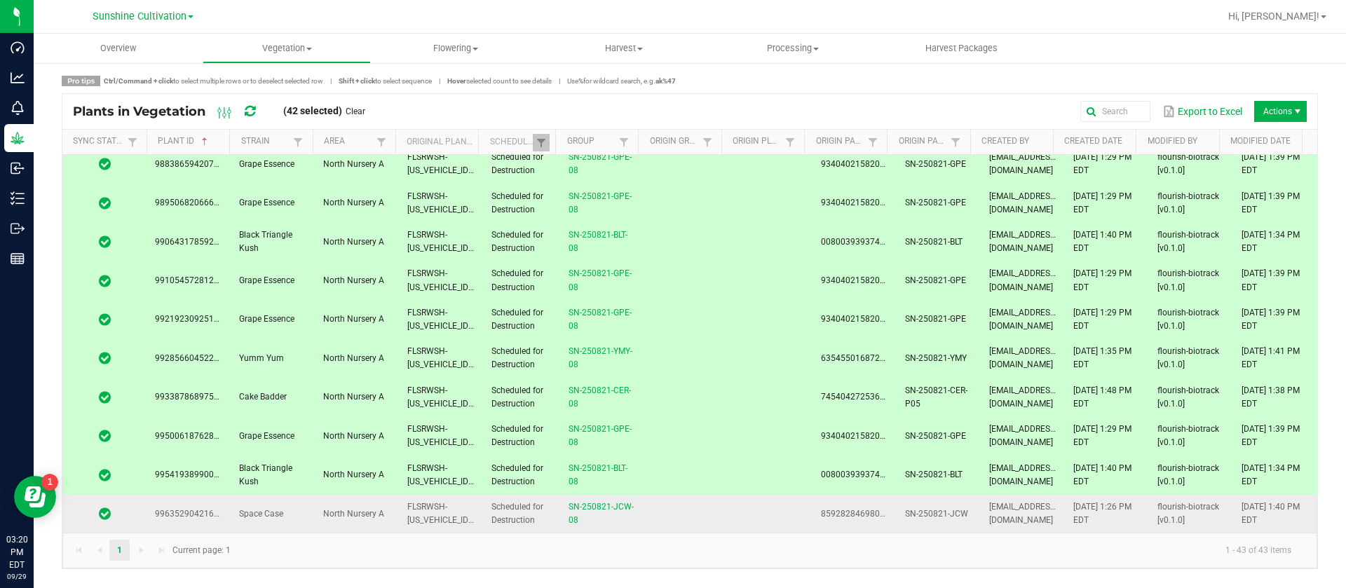
click at [649, 513] on td at bounding box center [686, 514] width 84 height 38
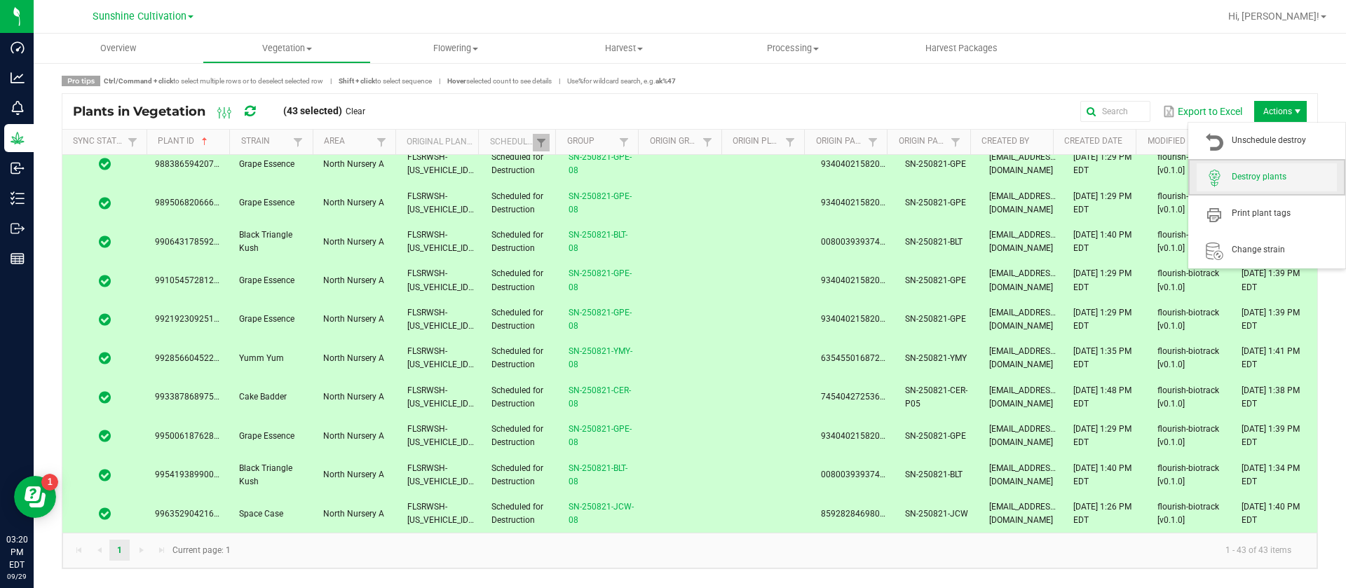
click at [1262, 165] on span "Destroy plants" at bounding box center [1267, 177] width 140 height 28
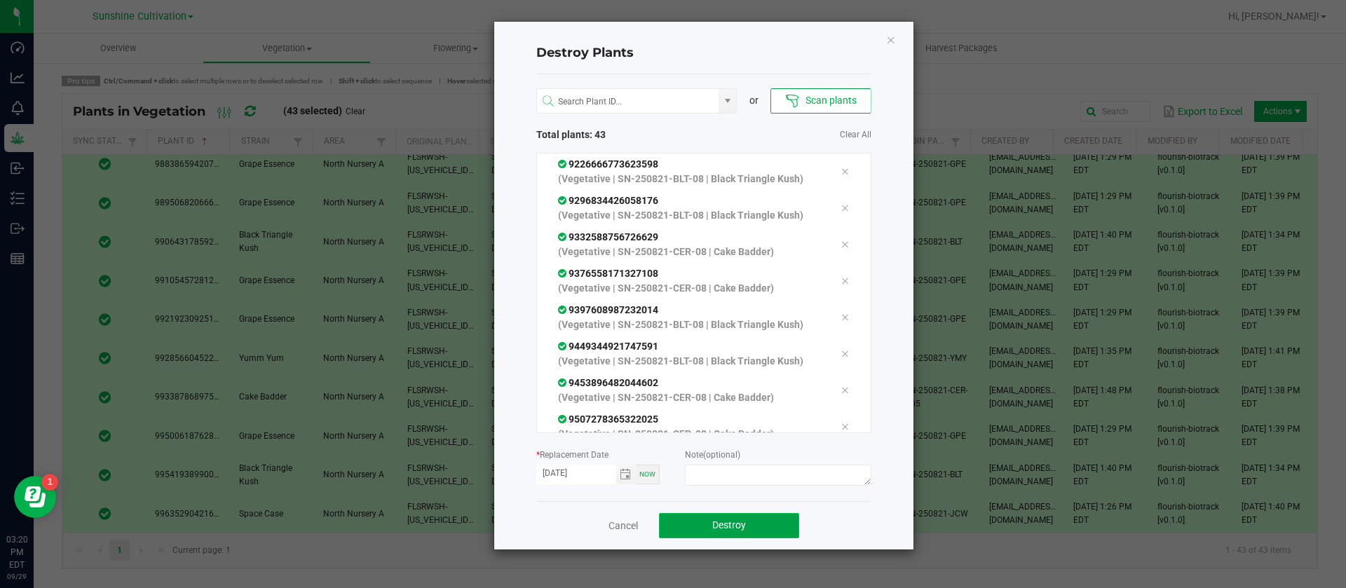
click at [742, 529] on span "Destroy" at bounding box center [729, 524] width 34 height 11
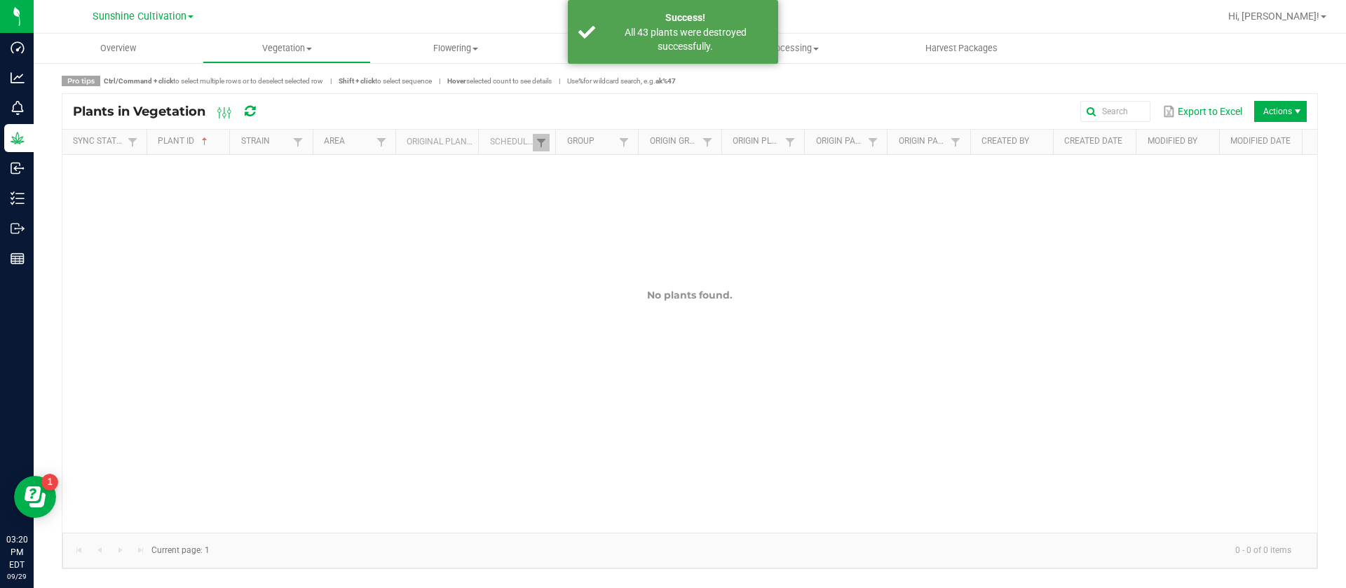
scroll to position [0, 0]
click at [742, 529] on div "No plants found." at bounding box center [689, 344] width 1255 height 378
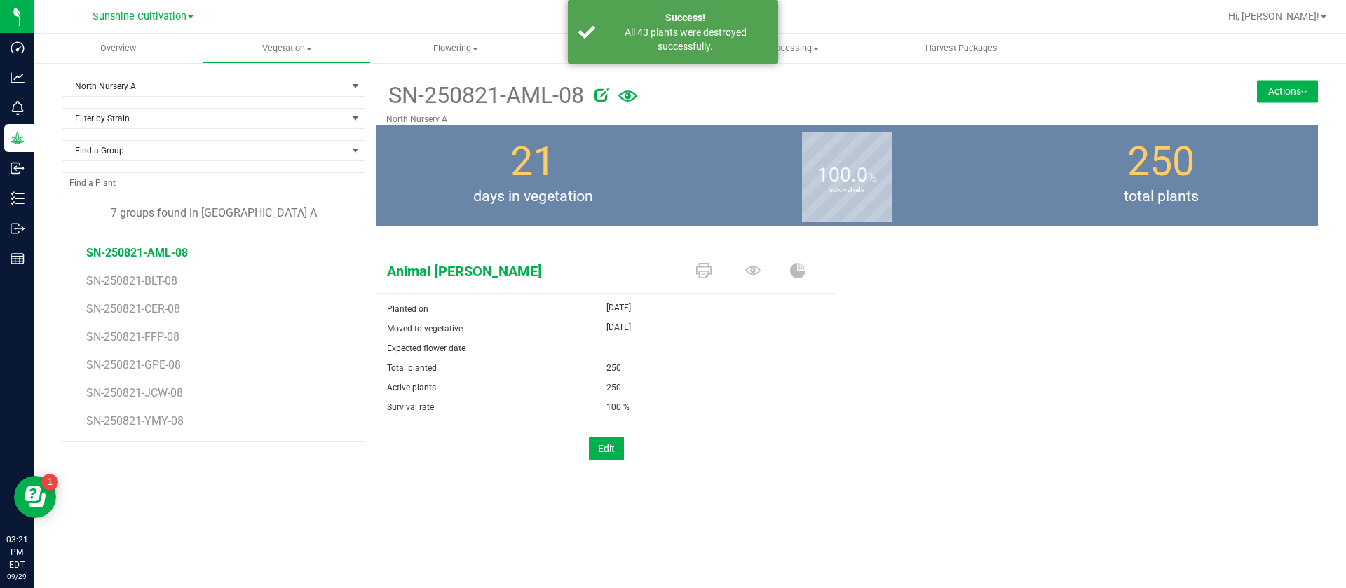
click at [170, 254] on span "SN-250821-AML-08" at bounding box center [137, 252] width 102 height 13
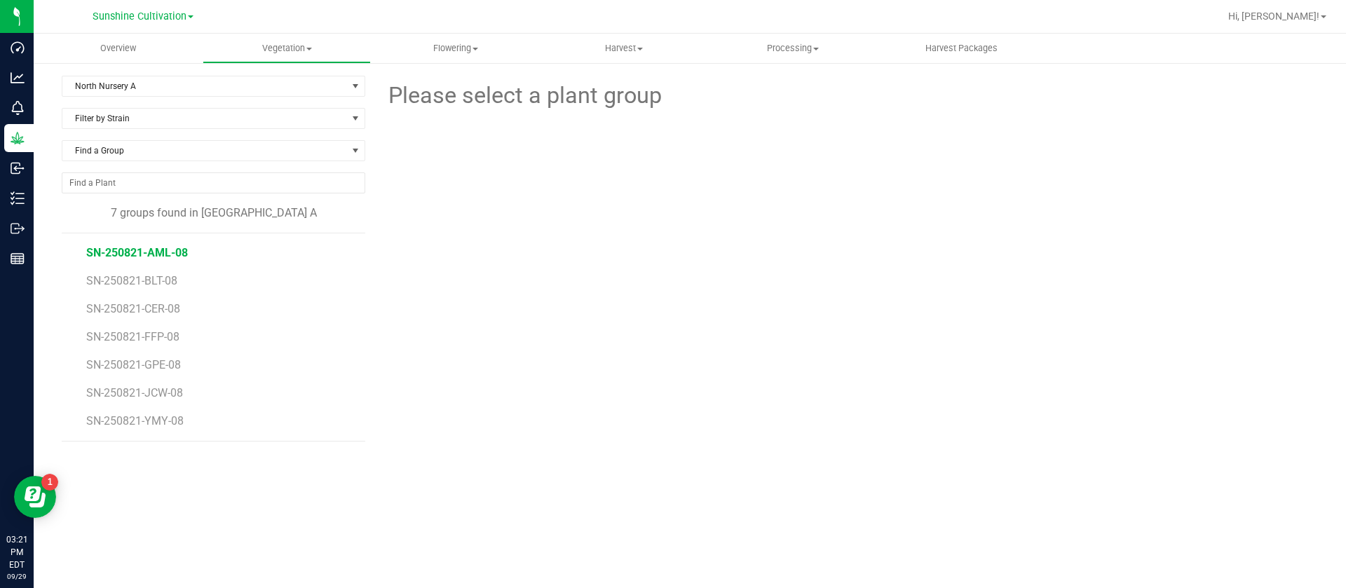
click at [170, 254] on span "SN-250821-AML-08" at bounding box center [137, 252] width 102 height 13
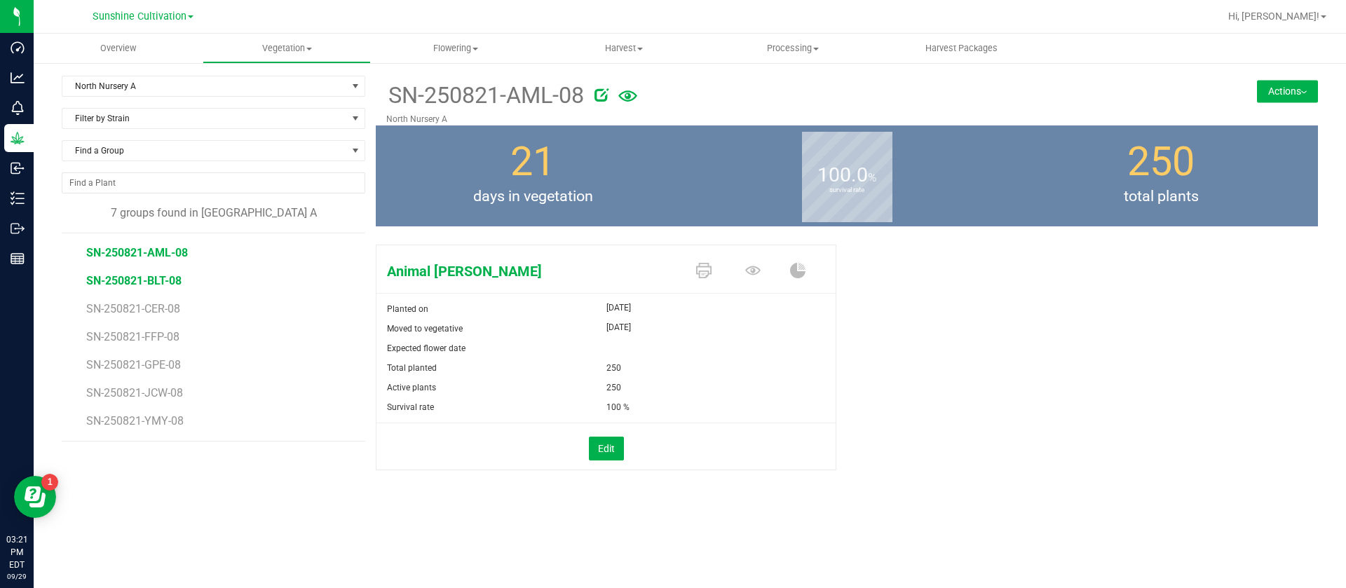
click at [144, 274] on span "SN-250821-BLT-08" at bounding box center [133, 280] width 95 height 13
click at [179, 254] on span "SN-250821-AML-08" at bounding box center [137, 252] width 102 height 13
